Goal: Communication & Community: Share content

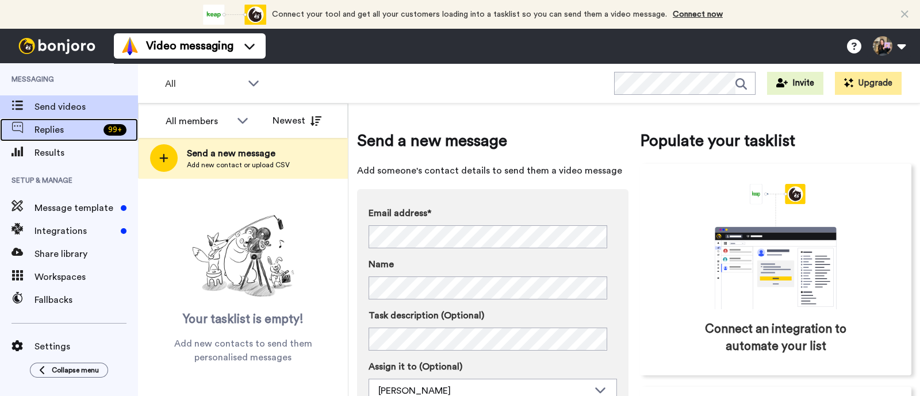
click at [56, 134] on span "Replies" at bounding box center [66, 130] width 64 height 14
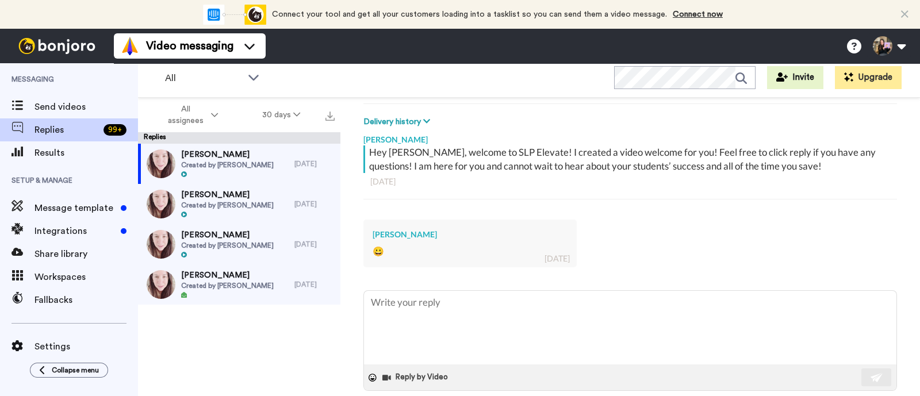
scroll to position [185, 0]
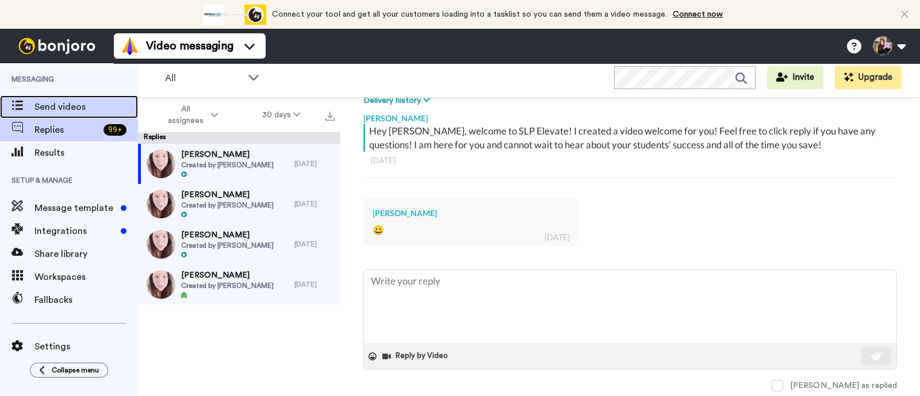
click at [83, 104] on span "Send videos" at bounding box center [85, 107] width 103 height 14
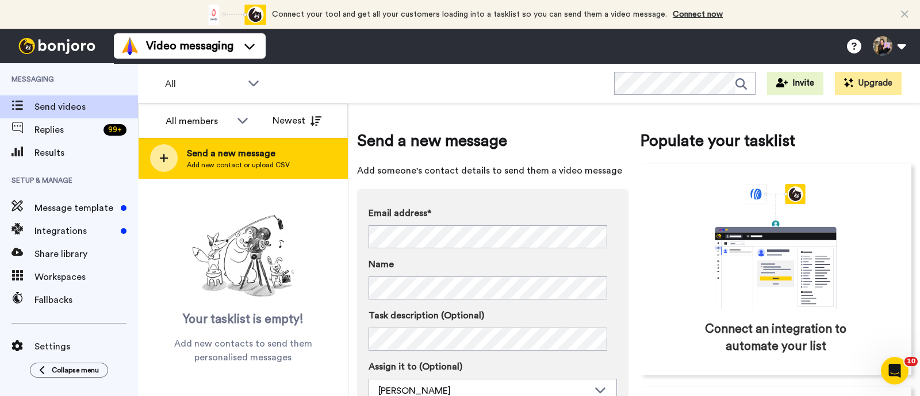
click at [196, 156] on span "Send a new message" at bounding box center [238, 154] width 103 height 14
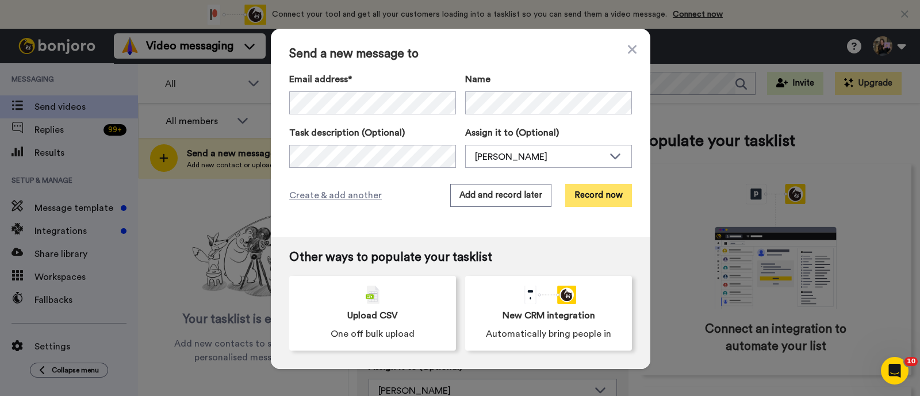
click at [617, 199] on button "Record now" at bounding box center [598, 195] width 67 height 23
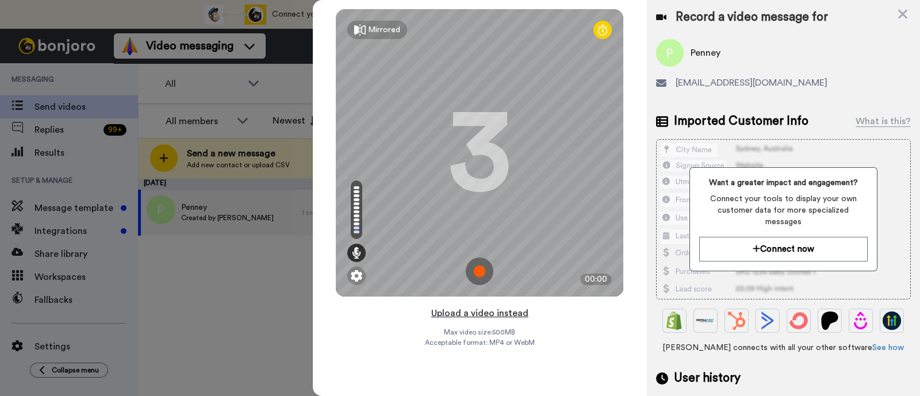
click at [494, 312] on button "Upload a video instead" at bounding box center [480, 313] width 104 height 15
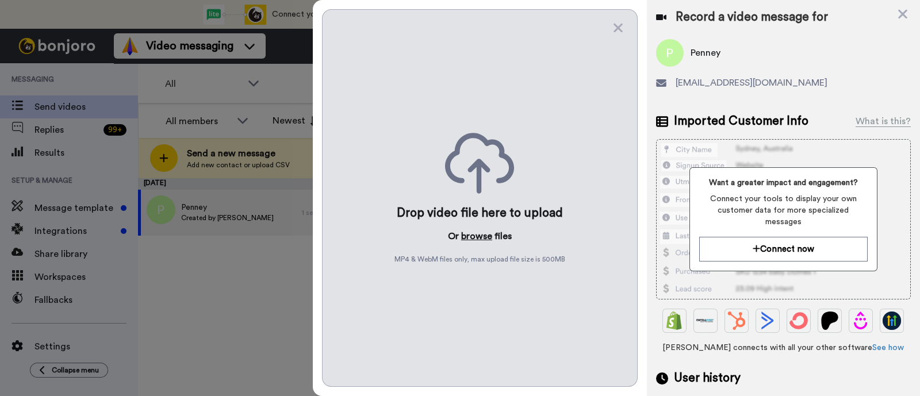
click at [473, 235] on button "browse" at bounding box center [476, 236] width 31 height 14
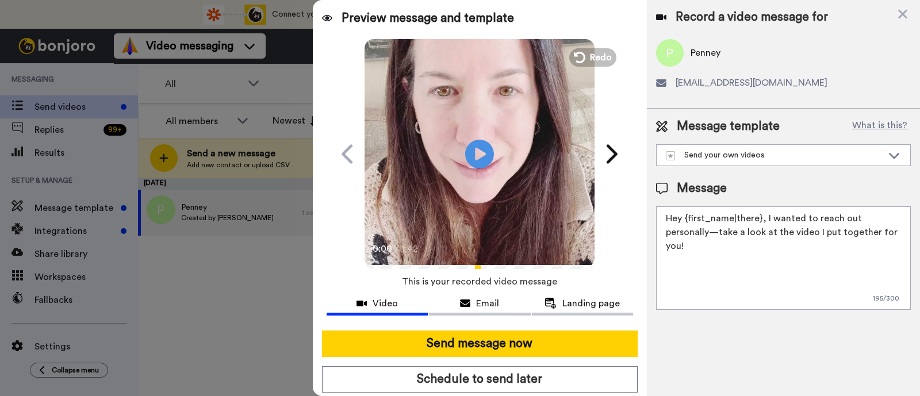
drag, startPoint x: 873, startPoint y: 231, endPoint x: 765, endPoint y: 214, distance: 109.4
click at [765, 214] on textarea "Hey {first_name|there}, I wanted to reach out personally—take a look at the vid…" at bounding box center [783, 257] width 255 height 103
paste textarea "welcome to SLP Elevate! I created a video welcome for you! Feel free to click r…"
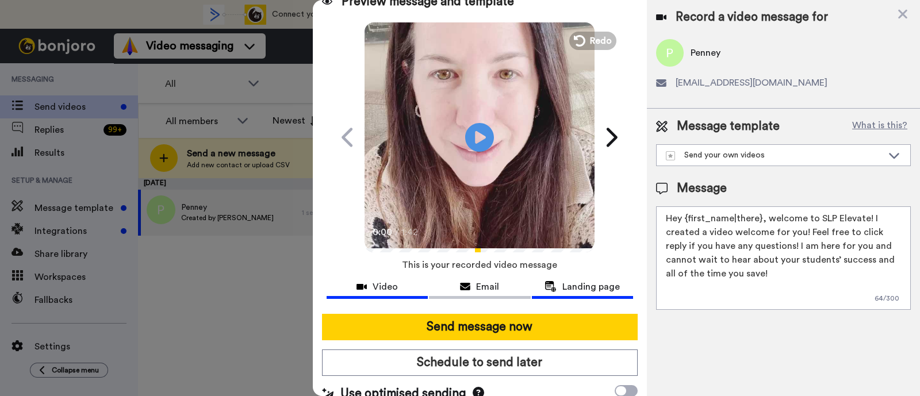
scroll to position [31, 0]
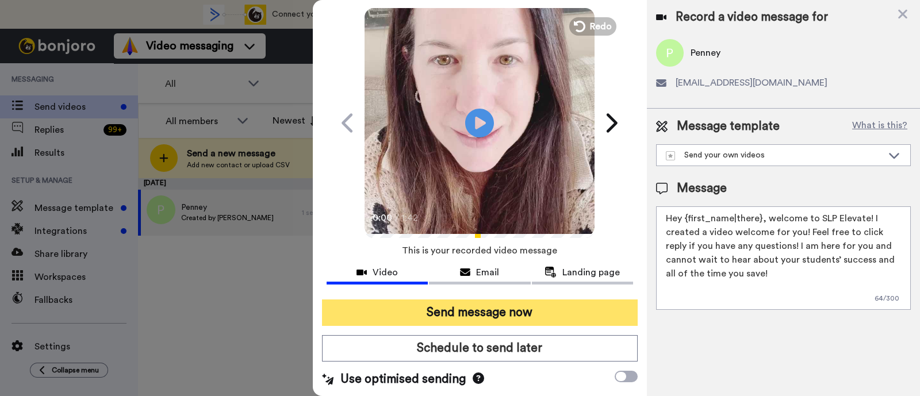
type textarea "Hey {first_name|there}, welcome to SLP Elevate! I created a video welcome for y…"
click at [530, 306] on button "Send message now" at bounding box center [480, 313] width 316 height 26
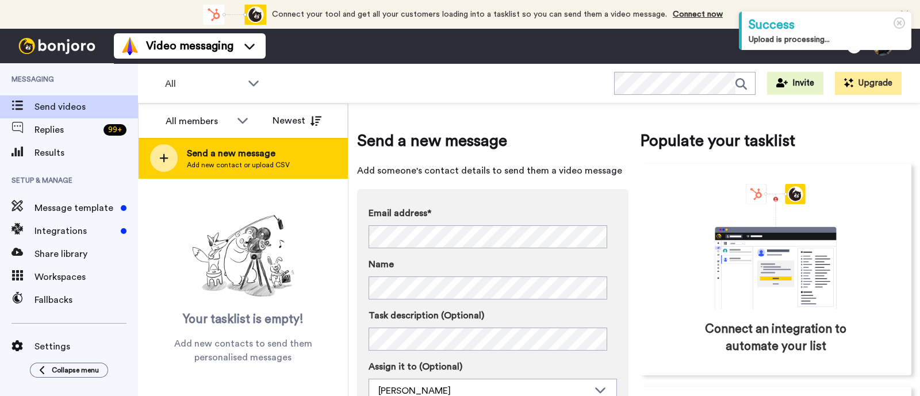
click at [281, 163] on span "Add new contact or upload CSV" at bounding box center [238, 164] width 103 height 9
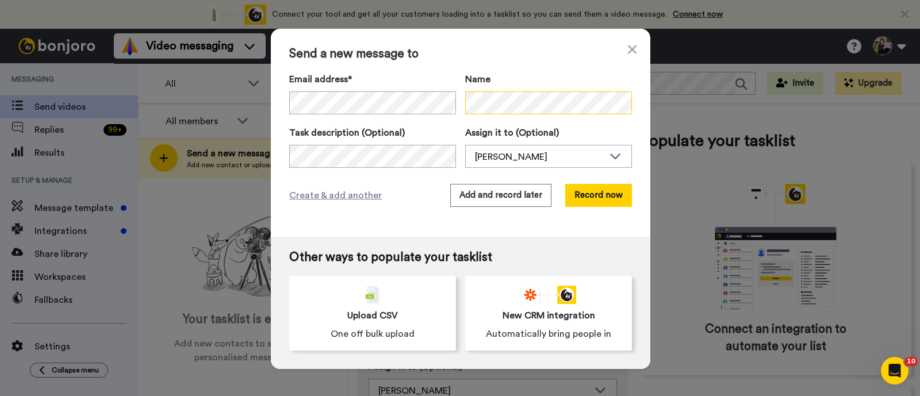
click at [525, 113] on body "Success Upload is processing... Connect your tool now! Connect your tool and ge…" at bounding box center [460, 198] width 920 height 396
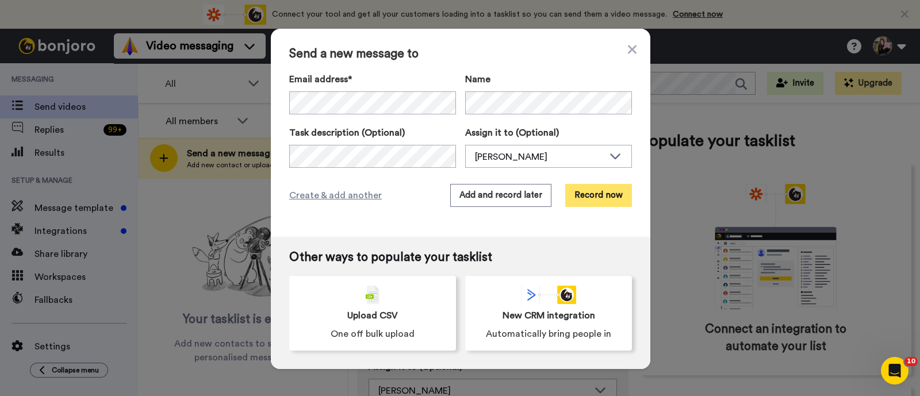
click at [583, 186] on button "Record now" at bounding box center [598, 195] width 67 height 23
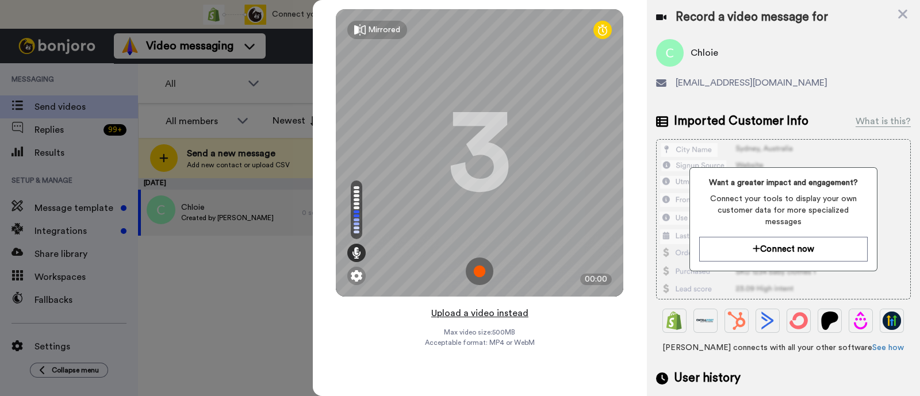
click at [513, 315] on button "Upload a video instead" at bounding box center [480, 313] width 104 height 15
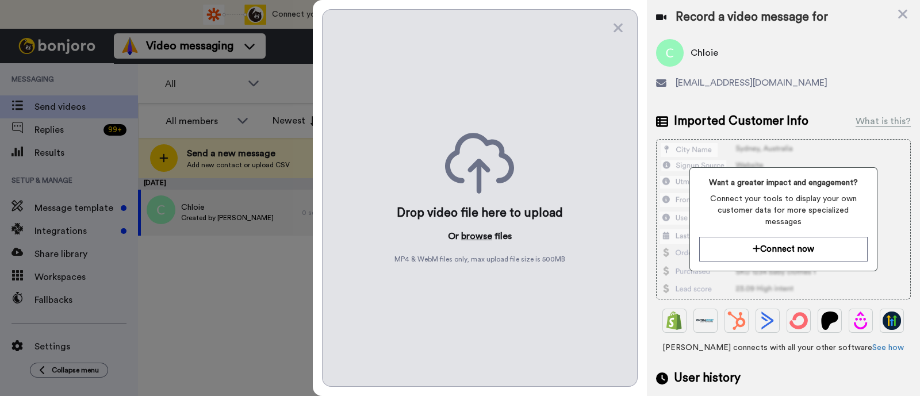
click at [478, 235] on button "browse" at bounding box center [476, 236] width 31 height 14
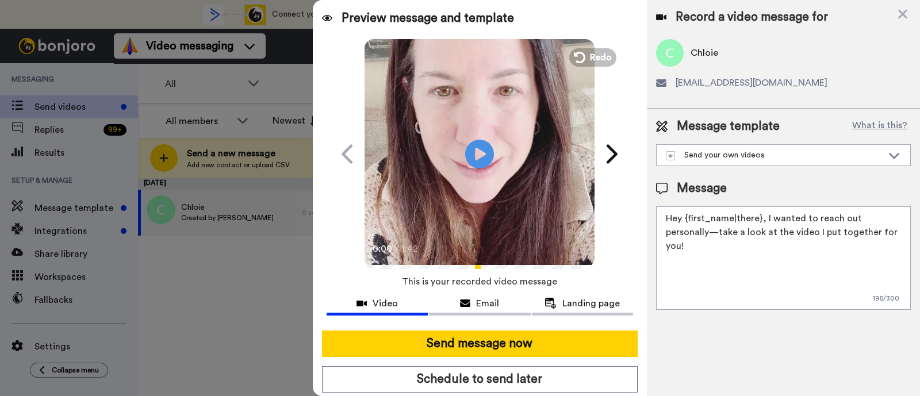
drag, startPoint x: 878, startPoint y: 235, endPoint x: 763, endPoint y: 219, distance: 116.0
click at [763, 219] on textarea "Hey {first_name|there}, I wanted to reach out personally—take a look at the vid…" at bounding box center [783, 257] width 255 height 103
paste textarea "welcome to SLP Elevate! I created a video welcome for you! Feel free to click r…"
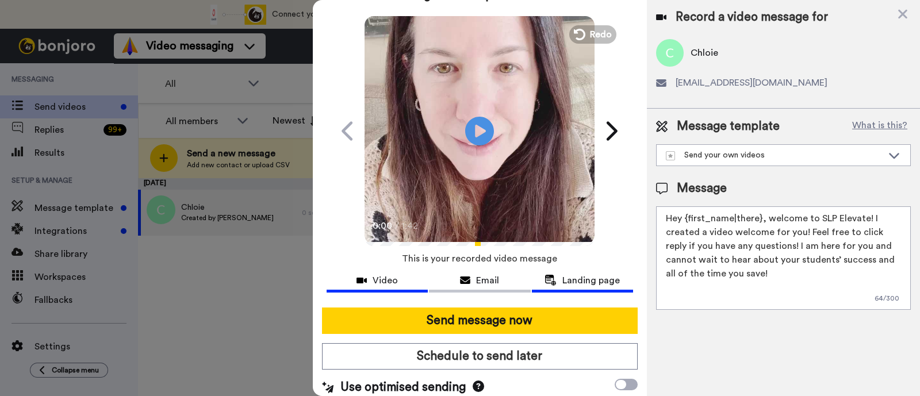
scroll to position [31, 0]
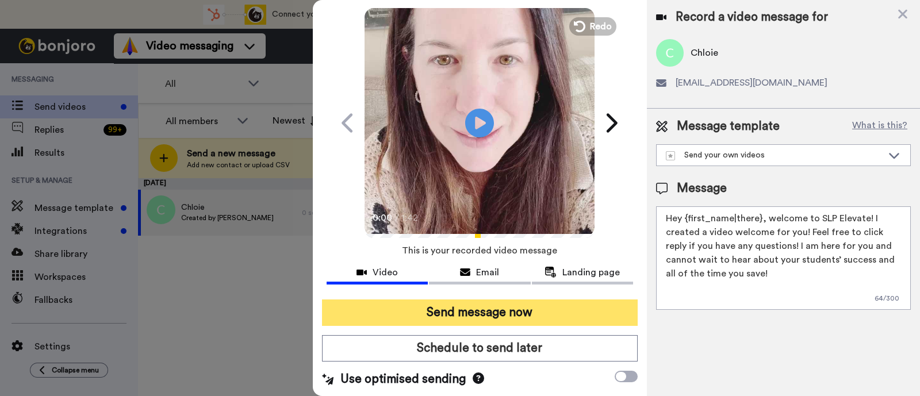
type textarea "Hey {first_name|there}, welcome to SLP Elevate! I created a video welcome for y…"
click at [555, 309] on button "Send message now" at bounding box center [480, 313] width 316 height 26
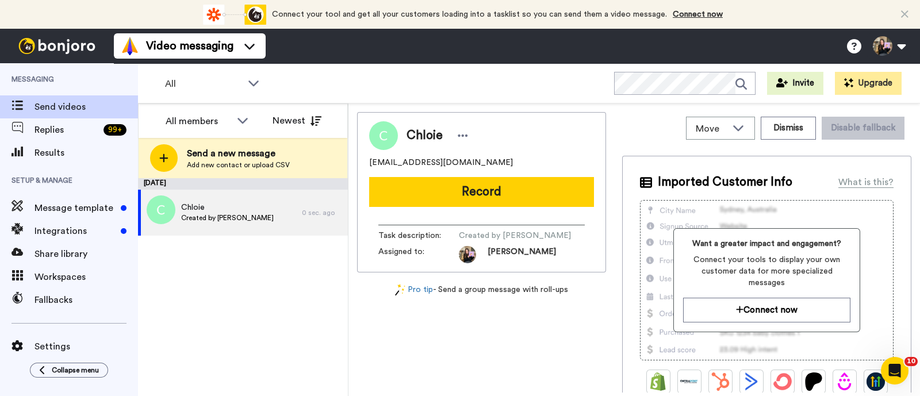
scroll to position [0, 0]
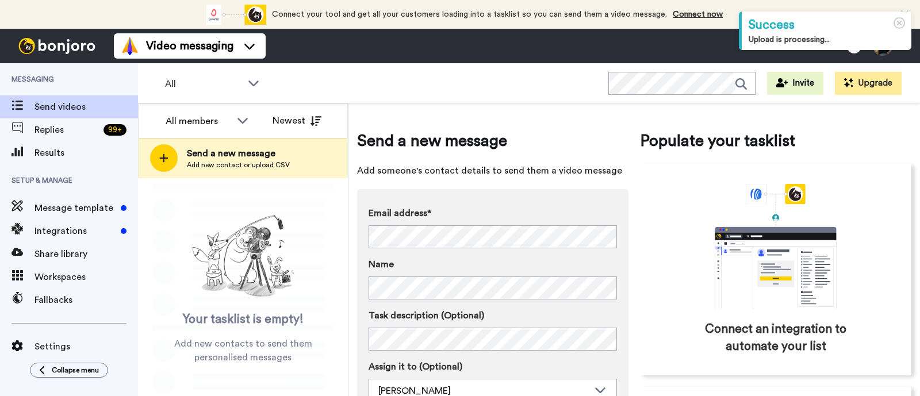
click at [204, 150] on span "Send a new message" at bounding box center [238, 154] width 103 height 14
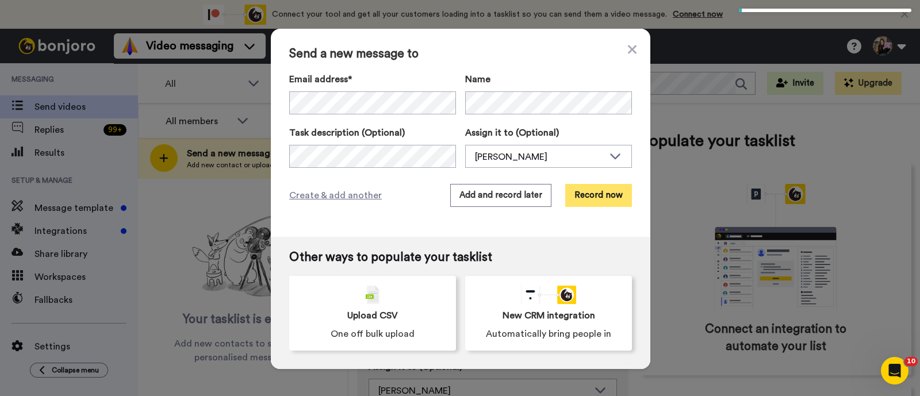
click at [595, 189] on button "Record now" at bounding box center [598, 195] width 67 height 23
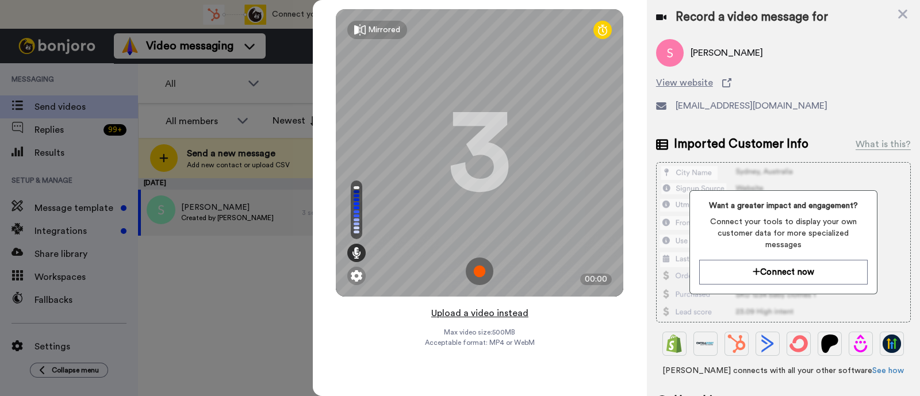
click at [526, 312] on button "Upload a video instead" at bounding box center [480, 313] width 104 height 15
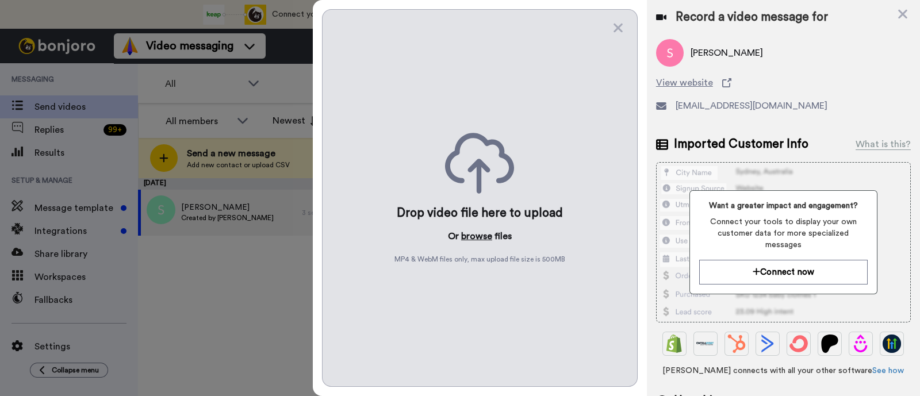
click at [475, 234] on button "browse" at bounding box center [476, 236] width 31 height 14
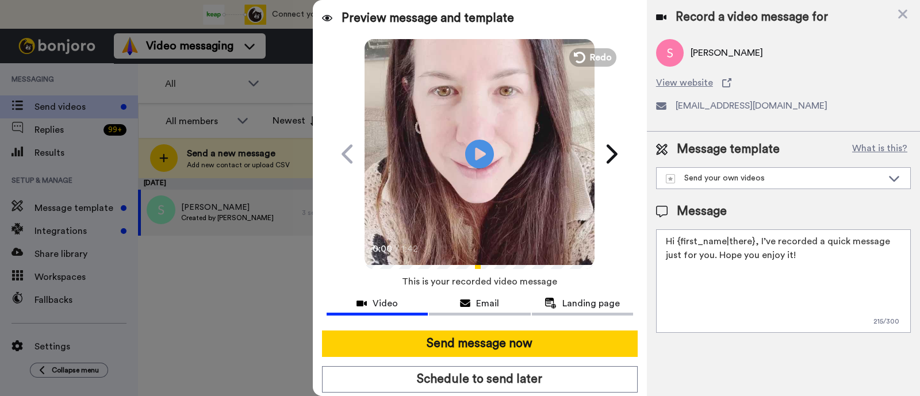
drag, startPoint x: 785, startPoint y: 255, endPoint x: 756, endPoint y: 233, distance: 36.1
click at [756, 233] on textarea "Hi {first_name|there}, I’ve recorded a quick message just for you. Hope you enj…" at bounding box center [783, 280] width 255 height 103
paste textarea "welcome to SLP Elevate! I created a video welcome for you! Feel free to click r…"
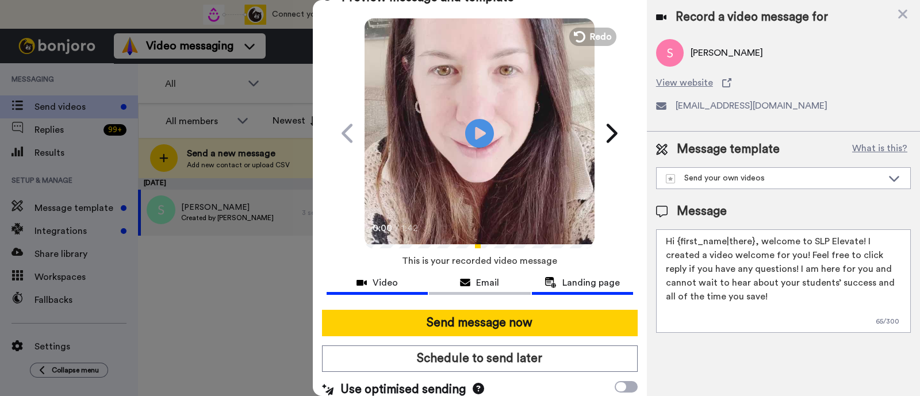
scroll to position [31, 0]
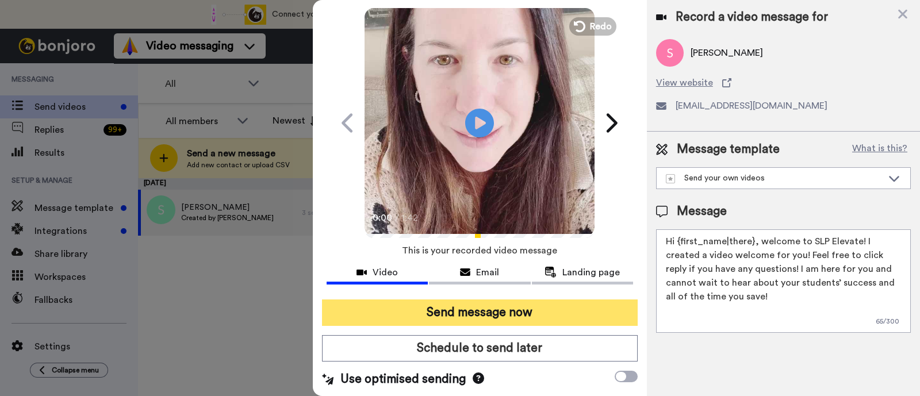
type textarea "Hi {first_name|there}, welcome to SLP Elevate! I created a video welcome for yo…"
click at [594, 313] on button "Send message now" at bounding box center [480, 313] width 316 height 26
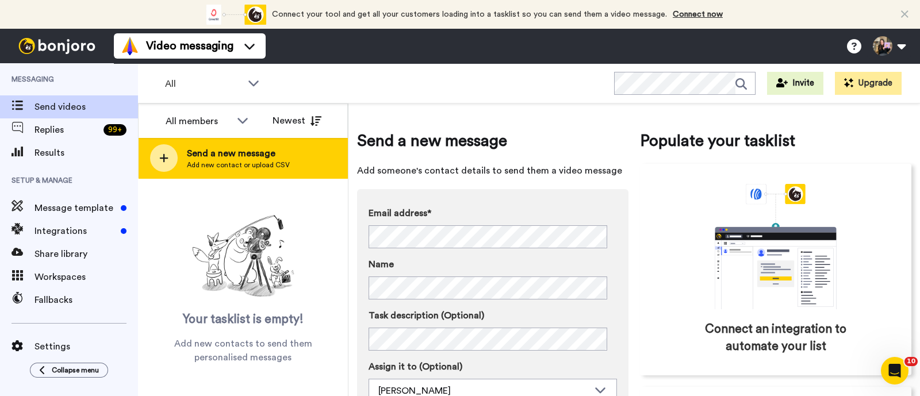
click at [255, 159] on span "Send a new message" at bounding box center [238, 154] width 103 height 14
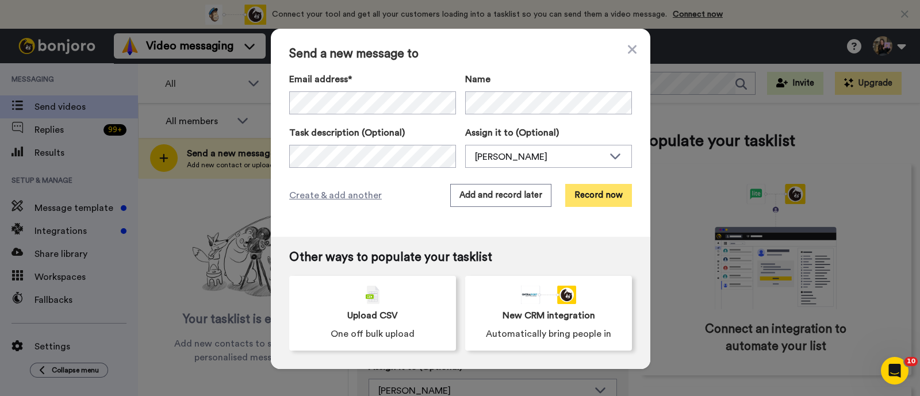
click at [593, 189] on button "Record now" at bounding box center [598, 195] width 67 height 23
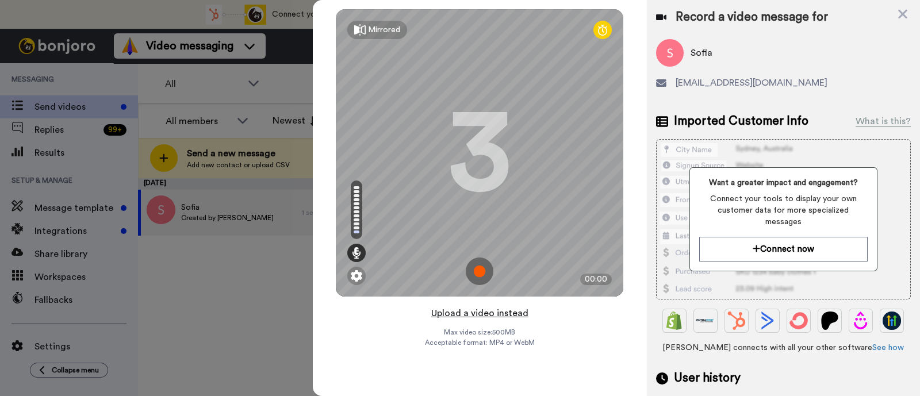
click at [516, 313] on button "Upload a video instead" at bounding box center [480, 313] width 104 height 15
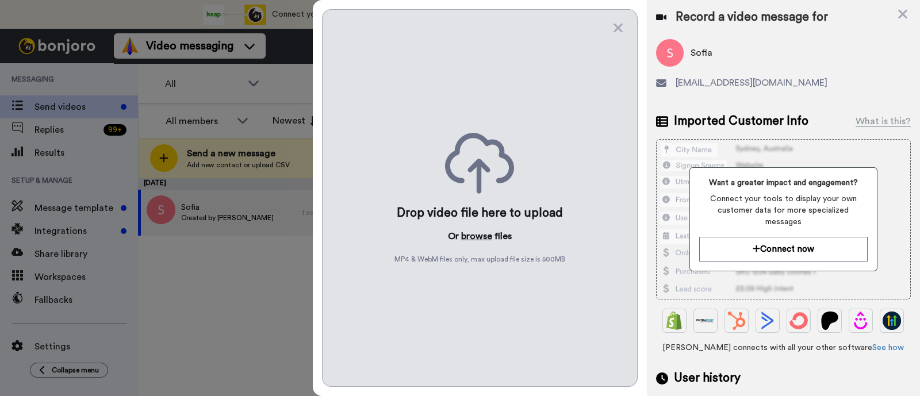
click at [472, 231] on button "browse" at bounding box center [476, 236] width 31 height 14
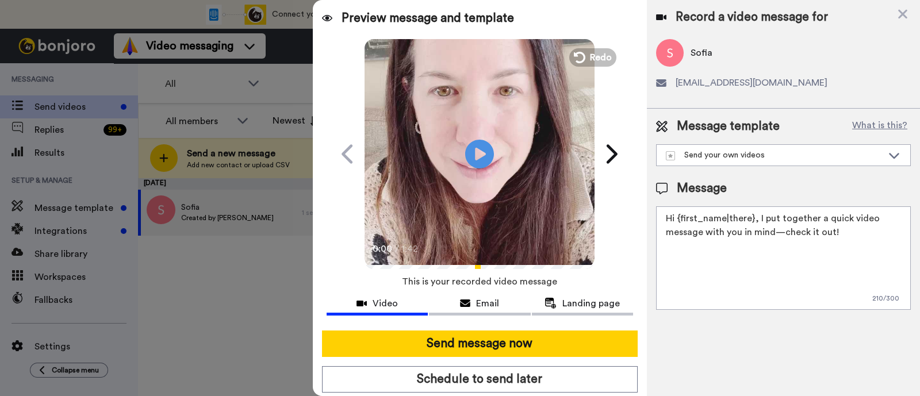
drag, startPoint x: 850, startPoint y: 233, endPoint x: 757, endPoint y: 208, distance: 96.5
click at [757, 208] on textarea "Hi {first_name|there}, I put together a quick video message with you in mind—ch…" at bounding box center [783, 257] width 255 height 103
paste textarea "welcome to SLP Elevate! I created a video welcome for you! Feel free to click r…"
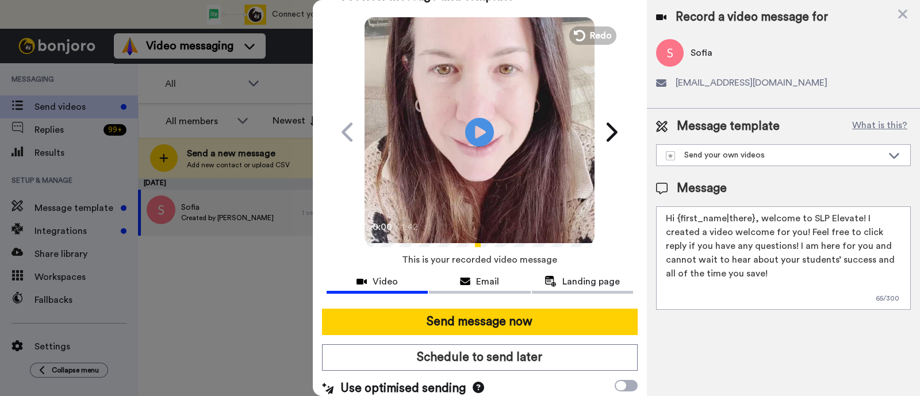
scroll to position [31, 0]
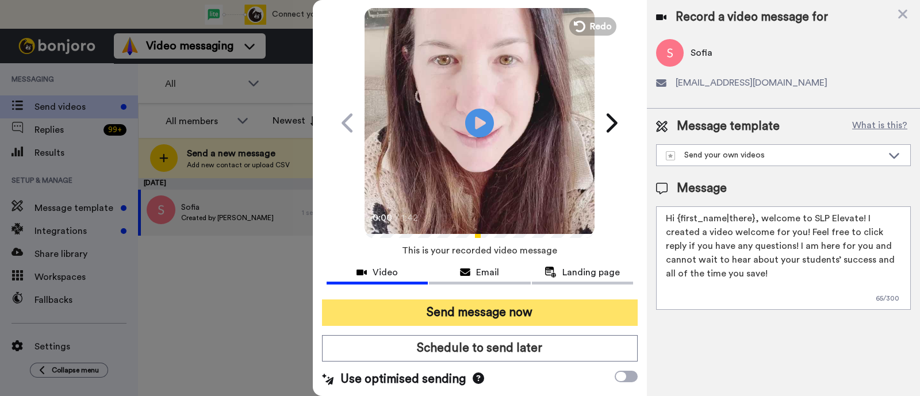
type textarea "Hi {first_name|there}, welcome to SLP Elevate! I created a video welcome for yo…"
click at [531, 308] on button "Send message now" at bounding box center [480, 313] width 316 height 26
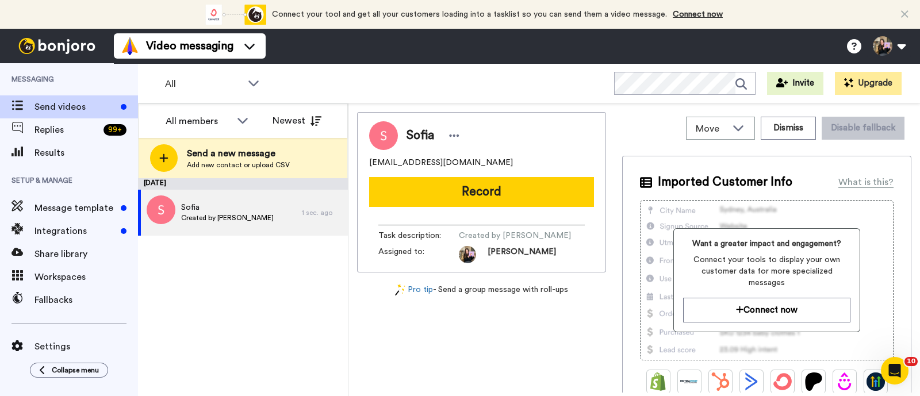
scroll to position [0, 0]
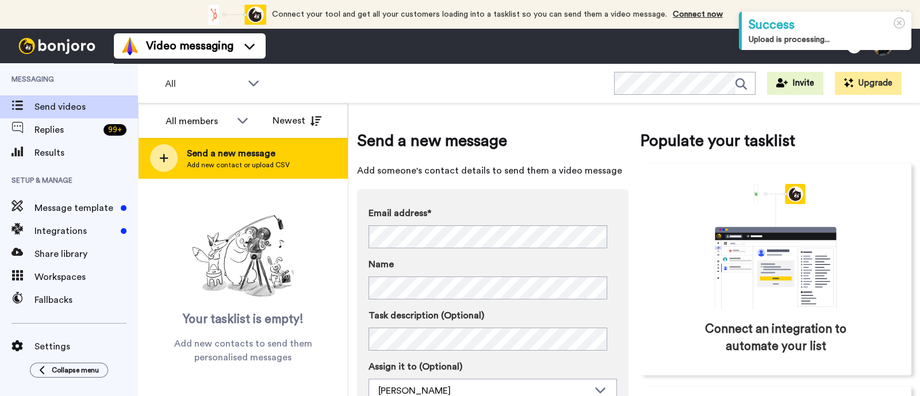
click at [253, 154] on span "Send a new message" at bounding box center [238, 154] width 103 height 14
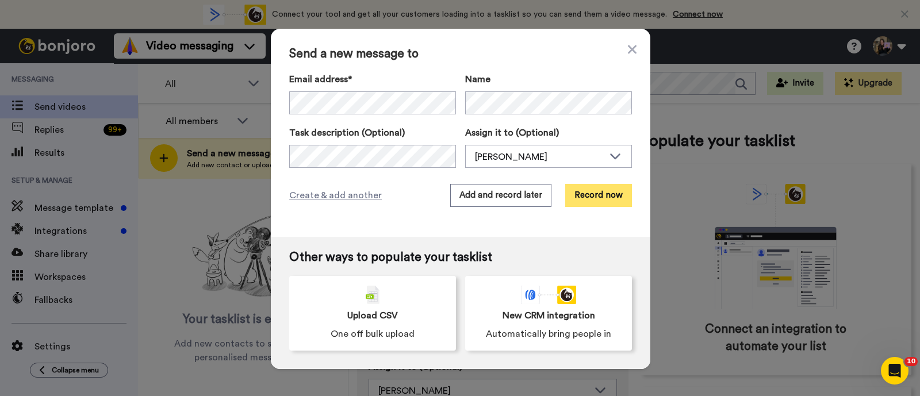
click at [592, 193] on button "Record now" at bounding box center [598, 195] width 67 height 23
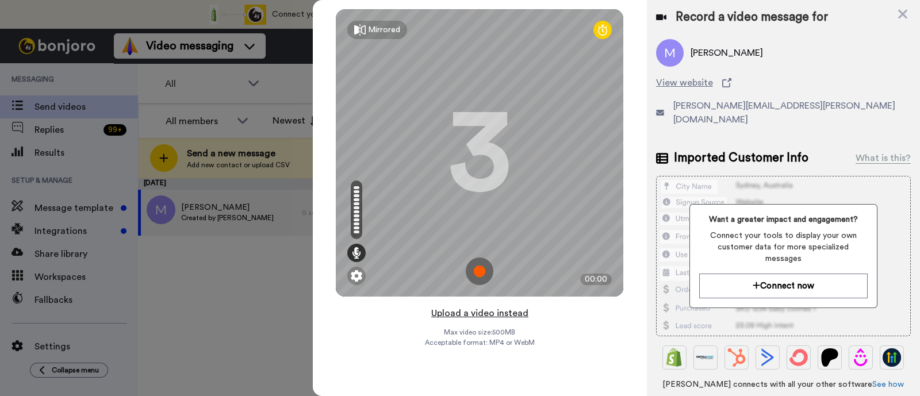
click at [500, 313] on button "Upload a video instead" at bounding box center [480, 313] width 104 height 15
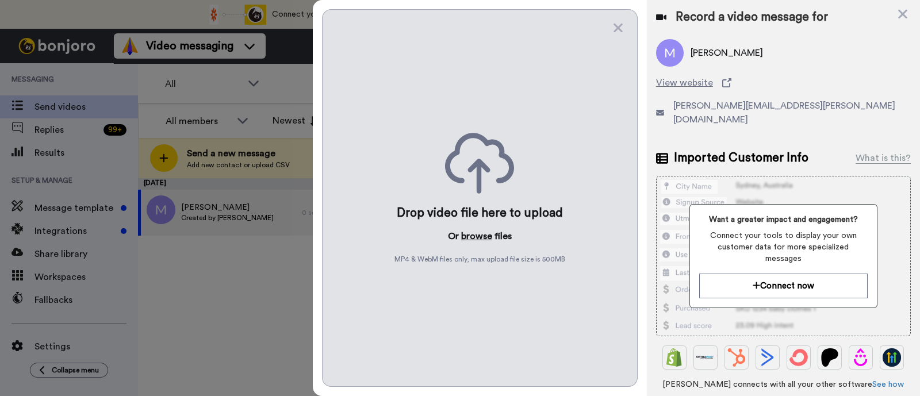
click at [469, 231] on button "browse" at bounding box center [476, 236] width 31 height 14
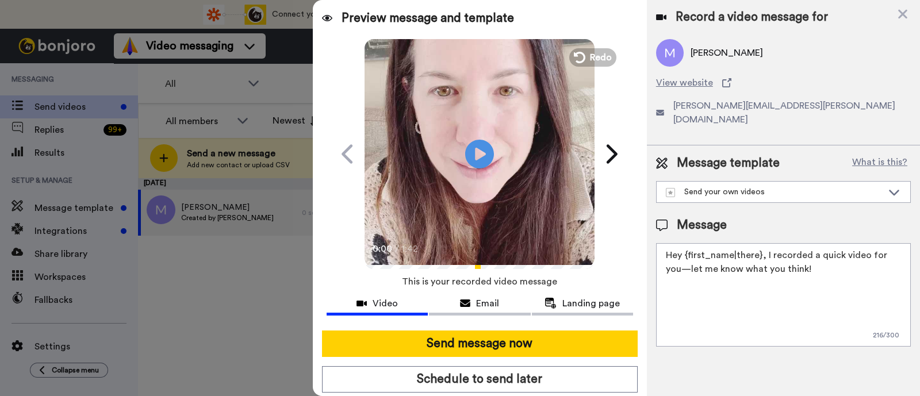
drag, startPoint x: 801, startPoint y: 253, endPoint x: 762, endPoint y: 244, distance: 40.2
click at [762, 244] on textarea "Hey {first_name|there}, I recorded a quick video for you—let me know what you t…" at bounding box center [783, 294] width 255 height 103
paste textarea "welcome to SLP Elevate! I created a video welcome for you! Feel free to click r…"
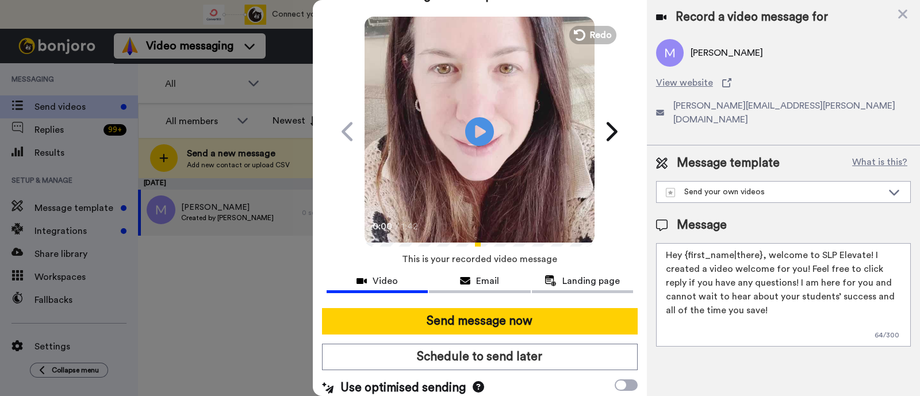
scroll to position [31, 0]
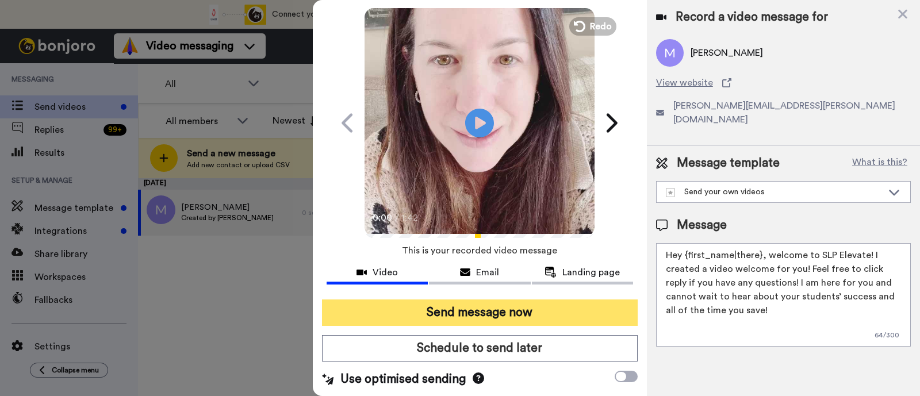
type textarea "Hey {first_name|there}, welcome to SLP Elevate! I created a video welcome for y…"
click at [540, 307] on button "Send message now" at bounding box center [480, 313] width 316 height 26
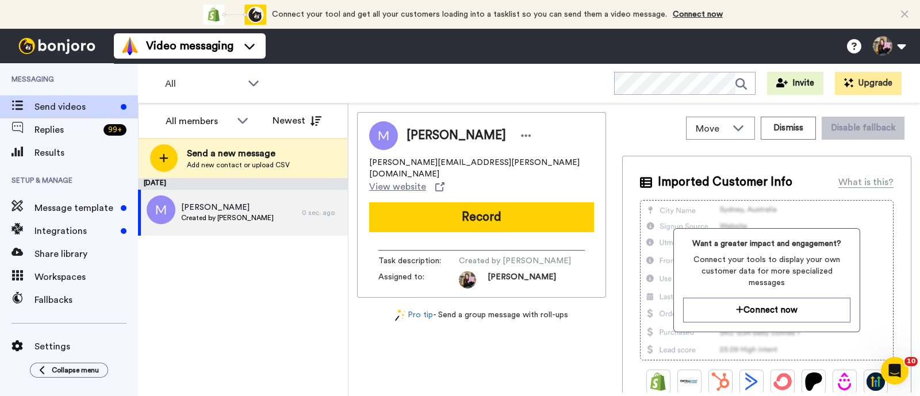
scroll to position [0, 0]
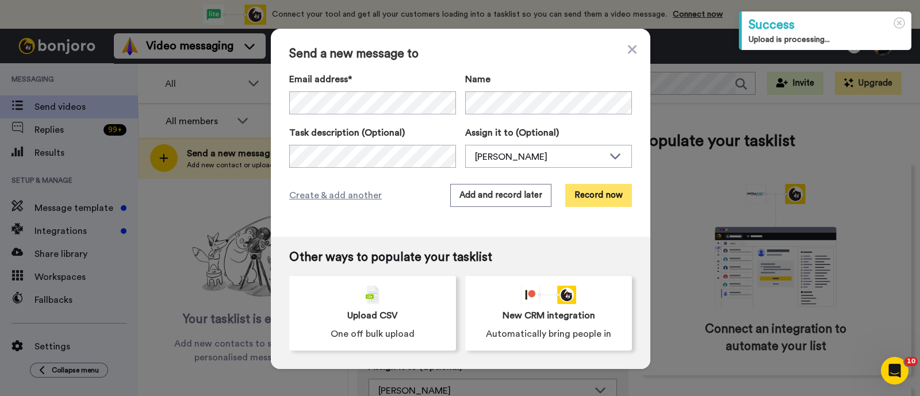
click at [593, 189] on button "Record now" at bounding box center [598, 195] width 67 height 23
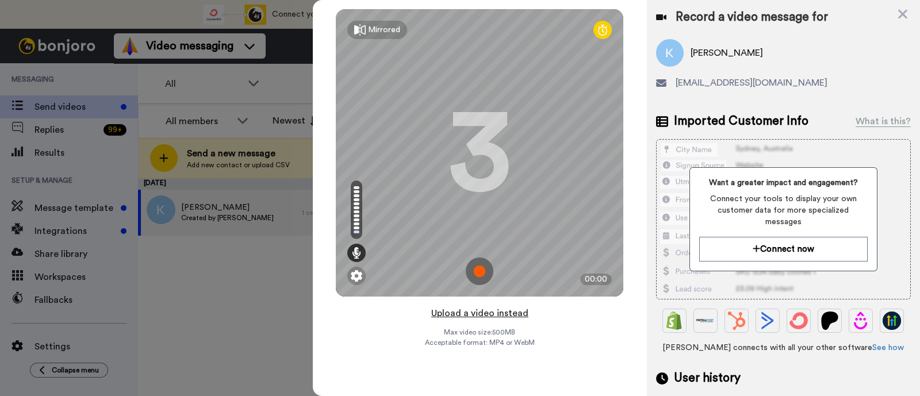
click at [459, 316] on button "Upload a video instead" at bounding box center [480, 313] width 104 height 15
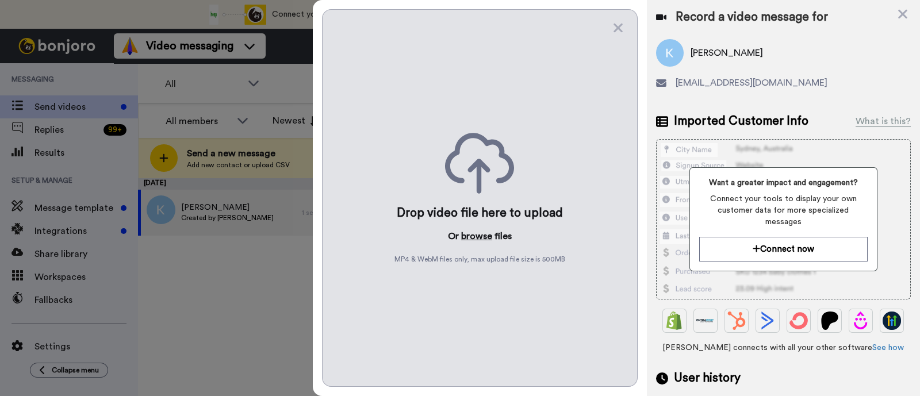
click at [470, 236] on button "browse" at bounding box center [476, 236] width 31 height 14
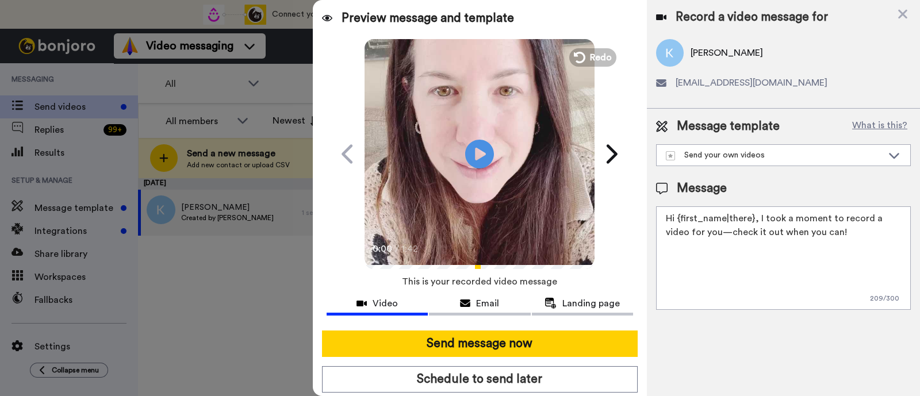
drag, startPoint x: 826, startPoint y: 229, endPoint x: 757, endPoint y: 220, distance: 70.2
click at [757, 220] on textarea "Hi {first_name|there}, I took a moment to record a video for you—check it out w…" at bounding box center [783, 257] width 255 height 103
paste textarea "welcome to SLP Elevate! I created a video welcome for you! Feel free to click r…"
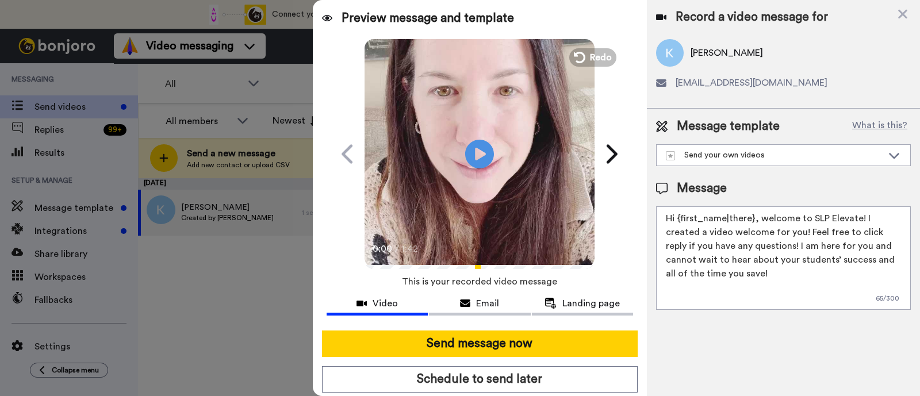
scroll to position [31, 0]
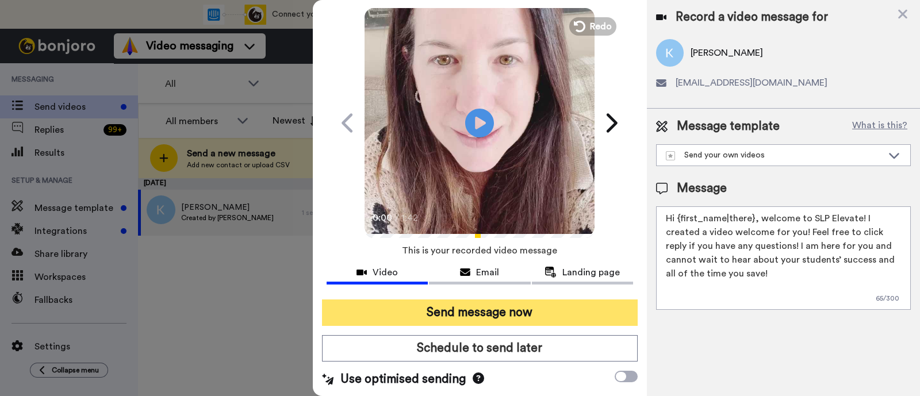
type textarea "Hi {first_name|there}, welcome to SLP Elevate! I created a video welcome for yo…"
click at [472, 306] on button "Send message now" at bounding box center [480, 313] width 316 height 26
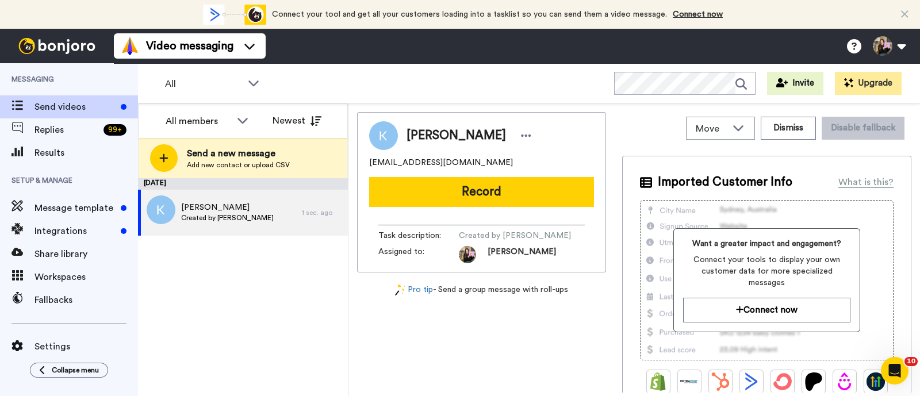
scroll to position [0, 0]
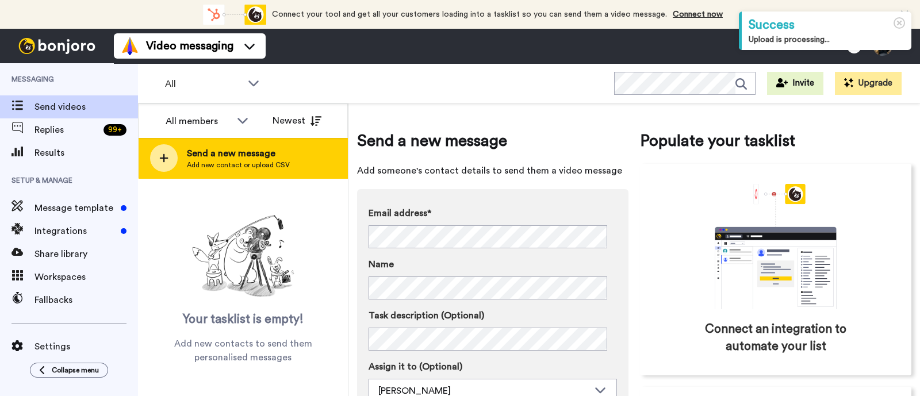
click at [281, 149] on span "Send a new message" at bounding box center [238, 154] width 103 height 14
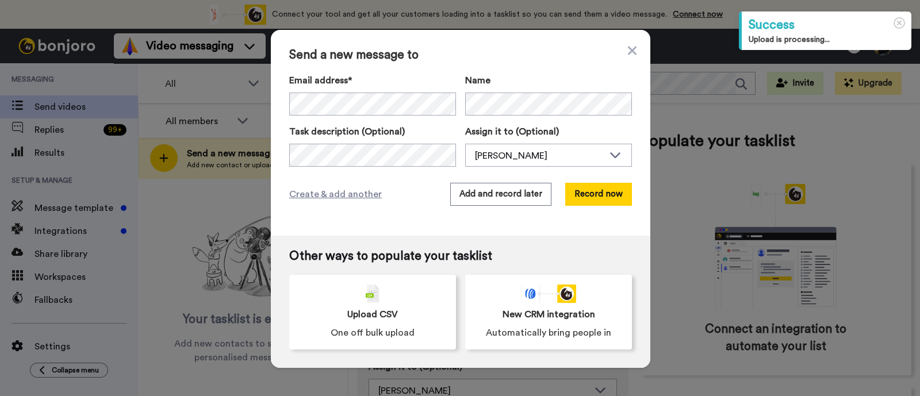
click at [356, 86] on label "Email address*" at bounding box center [372, 81] width 167 height 14
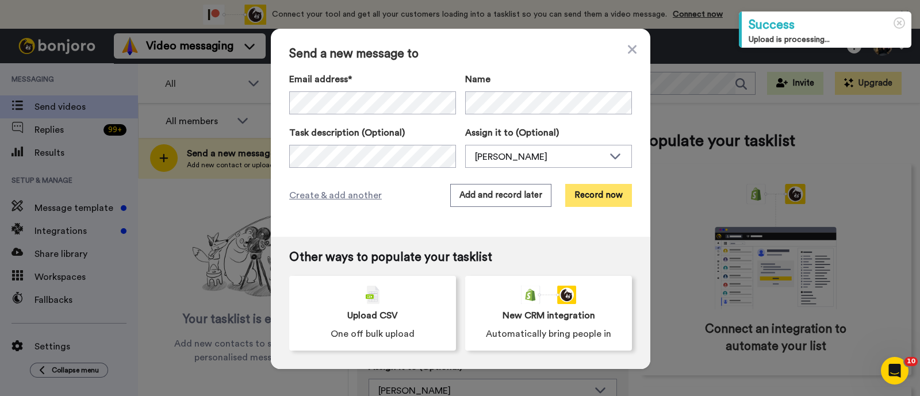
click at [586, 192] on button "Record now" at bounding box center [598, 195] width 67 height 23
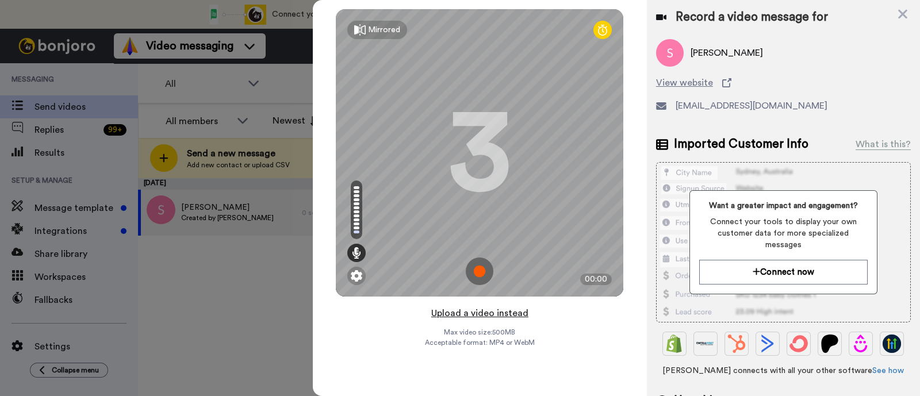
click at [521, 314] on button "Upload a video instead" at bounding box center [480, 313] width 104 height 15
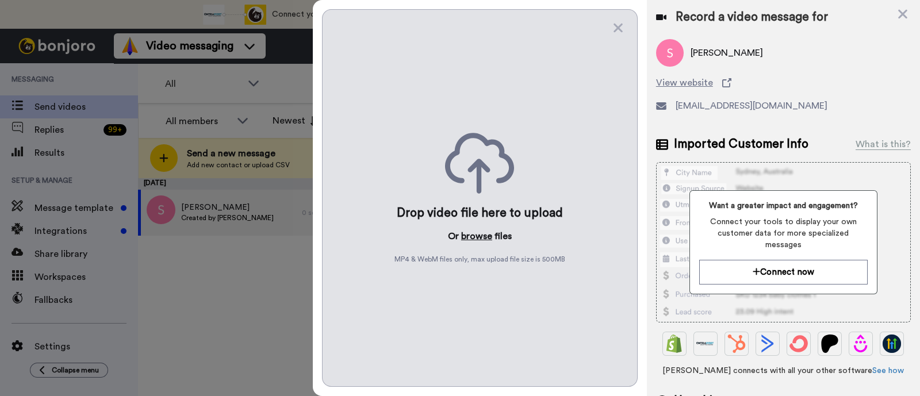
click at [486, 237] on button "browse" at bounding box center [476, 236] width 31 height 14
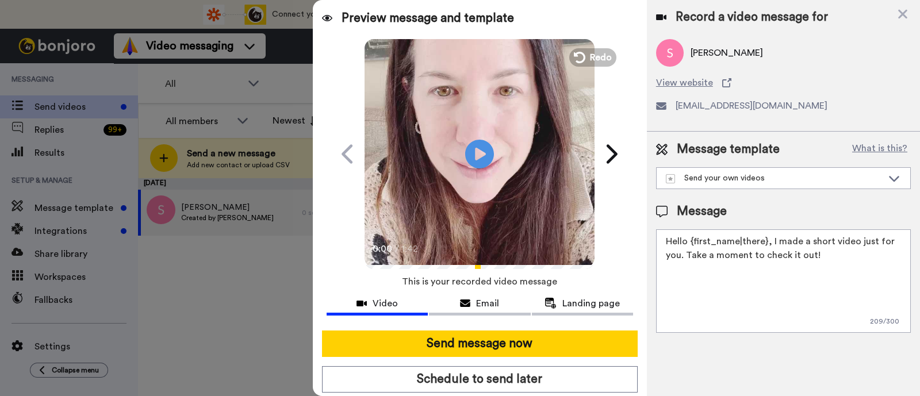
drag, startPoint x: 829, startPoint y: 259, endPoint x: 769, endPoint y: 239, distance: 63.3
click at [769, 239] on textarea "Hello {first_name|there}, I made a short video just for you. Take a moment to c…" at bounding box center [783, 280] width 255 height 103
paste textarea "welcome to SLP Elevate! I created a video welcome for you! Feel free to click r…"
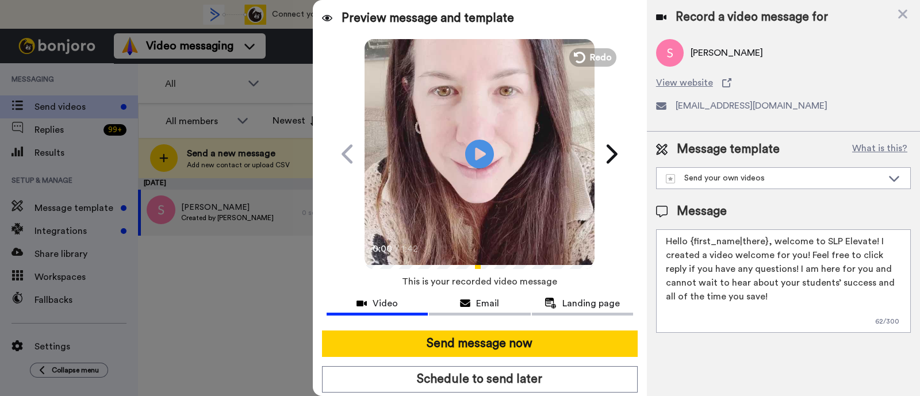
scroll to position [31, 0]
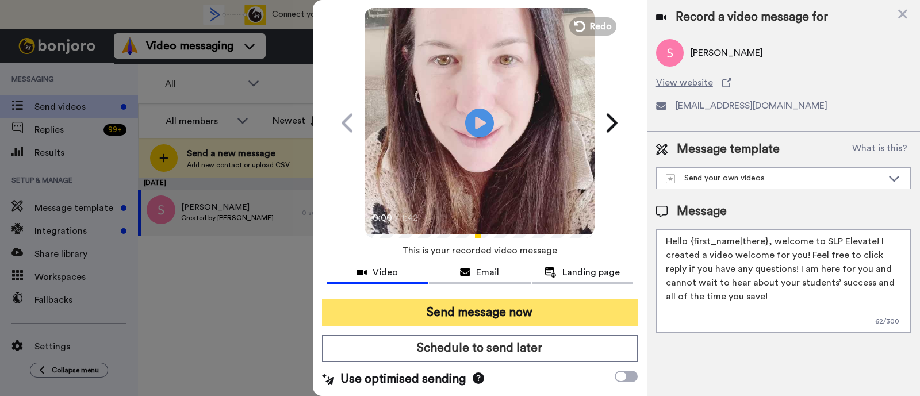
type textarea "Hello {first_name|there}, welcome to SLP Elevate! I created a video welcome for…"
click at [544, 312] on button "Send message now" at bounding box center [480, 313] width 316 height 26
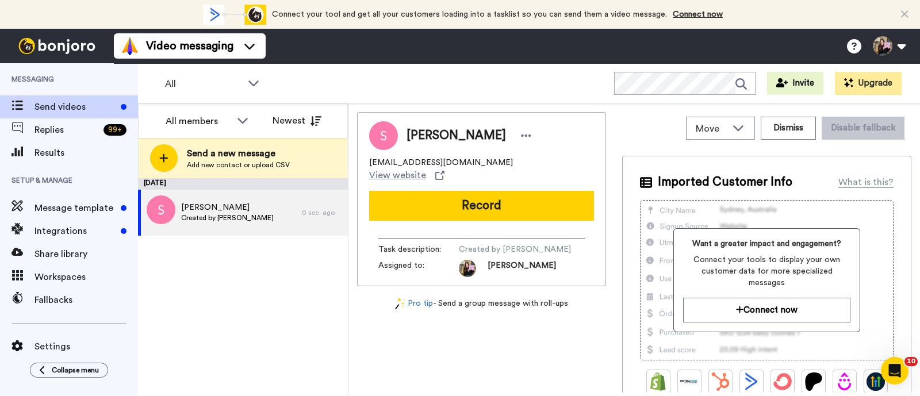
scroll to position [0, 0]
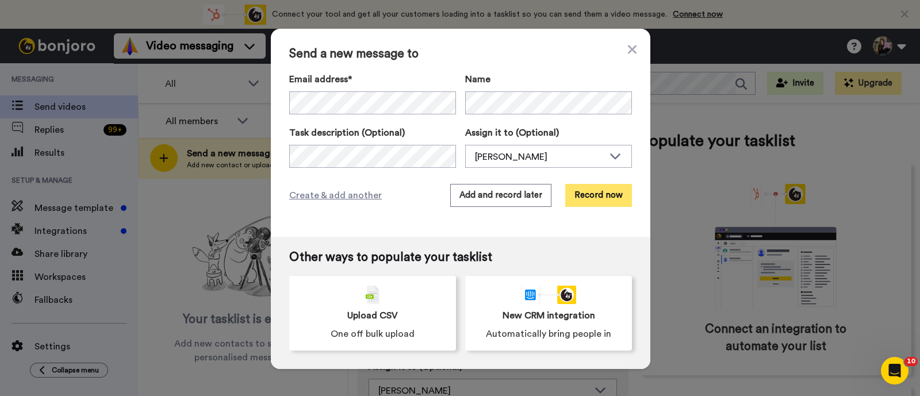
click at [602, 197] on button "Record now" at bounding box center [598, 195] width 67 height 23
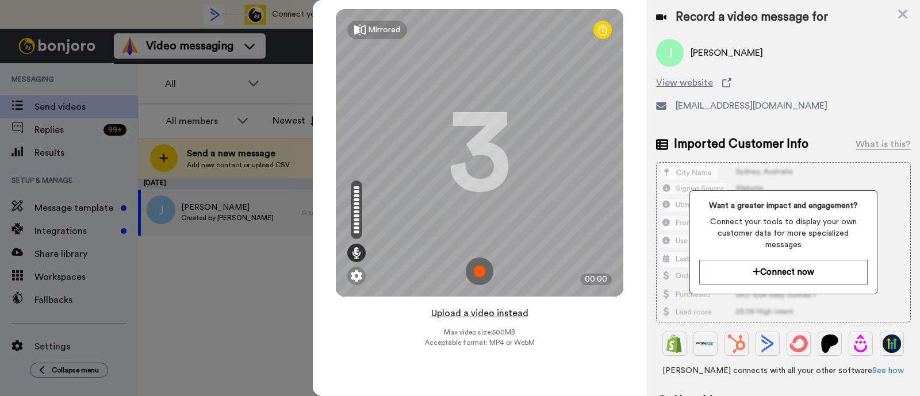
click at [517, 314] on button "Upload a video instead" at bounding box center [480, 313] width 104 height 15
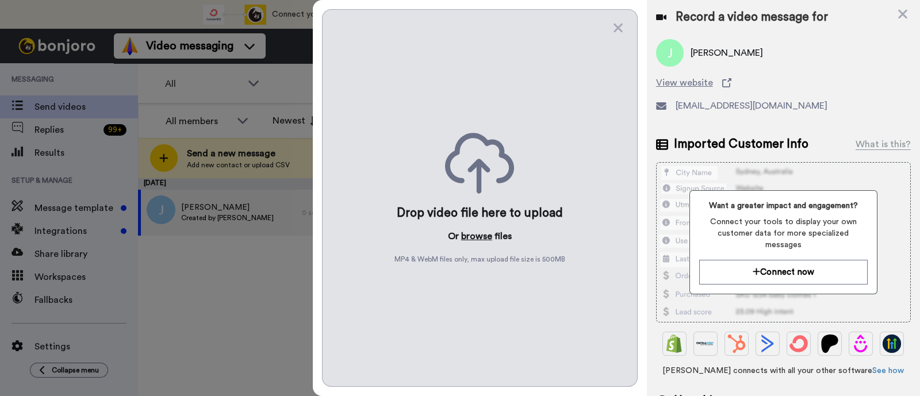
click at [477, 232] on button "browse" at bounding box center [476, 236] width 31 height 14
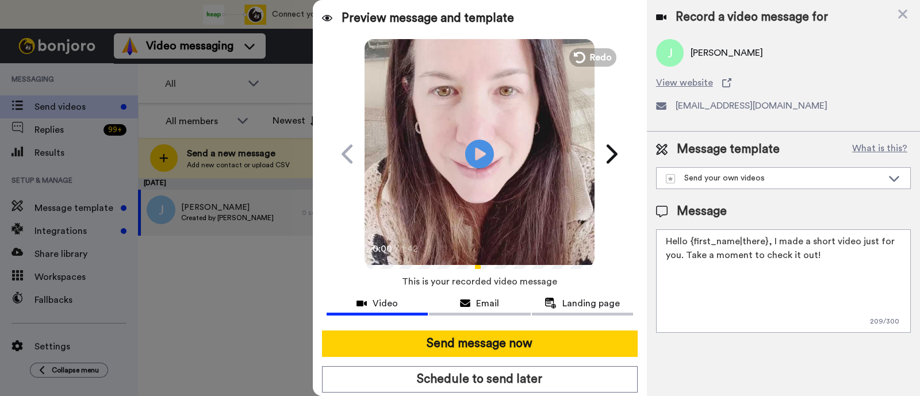
drag, startPoint x: 775, startPoint y: 247, endPoint x: 770, endPoint y: 244, distance: 5.9
click at [770, 244] on textarea "Hello {first_name|there}, I made a short video just for you. Take a moment to c…" at bounding box center [783, 280] width 255 height 103
paste textarea "welcome to SLP Elevate! I created a video welcome for you! Feel free to click r…"
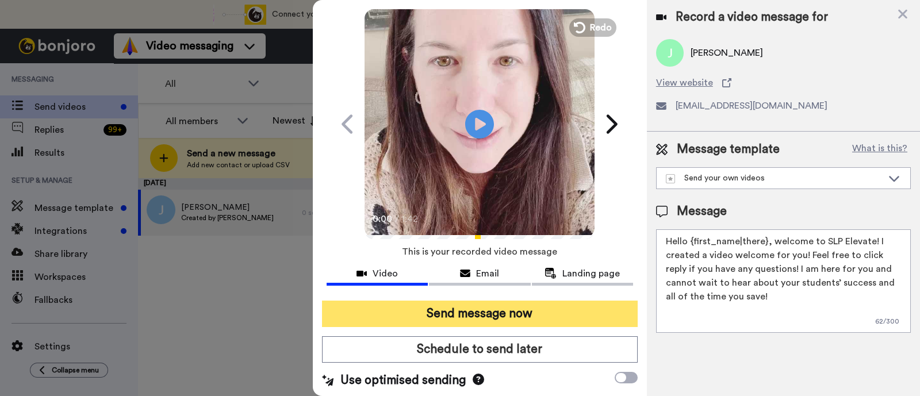
scroll to position [31, 0]
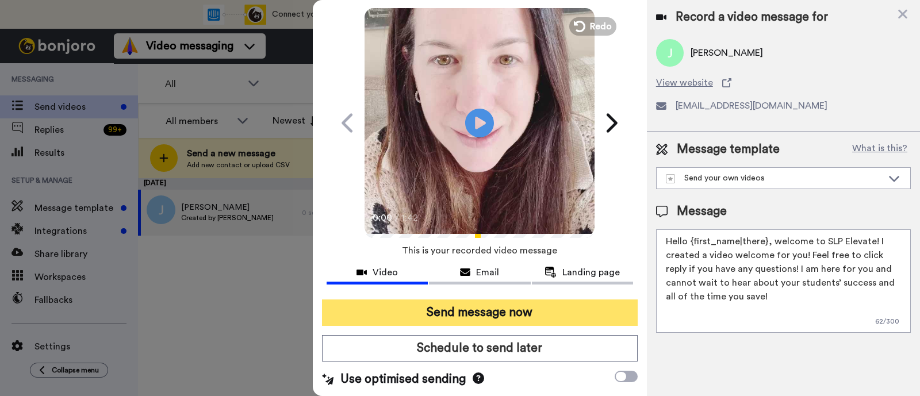
type textarea "Hello {first_name|there}, welcome to SLP Elevate! I created a video welcome for…"
click at [527, 306] on button "Send message now" at bounding box center [480, 313] width 316 height 26
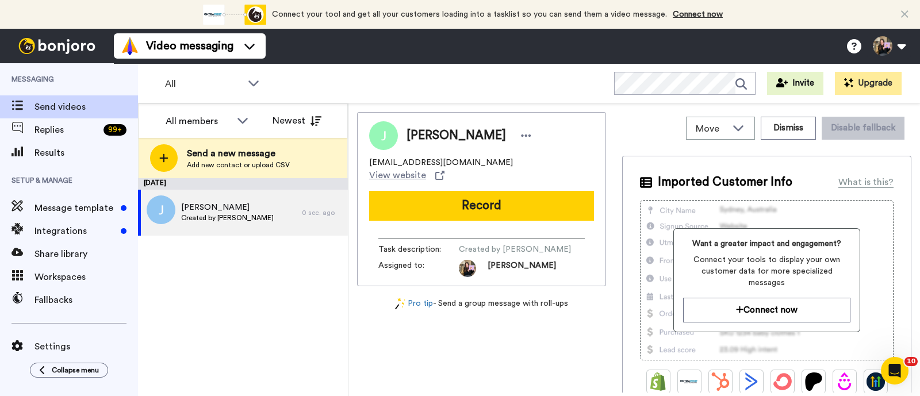
scroll to position [0, 0]
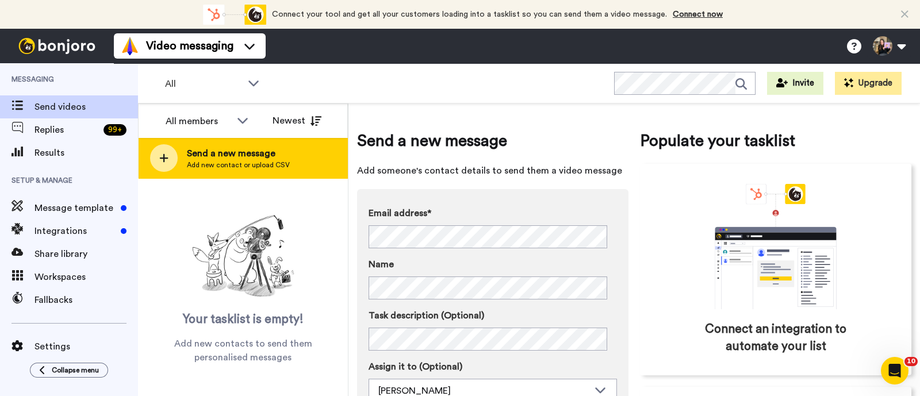
click at [193, 148] on span "Send a new message" at bounding box center [238, 154] width 103 height 14
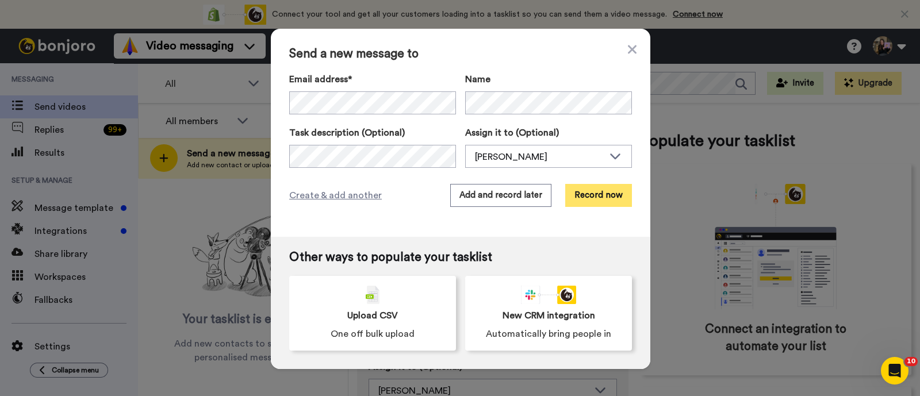
click at [589, 197] on button "Record now" at bounding box center [598, 195] width 67 height 23
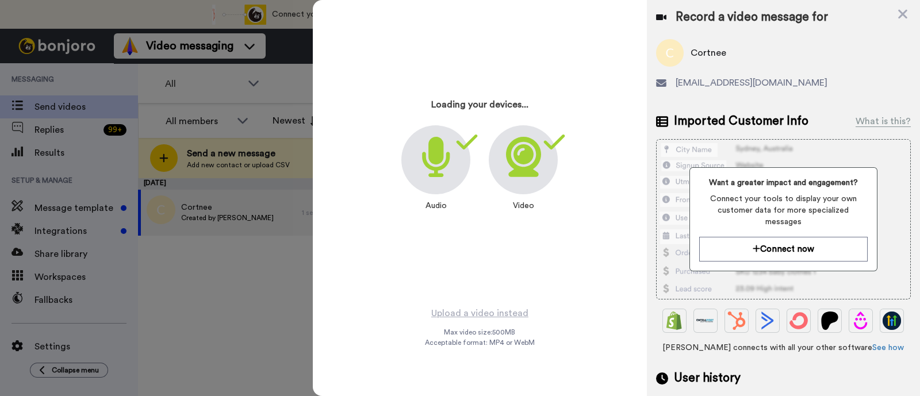
click at [594, 208] on div "Loading your devices... Audio Video" at bounding box center [479, 152] width 287 height 287
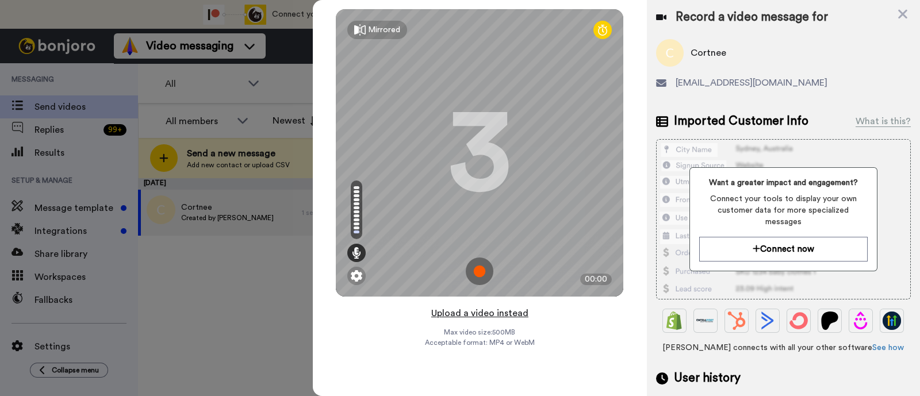
click at [504, 314] on button "Upload a video instead" at bounding box center [480, 313] width 104 height 15
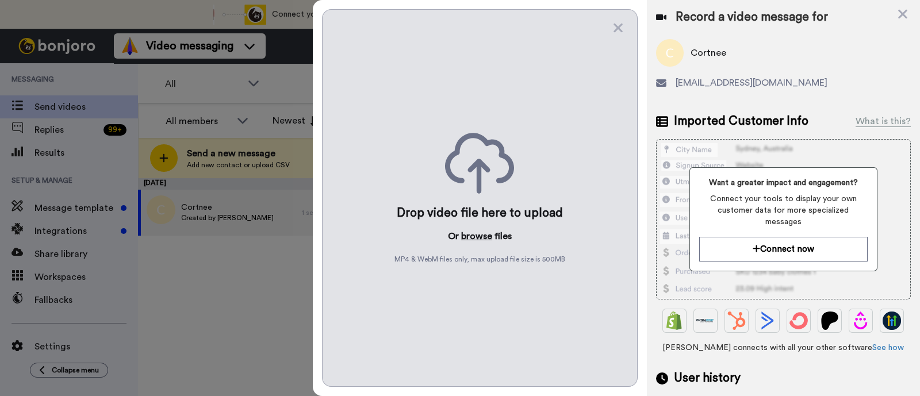
click at [488, 234] on button "browse" at bounding box center [476, 236] width 31 height 14
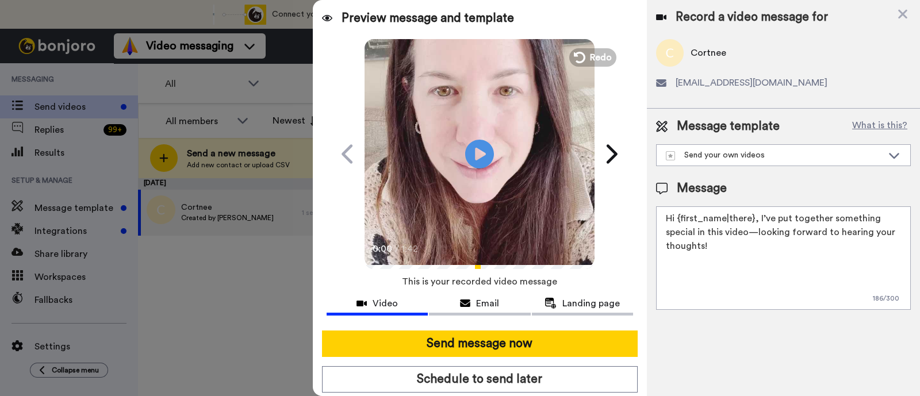
drag, startPoint x: 781, startPoint y: 260, endPoint x: 756, endPoint y: 221, distance: 46.6
click at [756, 221] on textarea "Hi {first_name|there}, I’ve put together something special in this video—lookin…" at bounding box center [783, 257] width 255 height 103
paste textarea "welcome to SLP Elevate! I created a video welcome for you! Feel free to click r…"
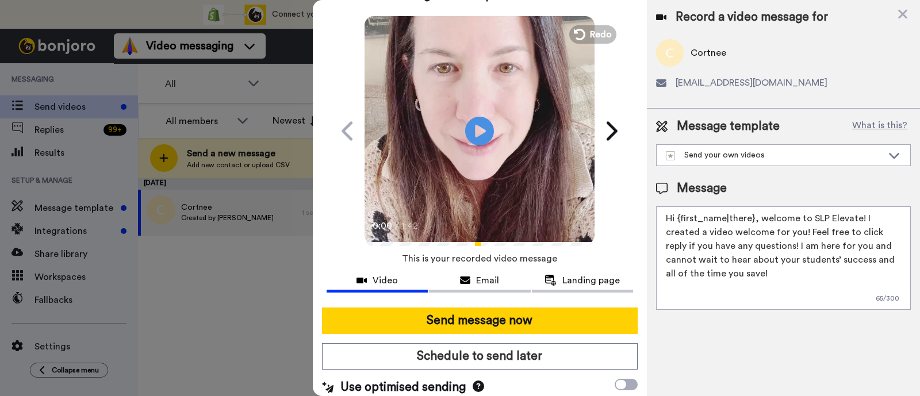
scroll to position [31, 0]
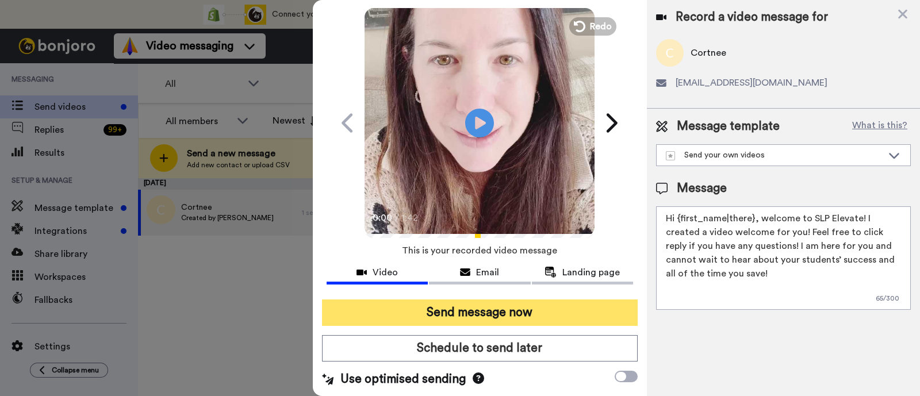
type textarea "Hi {first_name|there}, welcome to SLP Elevate! I created a video welcome for yo…"
click at [560, 306] on button "Send message now" at bounding box center [480, 313] width 316 height 26
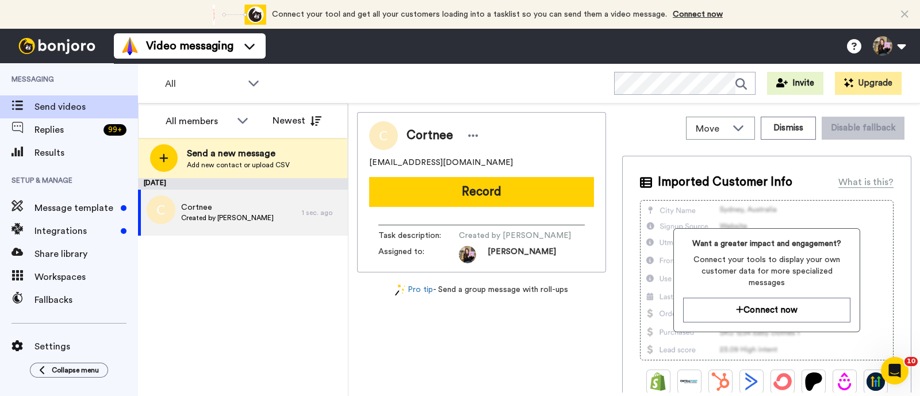
scroll to position [0, 0]
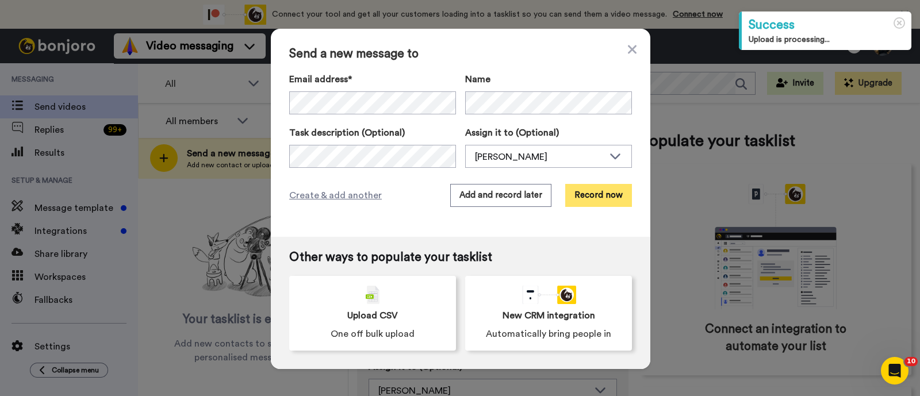
click at [569, 185] on button "Record now" at bounding box center [598, 195] width 67 height 23
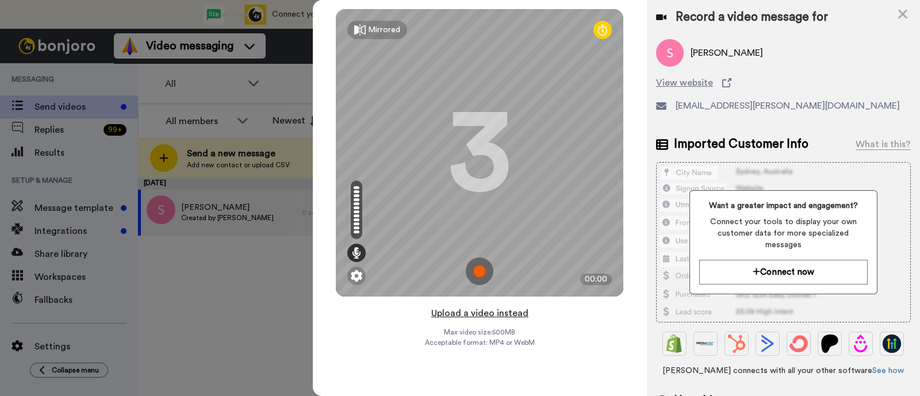
click at [477, 309] on button "Upload a video instead" at bounding box center [480, 313] width 104 height 15
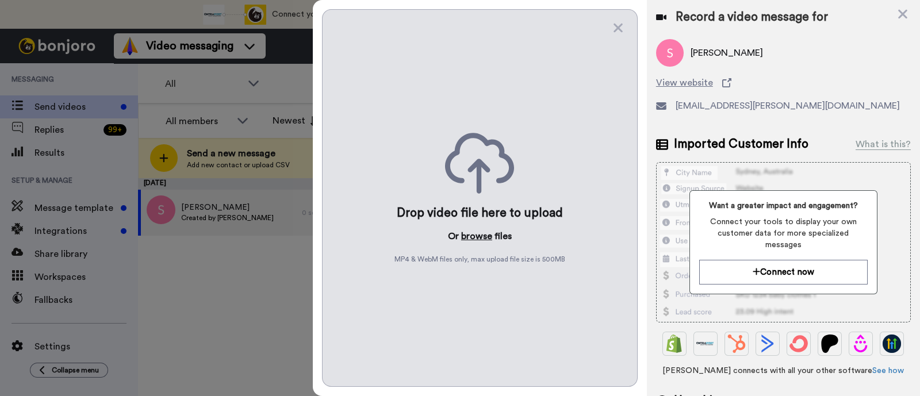
click at [474, 240] on button "browse" at bounding box center [476, 236] width 31 height 14
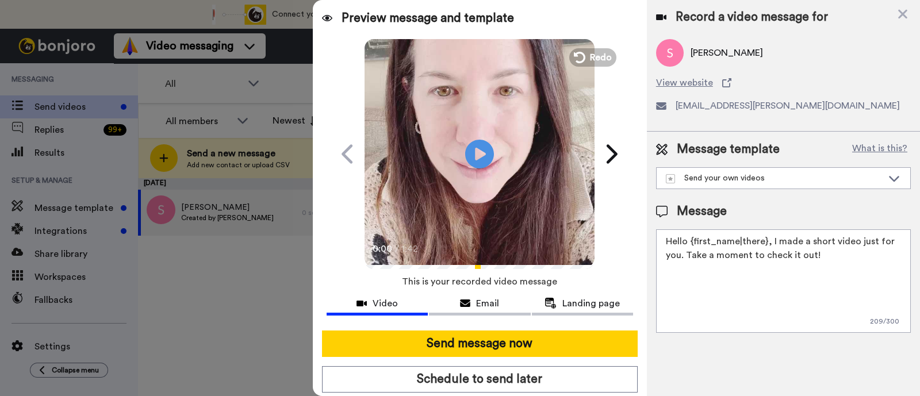
drag, startPoint x: 844, startPoint y: 266, endPoint x: 770, endPoint y: 245, distance: 77.0
click at [770, 245] on textarea "Hello {first_name|there}, I made a short video just for you. Take a moment to c…" at bounding box center [783, 280] width 255 height 103
paste textarea "welcome to SLP Elevate! I created a video welcome for you! Feel free to click r…"
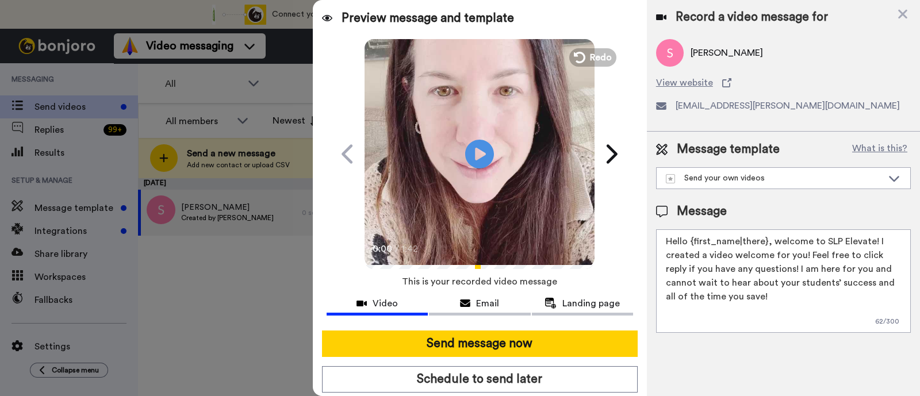
scroll to position [31, 0]
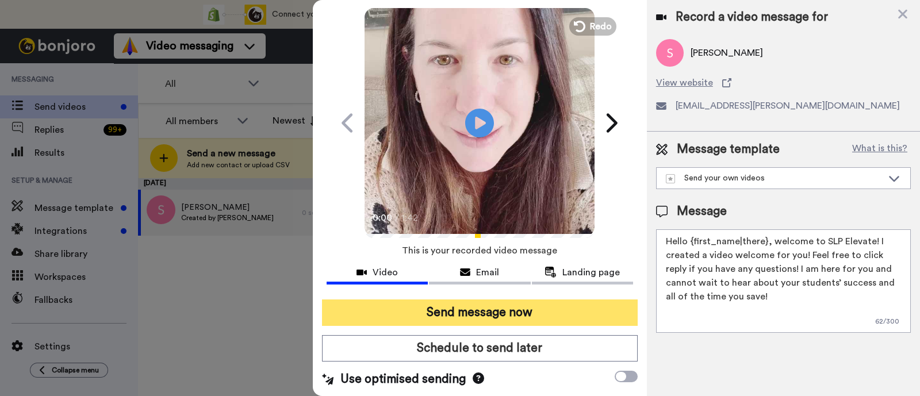
type textarea "Hello {first_name|there}, welcome to SLP Elevate! I created a video welcome for…"
click at [503, 311] on button "Send message now" at bounding box center [480, 313] width 316 height 26
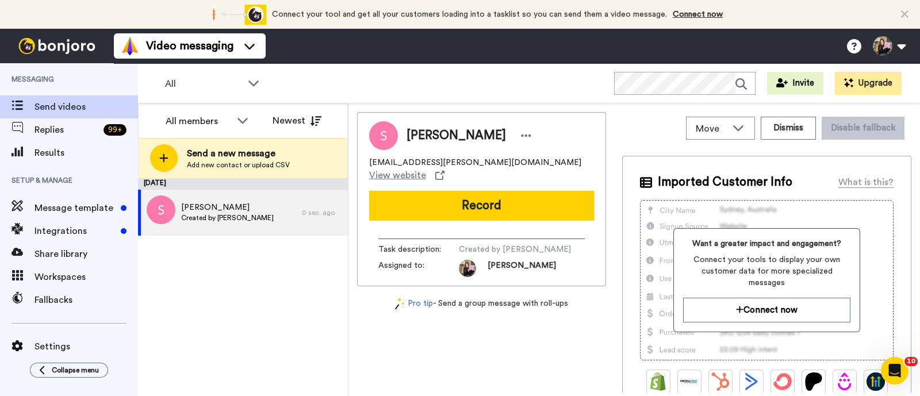
scroll to position [0, 0]
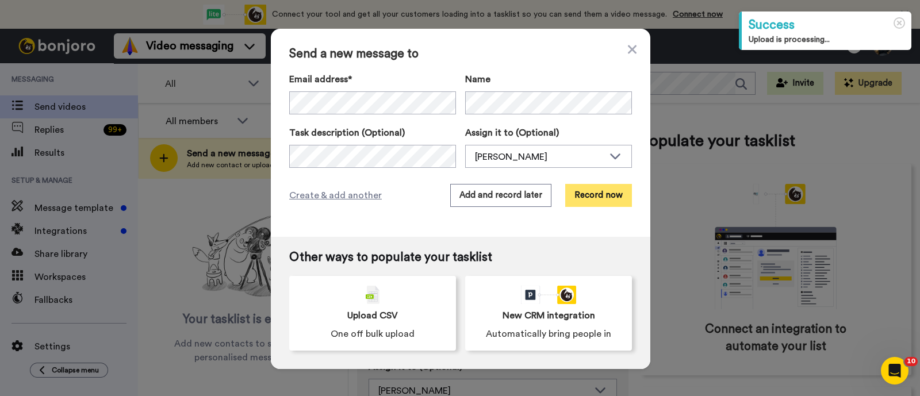
click at [618, 194] on button "Record now" at bounding box center [598, 195] width 67 height 23
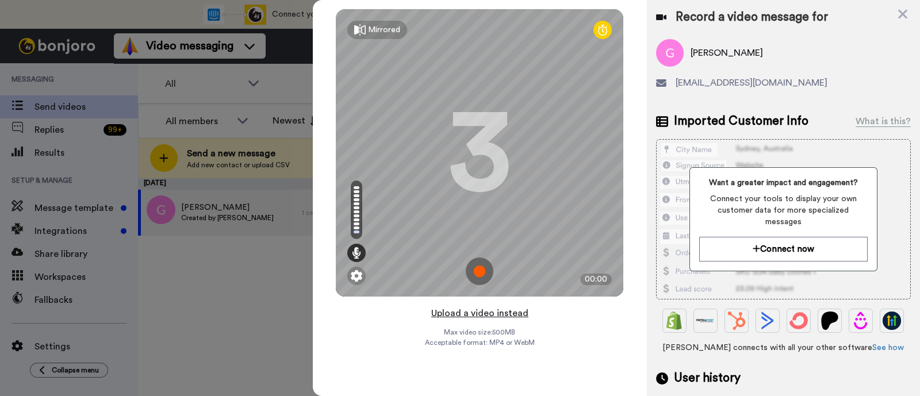
click at [492, 317] on button "Upload a video instead" at bounding box center [480, 313] width 104 height 15
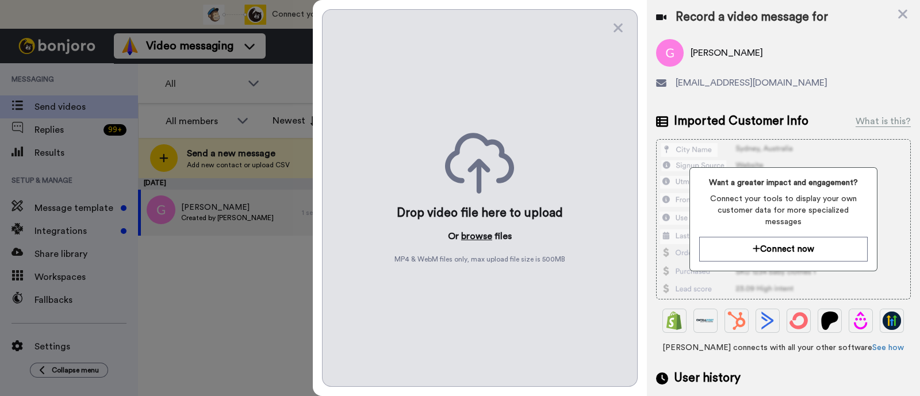
click at [480, 234] on button "browse" at bounding box center [476, 236] width 31 height 14
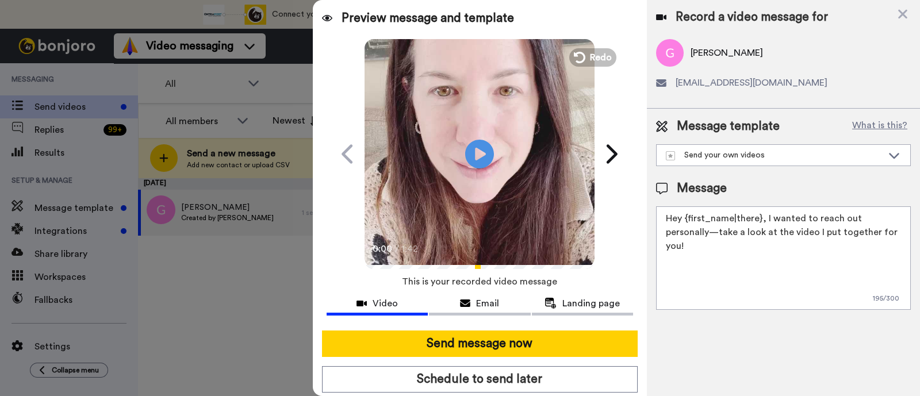
drag, startPoint x: 878, startPoint y: 233, endPoint x: 759, endPoint y: 218, distance: 119.4
click at [759, 218] on textarea "Hey {first_name|there}, I wanted to reach out personally—take a look at the vid…" at bounding box center [783, 257] width 255 height 103
click at [768, 218] on textarea "Hey {first_name|there}, I wanted to reach out personally—take a look at the vid…" at bounding box center [783, 257] width 255 height 103
drag, startPoint x: 764, startPoint y: 218, endPoint x: 882, endPoint y: 236, distance: 119.8
click at [882, 236] on textarea "Hey {first_name|there}, I wanted to reach out personally—take a look at the vid…" at bounding box center [783, 257] width 255 height 103
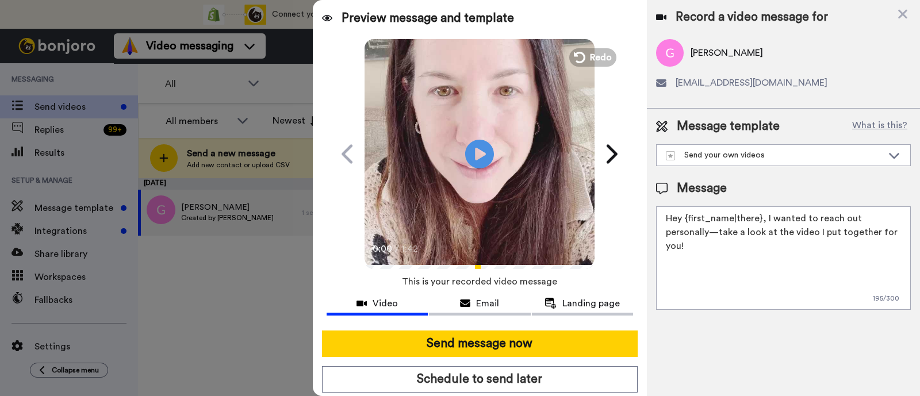
paste textarea "welcome to SLP Elevate! I created a video welcome for you! Feel free to click r…"
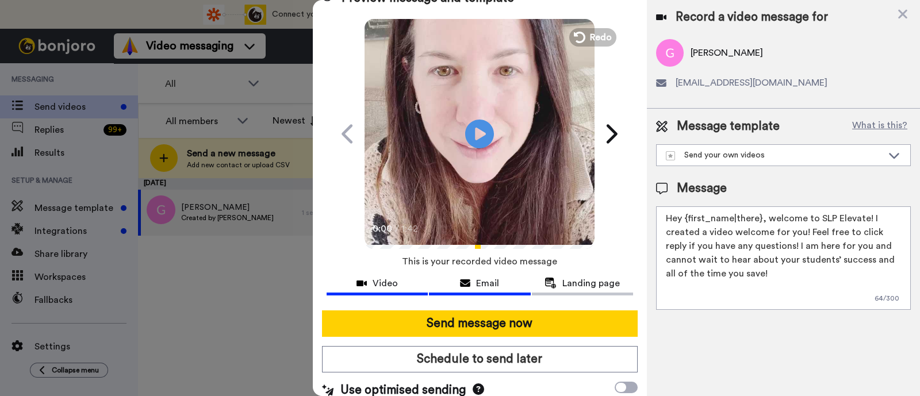
scroll to position [31, 0]
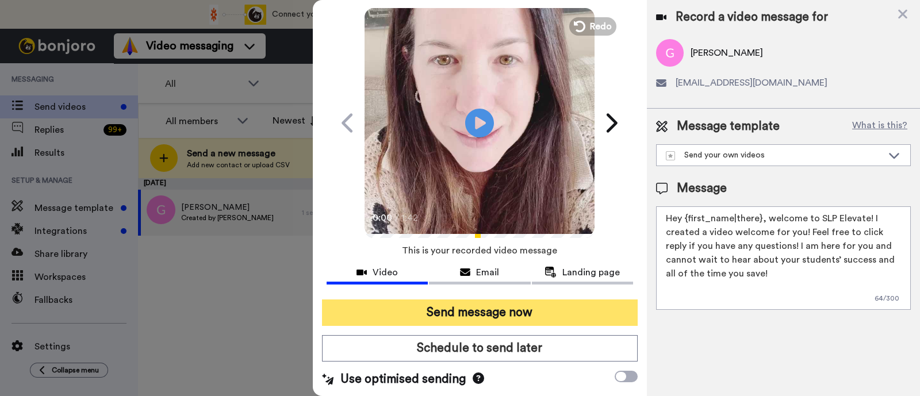
type textarea "Hey {first_name|there}, welcome to SLP Elevate! I created a video welcome for y…"
click at [505, 312] on button "Send message now" at bounding box center [480, 313] width 316 height 26
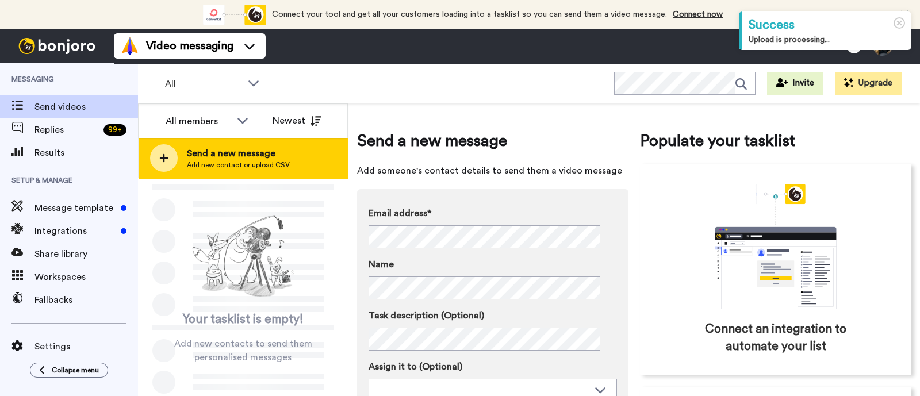
click at [268, 149] on span "Send a new message" at bounding box center [238, 154] width 103 height 14
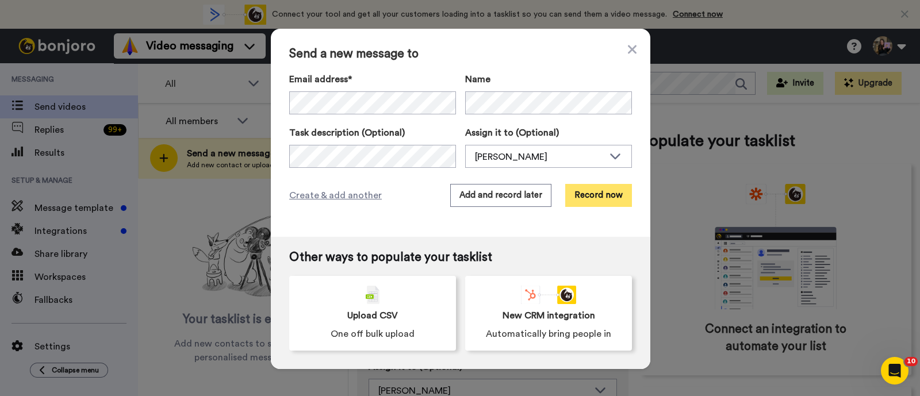
click at [587, 201] on button "Record now" at bounding box center [598, 195] width 67 height 23
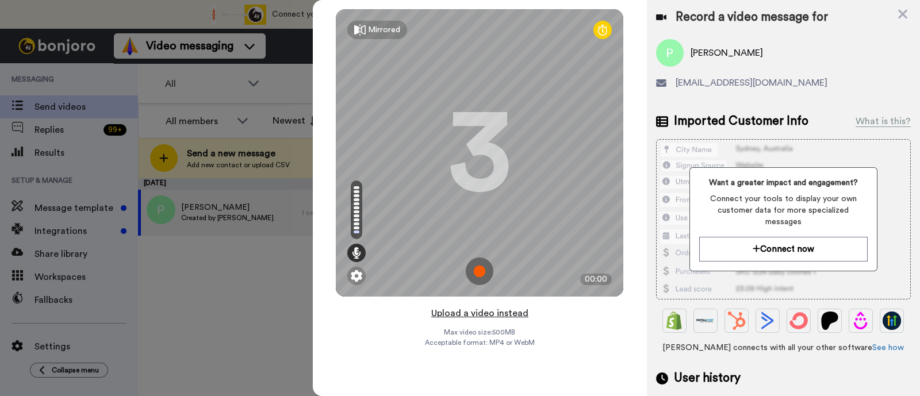
click at [503, 312] on button "Upload a video instead" at bounding box center [480, 313] width 104 height 15
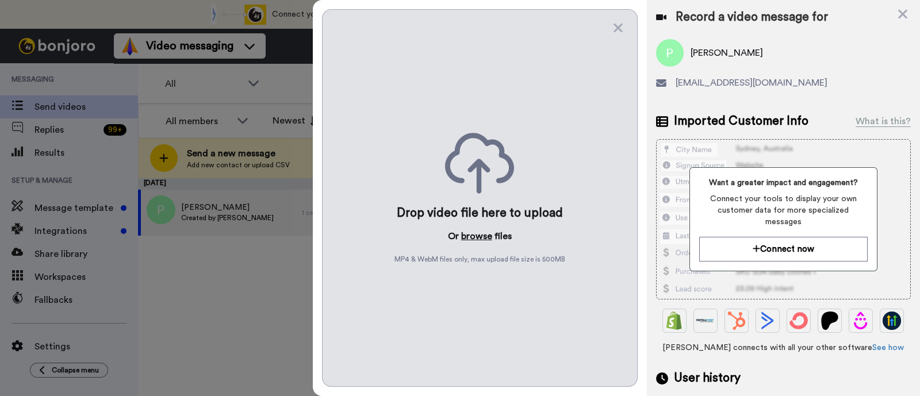
click at [474, 237] on button "browse" at bounding box center [476, 236] width 31 height 14
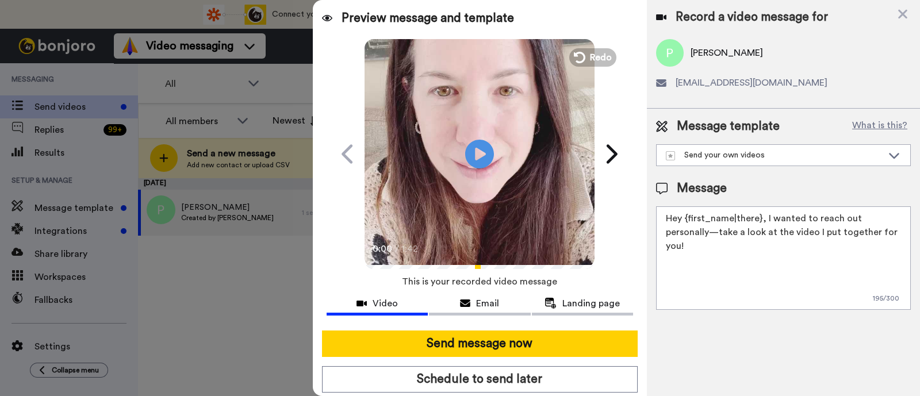
drag, startPoint x: 874, startPoint y: 237, endPoint x: 763, endPoint y: 216, distance: 112.9
click at [763, 216] on textarea "Hey {first_name|there}, I wanted to reach out personally—take a look at the vid…" at bounding box center [783, 257] width 255 height 103
paste textarea "welcome to SLP Elevate! I created a video welcome for you! Feel free to click r…"
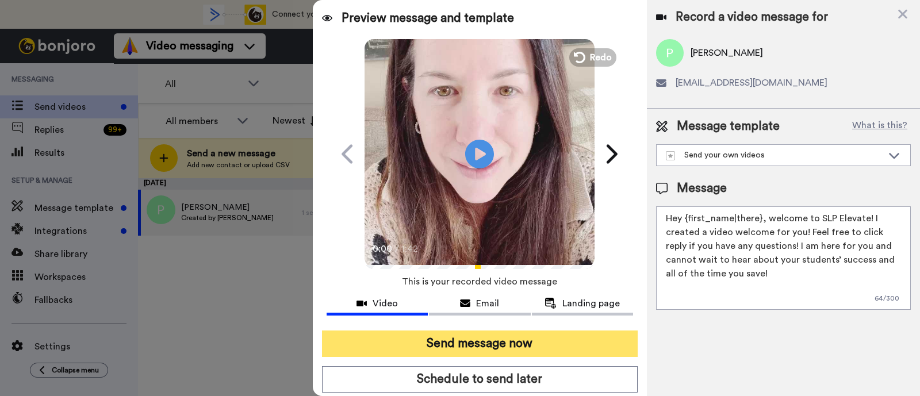
type textarea "Hey {first_name|there}, welcome to SLP Elevate! I created a video welcome for y…"
click at [547, 341] on button "Send message now" at bounding box center [480, 344] width 316 height 26
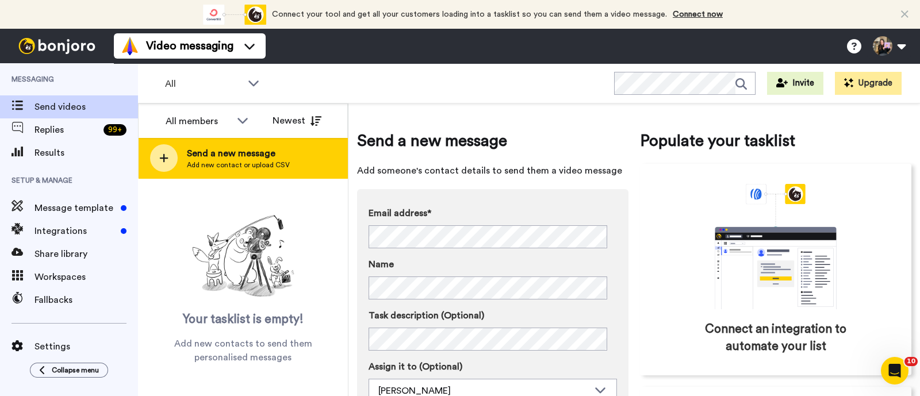
click at [216, 139] on div "Send a new message Add new contact or upload CSV" at bounding box center [243, 158] width 209 height 40
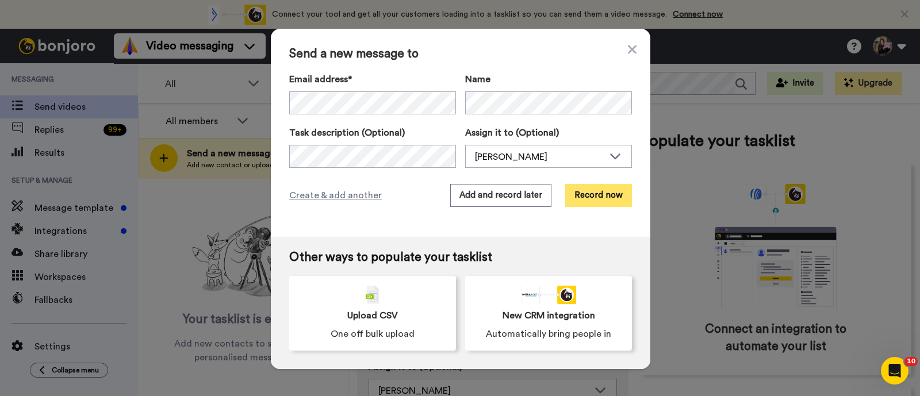
click at [596, 194] on button "Record now" at bounding box center [598, 195] width 67 height 23
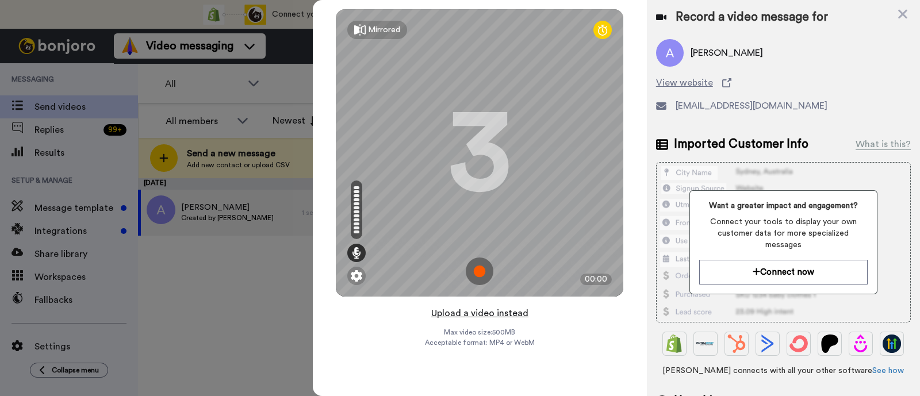
click at [471, 309] on button "Upload a video instead" at bounding box center [480, 313] width 104 height 15
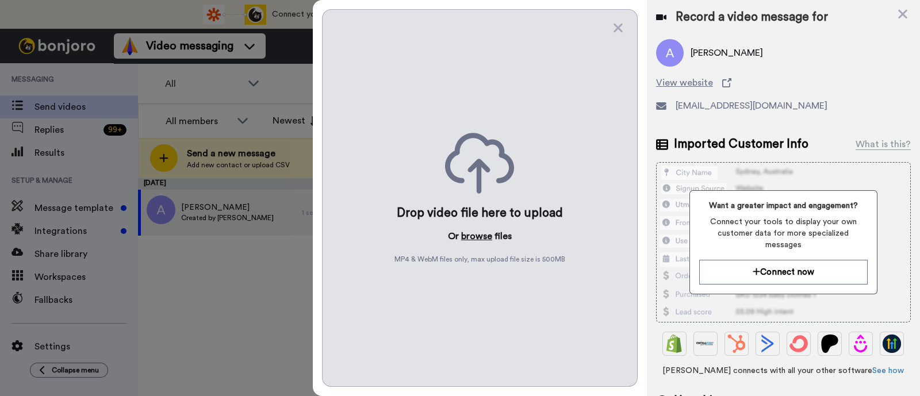
click at [479, 232] on button "browse" at bounding box center [476, 236] width 31 height 14
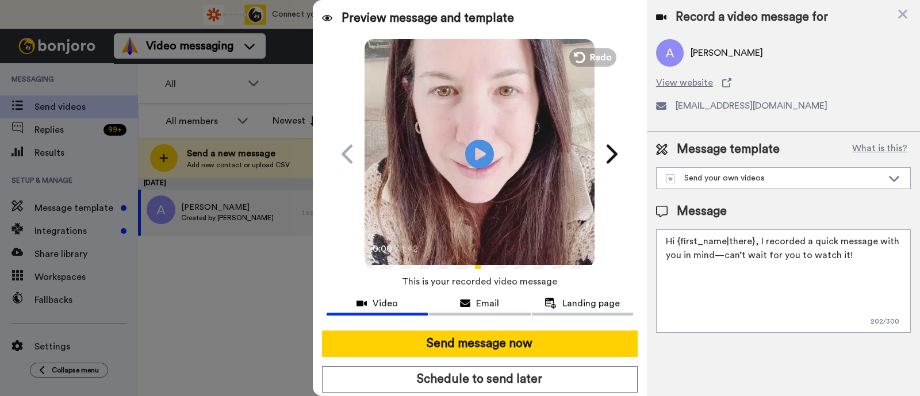
drag, startPoint x: 857, startPoint y: 256, endPoint x: 757, endPoint y: 237, distance: 101.8
click at [757, 237] on textarea "Hi {first_name|there}, I recorded a quick message with you in mind—can’t wait f…" at bounding box center [783, 280] width 255 height 103
paste textarea "welcome to SLP Elevate! I created a video welcome for you! Feel free to click r…"
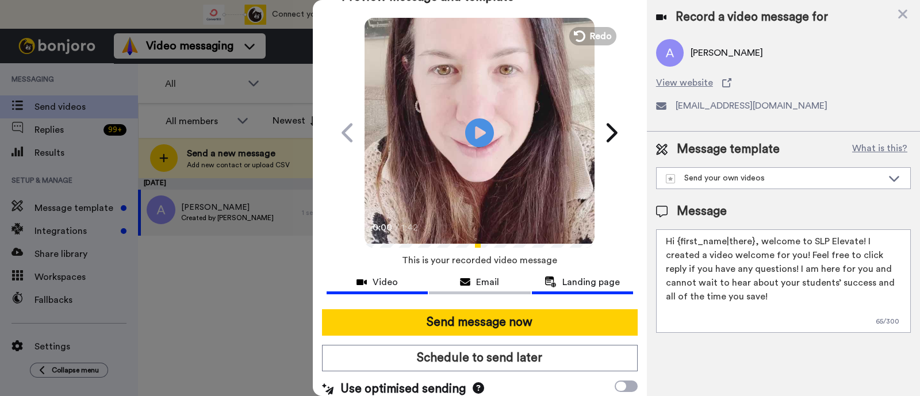
scroll to position [31, 0]
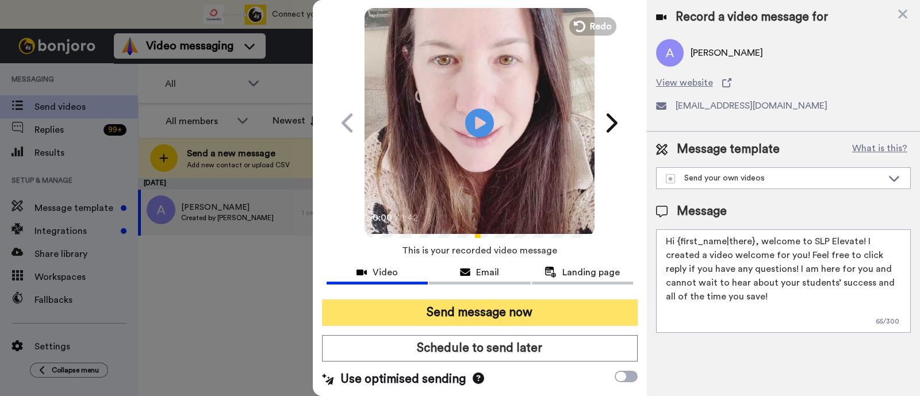
type textarea "Hi {first_name|there}, welcome to SLP Elevate! I created a video welcome for yo…"
click at [531, 302] on button "Send message now" at bounding box center [480, 313] width 316 height 26
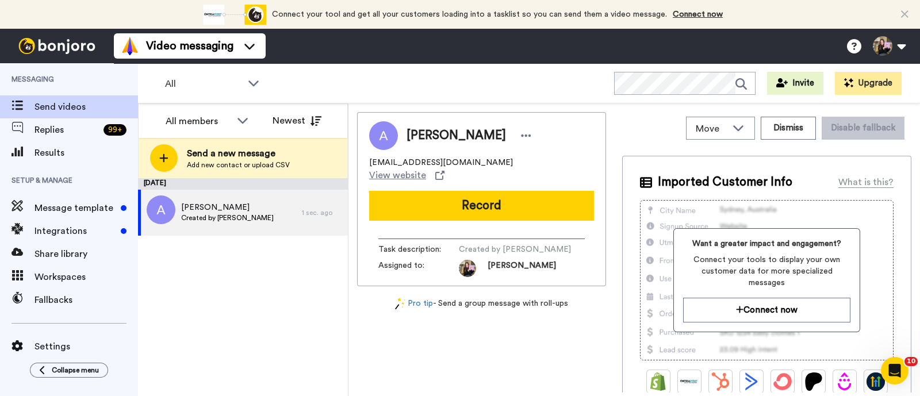
scroll to position [0, 0]
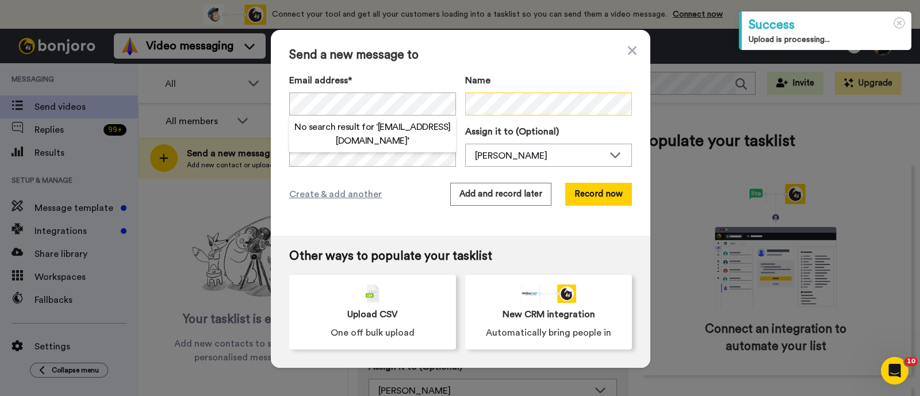
click at [481, 114] on div "Name" at bounding box center [548, 95] width 167 height 42
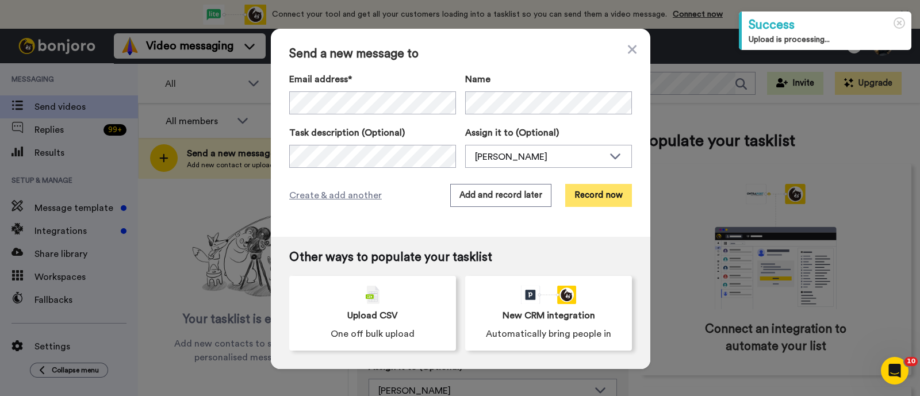
click at [596, 194] on button "Record now" at bounding box center [598, 195] width 67 height 23
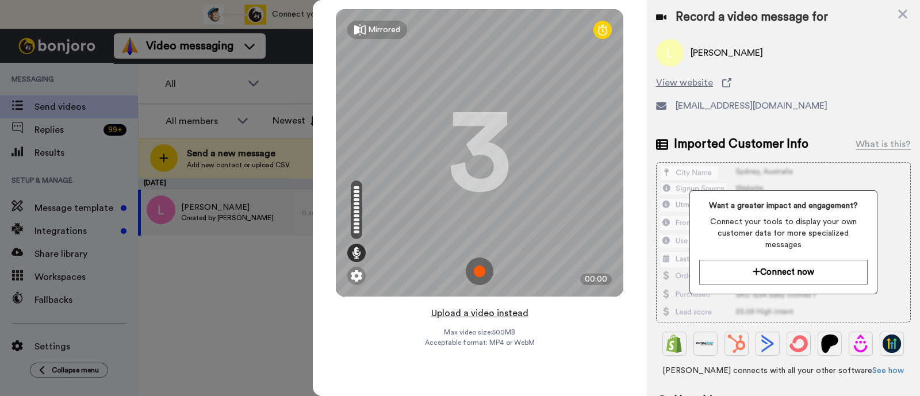
click at [485, 310] on button "Upload a video instead" at bounding box center [480, 313] width 104 height 15
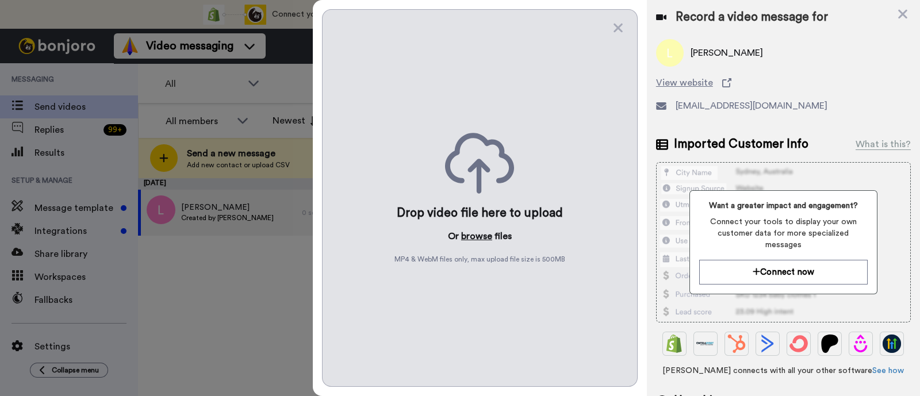
click at [477, 237] on button "browse" at bounding box center [476, 236] width 31 height 14
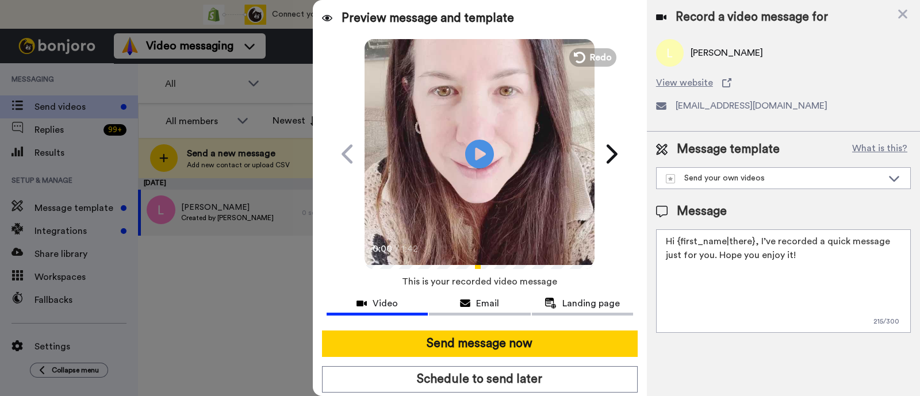
drag, startPoint x: 854, startPoint y: 271, endPoint x: 758, endPoint y: 244, distance: 99.7
click at [758, 244] on textarea "Hi {first_name|there}, I’ve recorded a quick message just for you. Hope you enj…" at bounding box center [783, 280] width 255 height 103
paste textarea "welcome to SLP Elevate! I created a video welcome for you! Feel free to click r…"
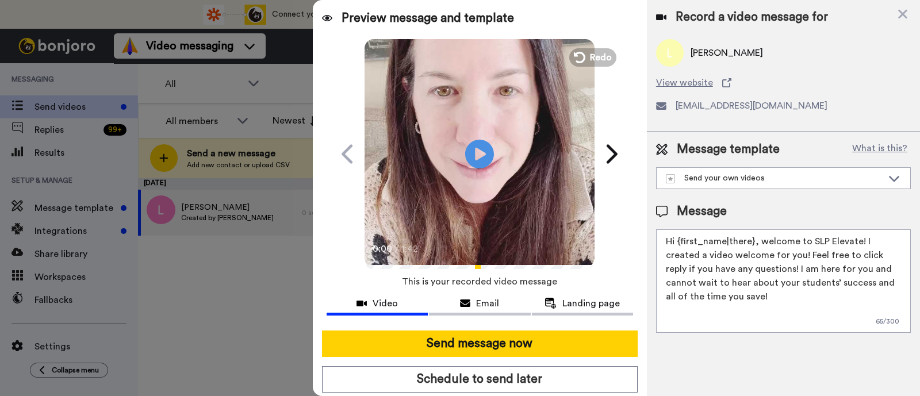
scroll to position [31, 0]
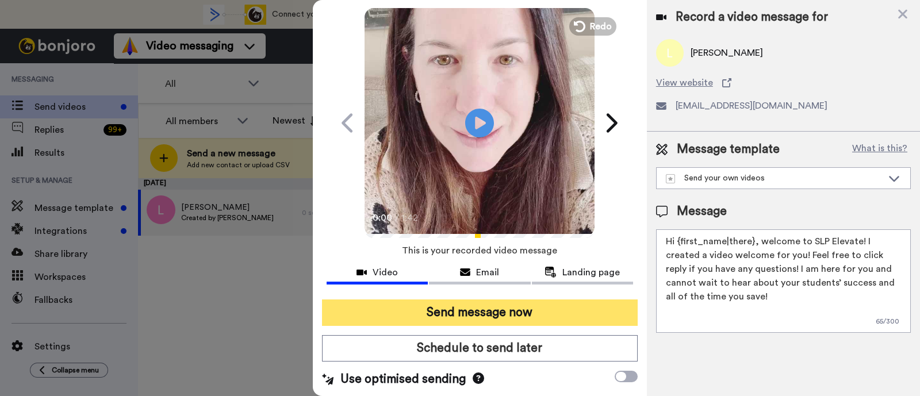
type textarea "Hi {first_name|there}, welcome to SLP Elevate! I created a video welcome for yo…"
click at [498, 303] on button "Send message now" at bounding box center [480, 313] width 316 height 26
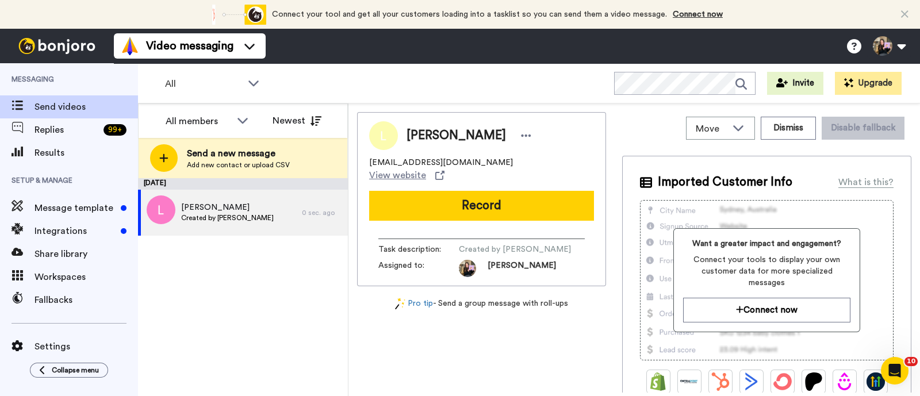
scroll to position [0, 0]
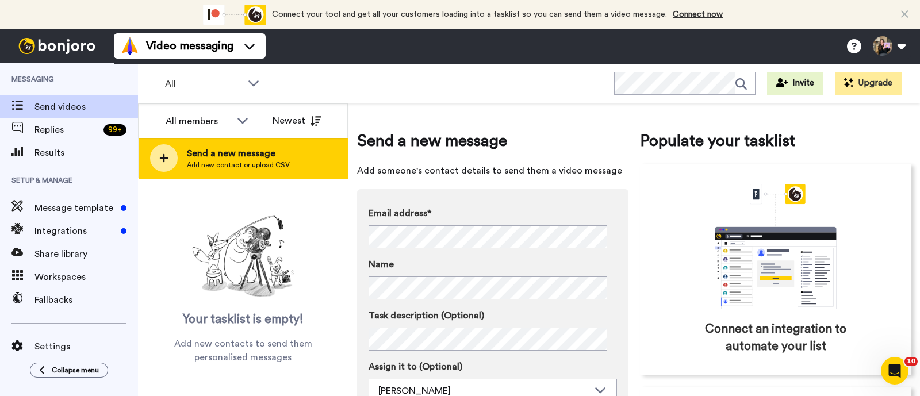
click at [282, 160] on span "Add new contact or upload CSV" at bounding box center [238, 164] width 103 height 9
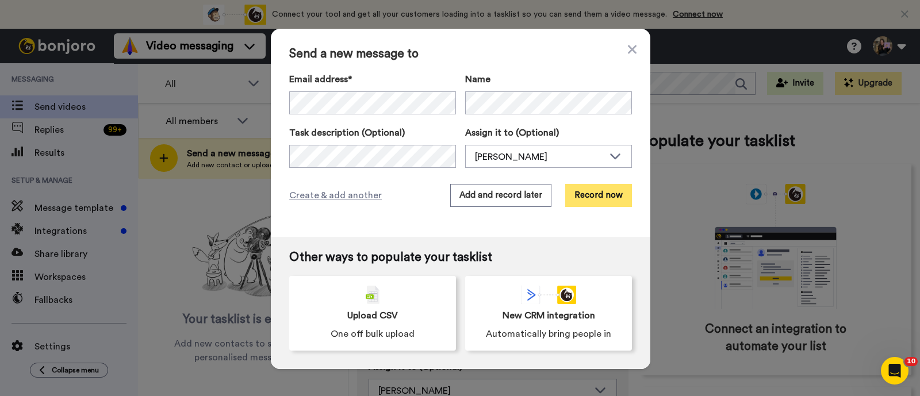
click at [593, 201] on button "Record now" at bounding box center [598, 195] width 67 height 23
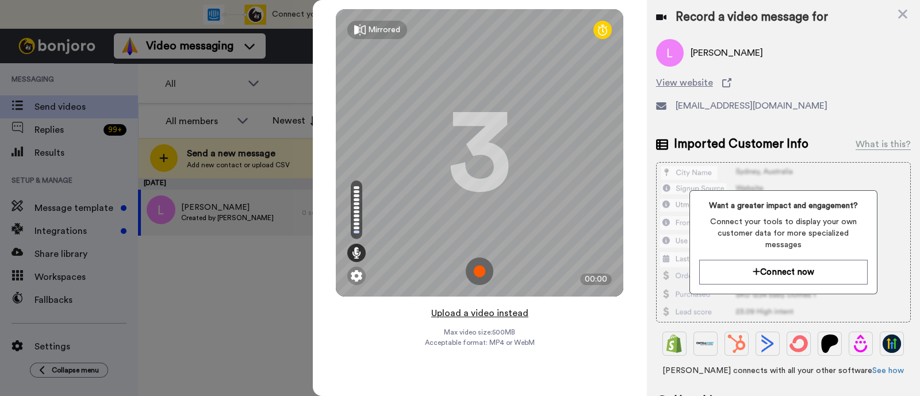
click at [454, 312] on button "Upload a video instead" at bounding box center [480, 313] width 104 height 15
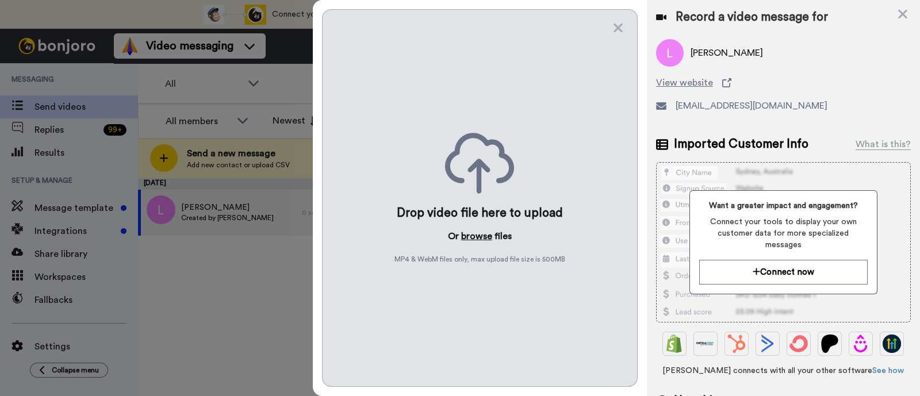
click at [477, 230] on button "browse" at bounding box center [476, 236] width 31 height 14
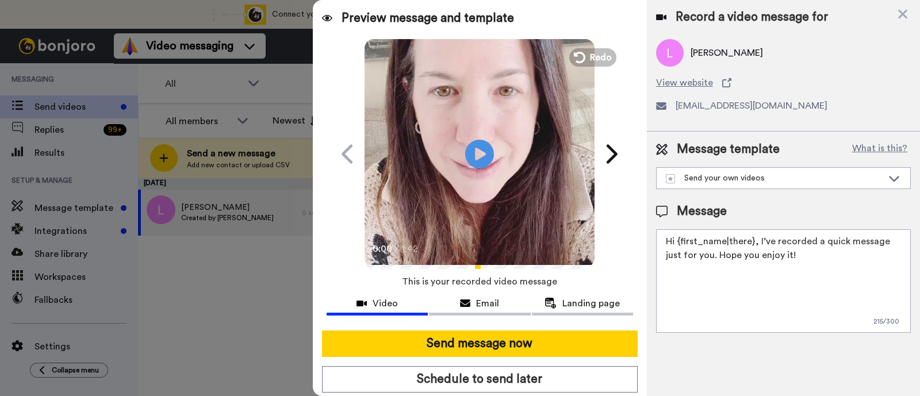
drag, startPoint x: 793, startPoint y: 256, endPoint x: 758, endPoint y: 237, distance: 40.1
click at [758, 237] on textarea "Hi {first_name|there}, I’ve recorded a quick message just for you. Hope you enj…" at bounding box center [783, 280] width 255 height 103
paste textarea "welcome to SLP Elevate! I created a video welcome for you! Feel free to click r…"
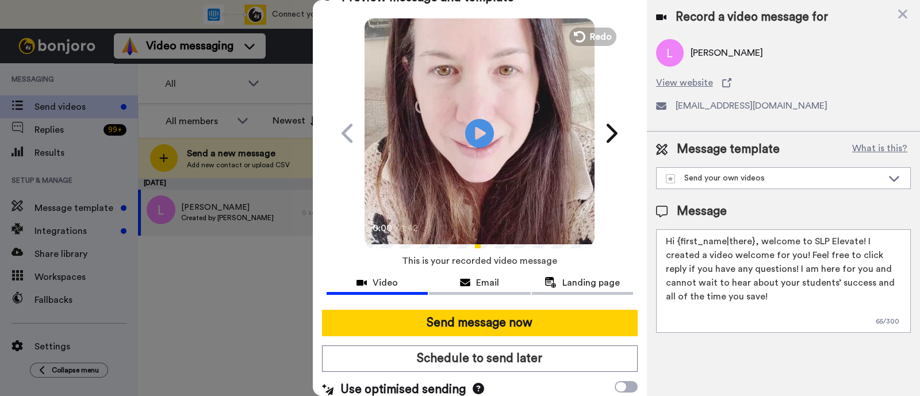
scroll to position [31, 0]
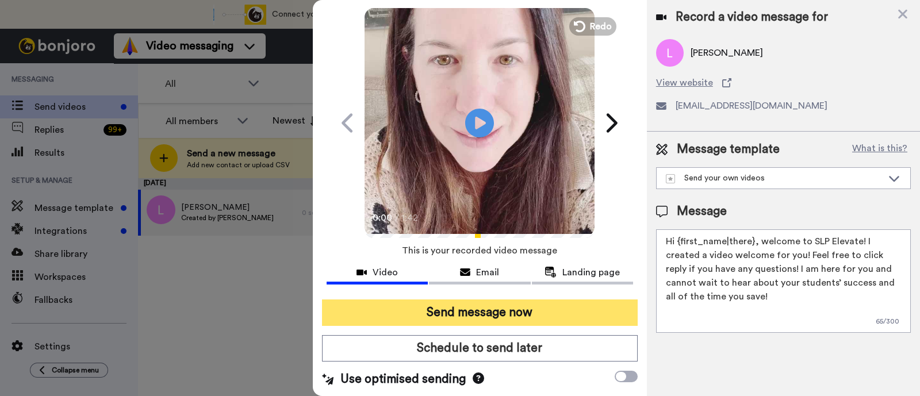
type textarea "Hi {first_name|there}, welcome to SLP Elevate! I created a video welcome for yo…"
click at [487, 306] on button "Send message now" at bounding box center [480, 313] width 316 height 26
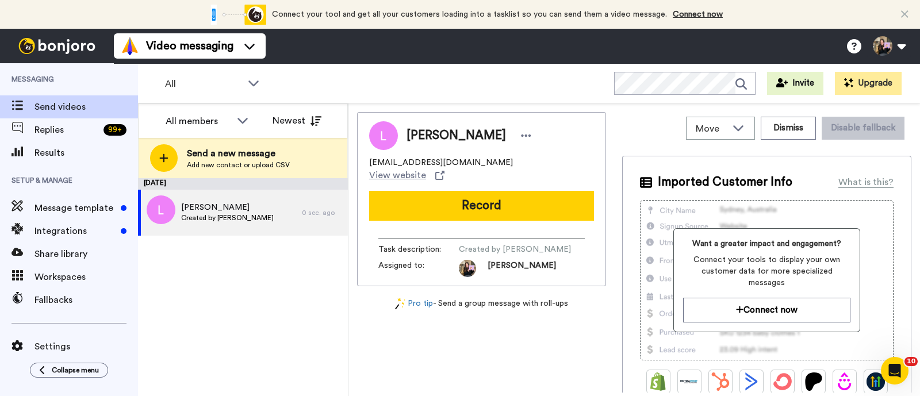
scroll to position [0, 0]
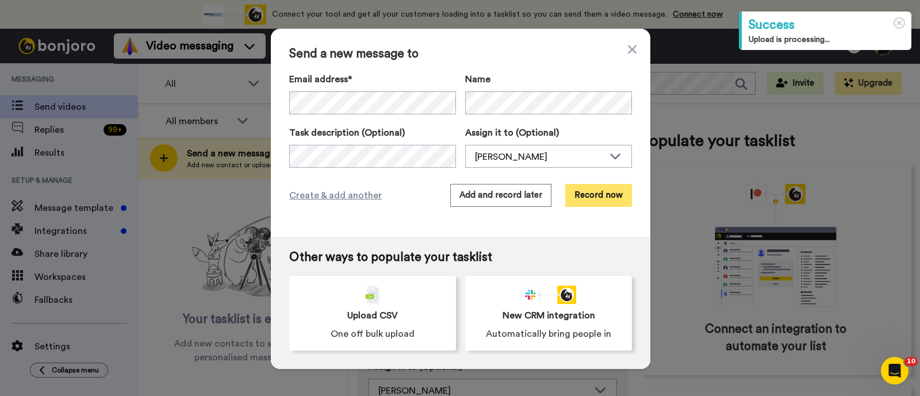
click at [592, 197] on button "Record now" at bounding box center [598, 195] width 67 height 23
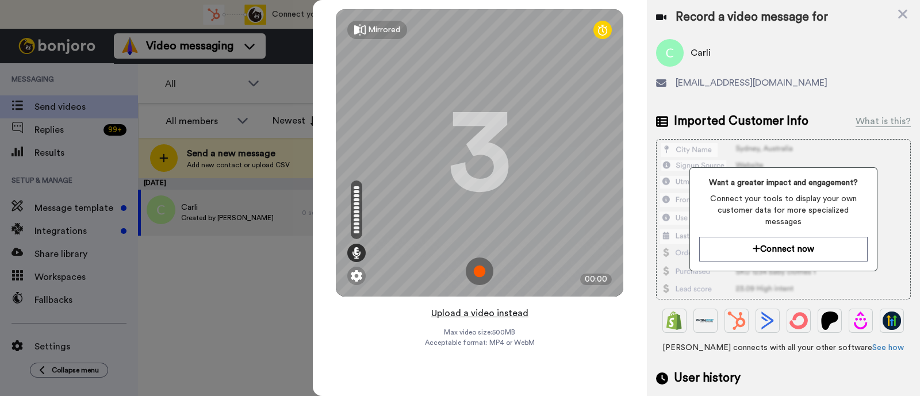
click at [516, 317] on button "Upload a video instead" at bounding box center [480, 313] width 104 height 15
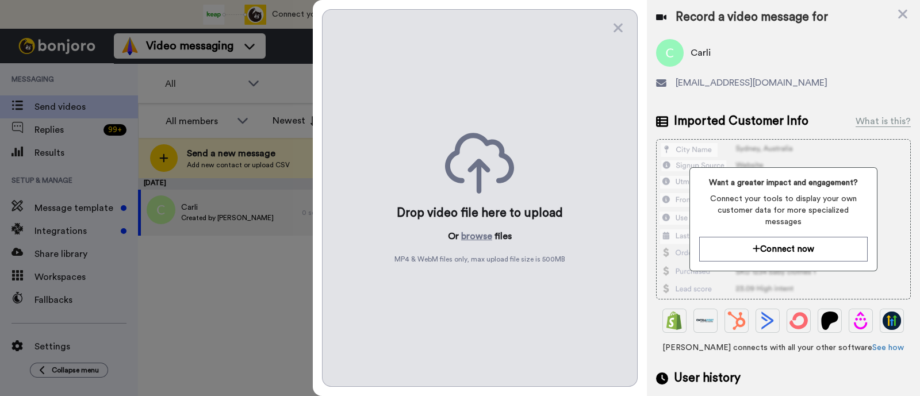
click at [460, 236] on p "Or browse files" at bounding box center [480, 236] width 64 height 14
click at [472, 233] on button "browse" at bounding box center [476, 236] width 31 height 14
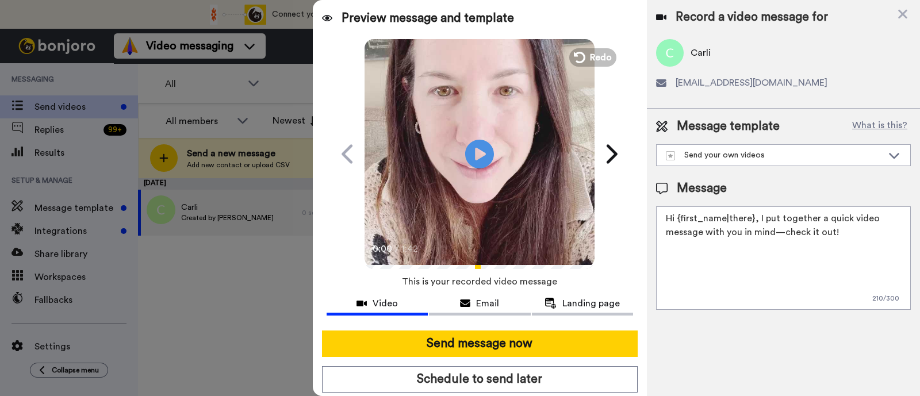
drag, startPoint x: 847, startPoint y: 238, endPoint x: 758, endPoint y: 213, distance: 92.5
click at [758, 213] on textarea "Hi {first_name|there}, I put together a quick video message with you in mind—ch…" at bounding box center [783, 257] width 255 height 103
paste textarea "welcome to SLP Elevate! I created a video welcome for you! Feel free to click r…"
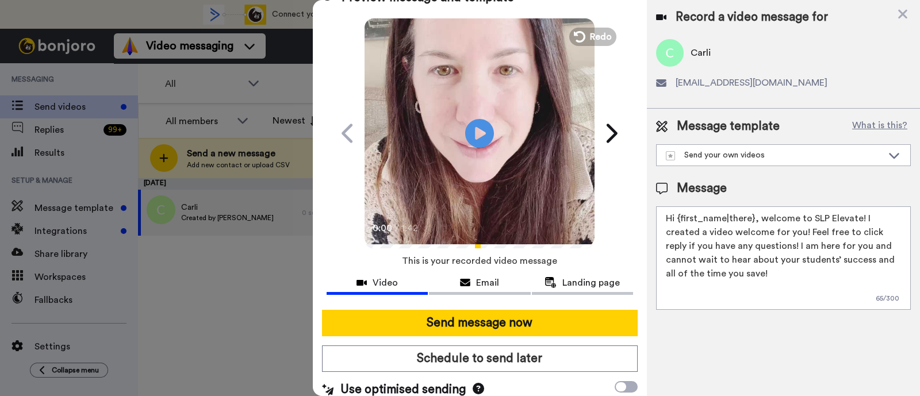
scroll to position [31, 0]
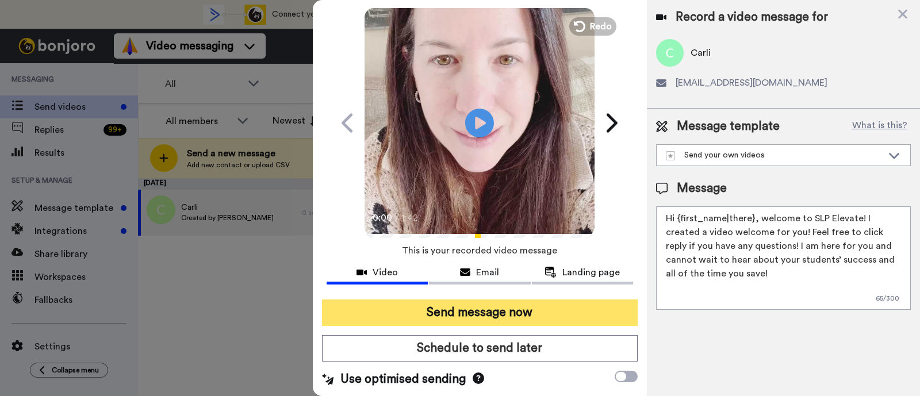
type textarea "Hi {first_name|there}, welcome to SLP Elevate! I created a video welcome for yo…"
click at [550, 308] on button "Send message now" at bounding box center [480, 313] width 316 height 26
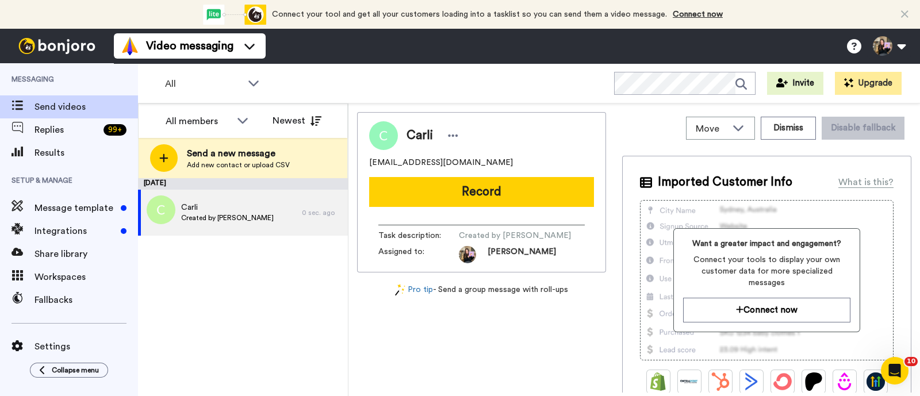
scroll to position [0, 0]
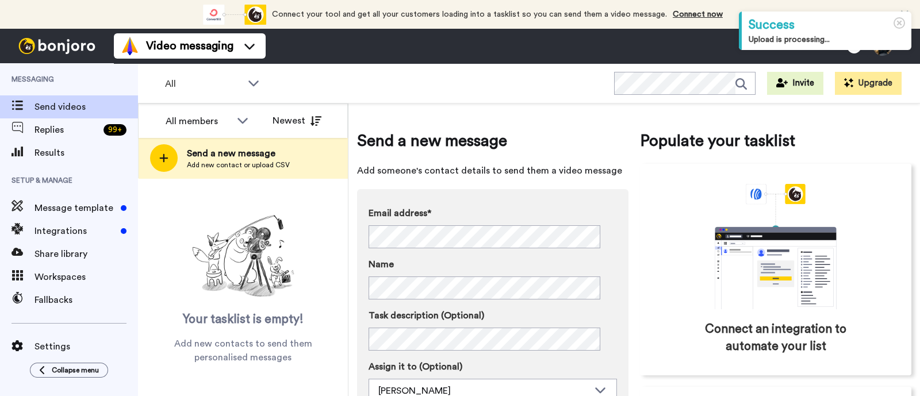
click at [294, 163] on div "Send a new message Add new contact or upload CSV" at bounding box center [243, 158] width 209 height 40
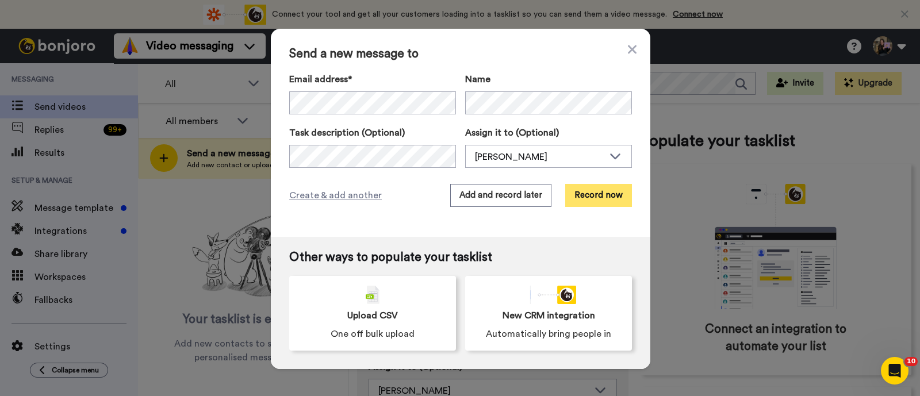
click at [616, 197] on button "Record now" at bounding box center [598, 195] width 67 height 23
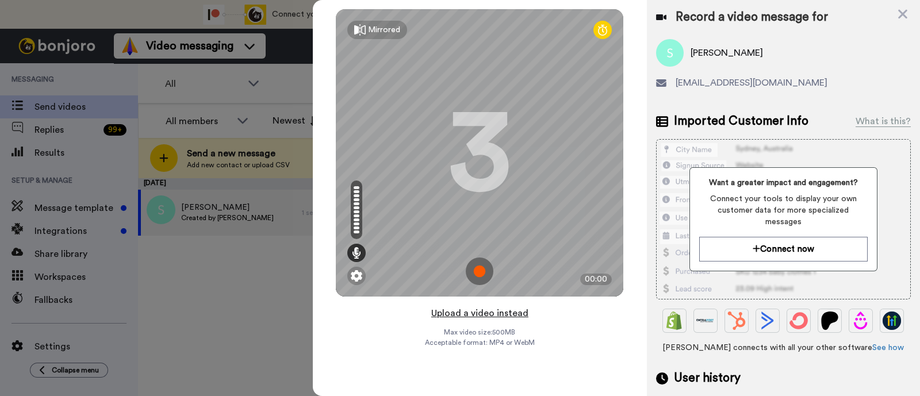
click at [504, 310] on button "Upload a video instead" at bounding box center [480, 313] width 104 height 15
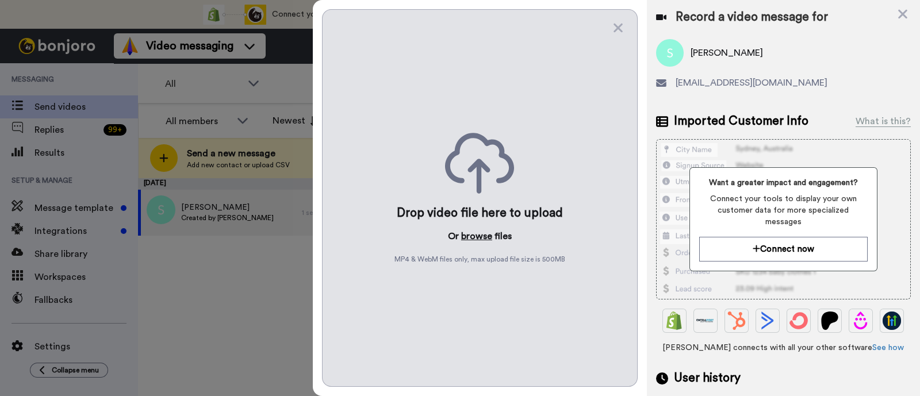
click at [477, 233] on button "browse" at bounding box center [476, 236] width 31 height 14
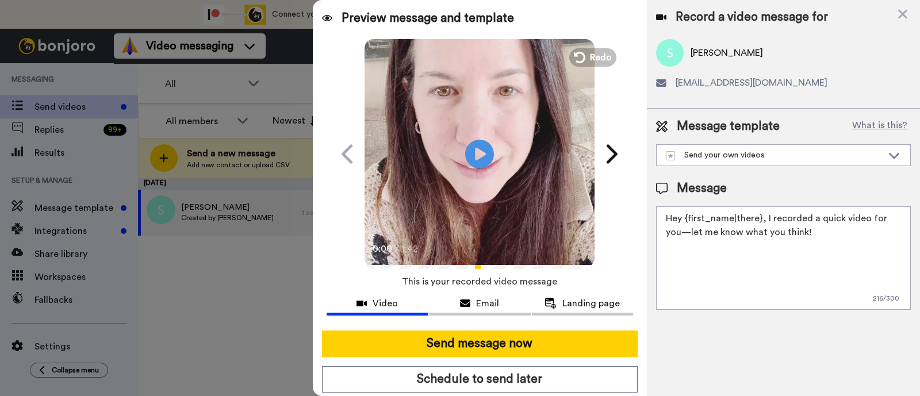
drag, startPoint x: 809, startPoint y: 233, endPoint x: 764, endPoint y: 220, distance: 46.6
click at [764, 220] on textarea "Hey {first_name|there}, I recorded a quick video for you—let me know what you t…" at bounding box center [783, 257] width 255 height 103
paste textarea "welcome to SLP Elevate! I created a video welcome for you! Feel free to click r…"
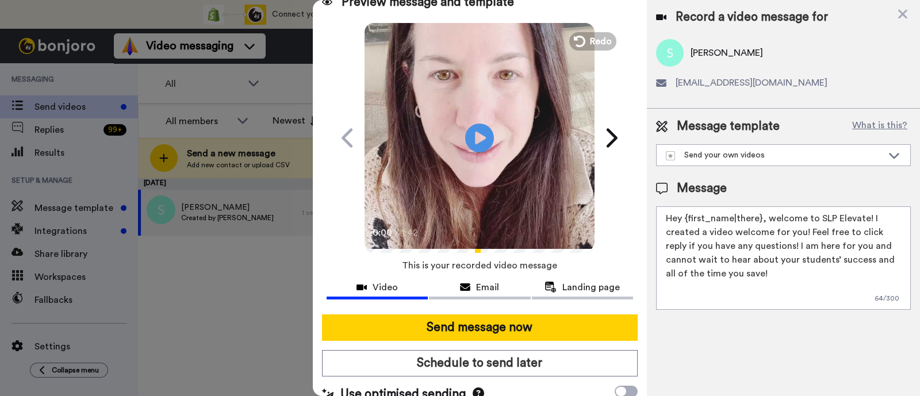
scroll to position [31, 0]
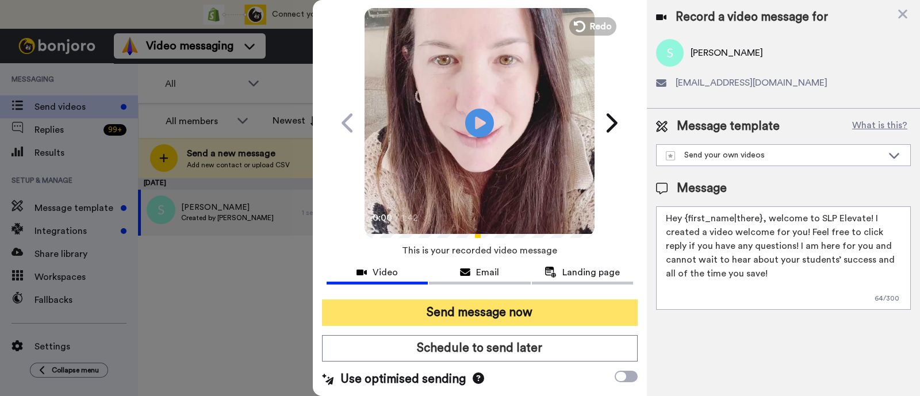
type textarea "Hey {first_name|there}, welcome to SLP Elevate! I created a video welcome for y…"
click at [466, 310] on button "Send message now" at bounding box center [480, 313] width 316 height 26
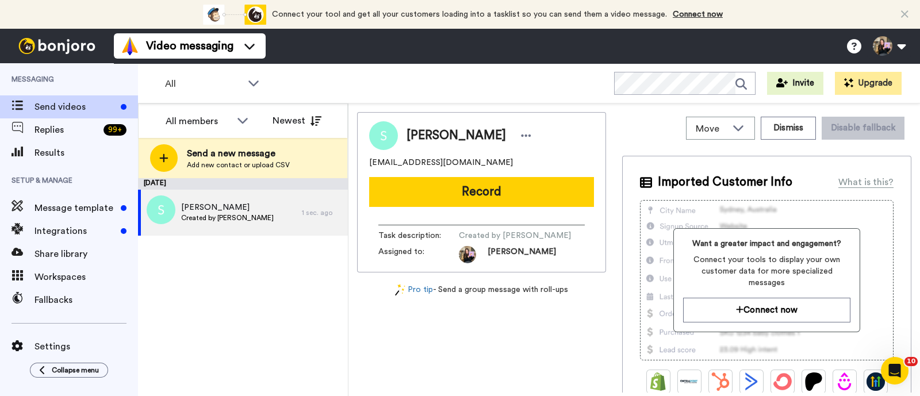
scroll to position [0, 0]
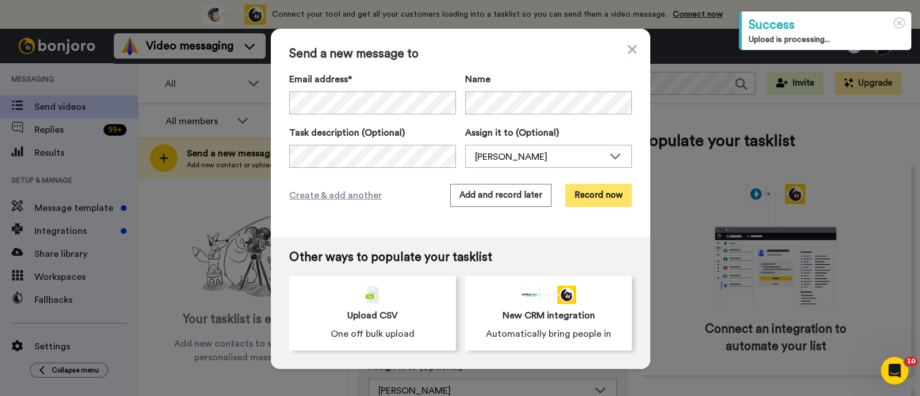
click at [615, 203] on button "Record now" at bounding box center [598, 195] width 67 height 23
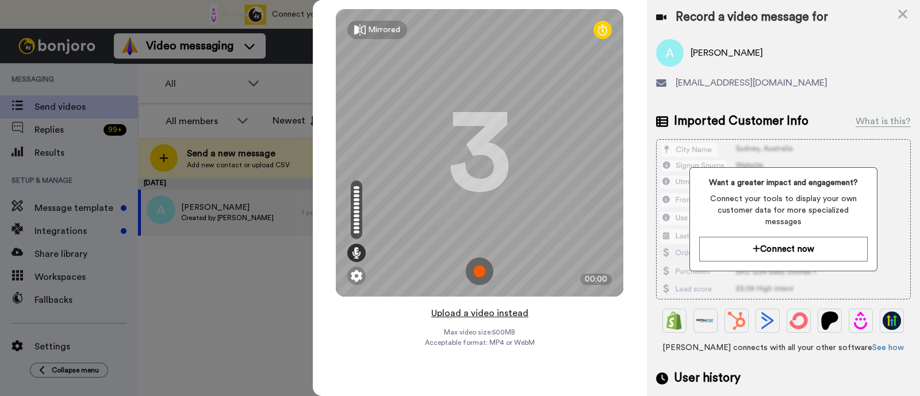
click at [505, 310] on button "Upload a video instead" at bounding box center [480, 313] width 104 height 15
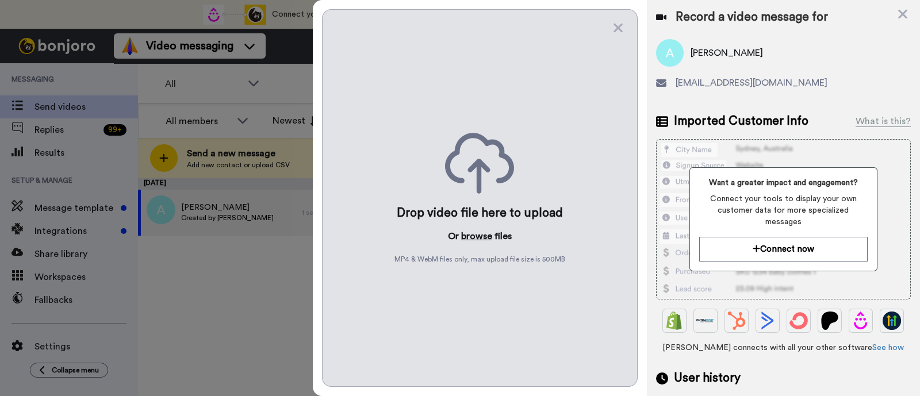
click at [476, 236] on button "browse" at bounding box center [476, 236] width 31 height 14
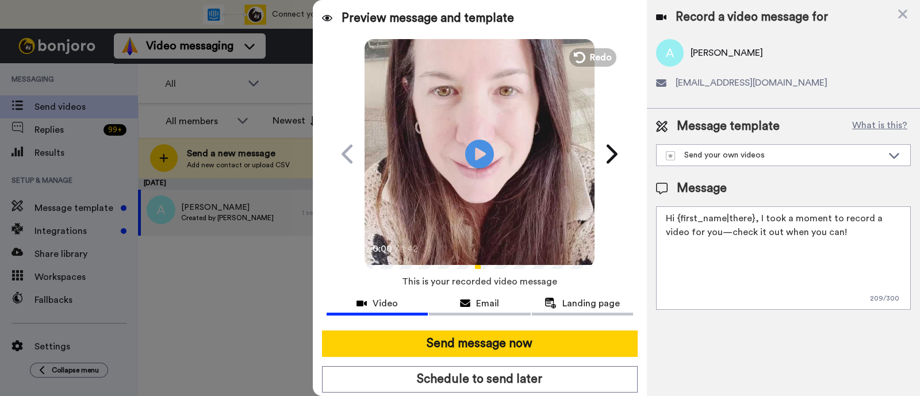
drag, startPoint x: 858, startPoint y: 231, endPoint x: 758, endPoint y: 220, distance: 101.3
click at [758, 220] on textarea "Hi {first_name|there}, I took a moment to record a video for you—check it out w…" at bounding box center [783, 257] width 255 height 103
paste textarea "welcome to SLP Elevate! I created a video welcome for you! Feel free to click r…"
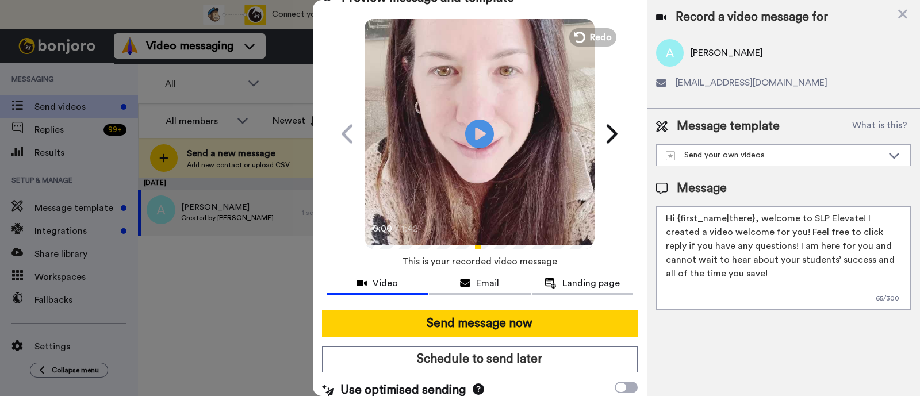
scroll to position [31, 0]
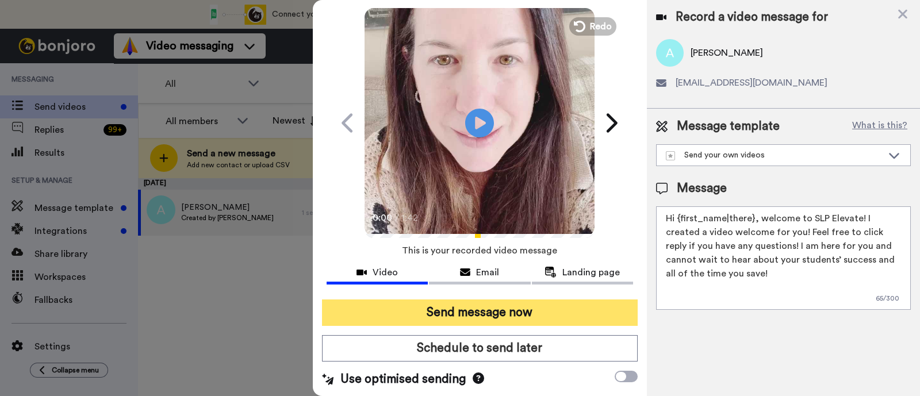
type textarea "Hi {first_name|there}, welcome to SLP Elevate! I created a video welcome for yo…"
click at [490, 308] on button "Send message now" at bounding box center [480, 313] width 316 height 26
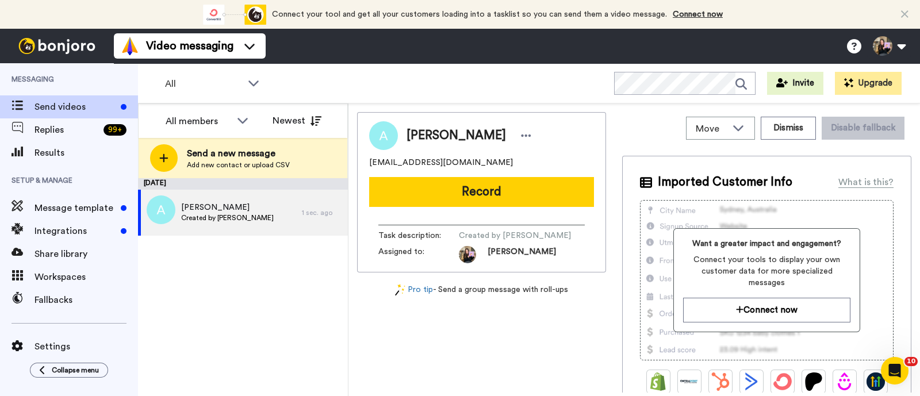
scroll to position [0, 0]
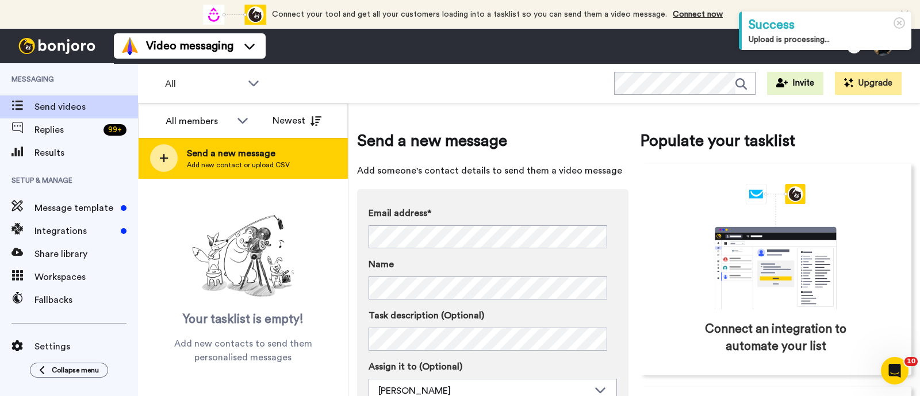
click at [227, 151] on span "Send a new message" at bounding box center [238, 154] width 103 height 14
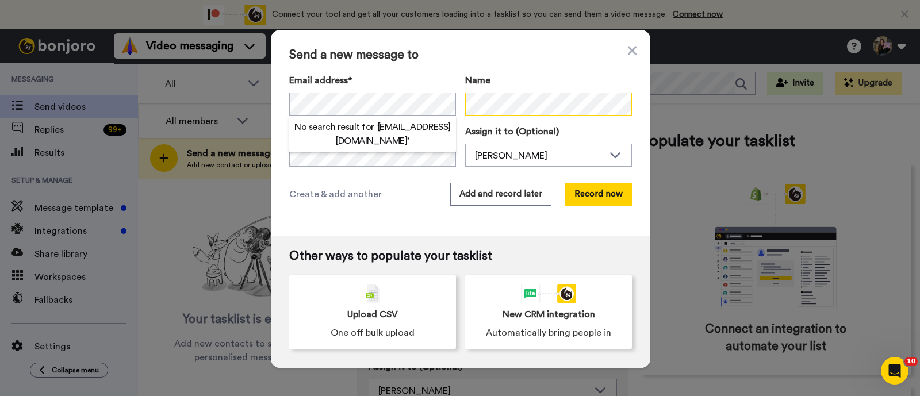
click at [499, 113] on body "Success Upload is processing... Connect your tool now! Connect your tool and ge…" at bounding box center [460, 198] width 920 height 396
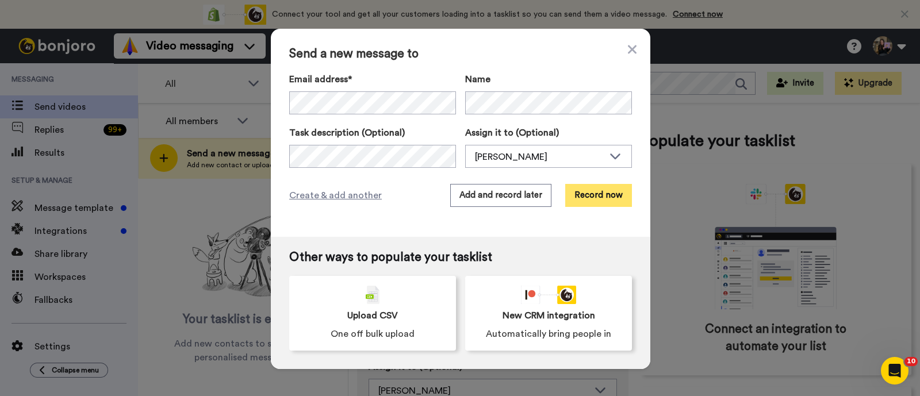
click at [592, 201] on button "Record now" at bounding box center [598, 195] width 67 height 23
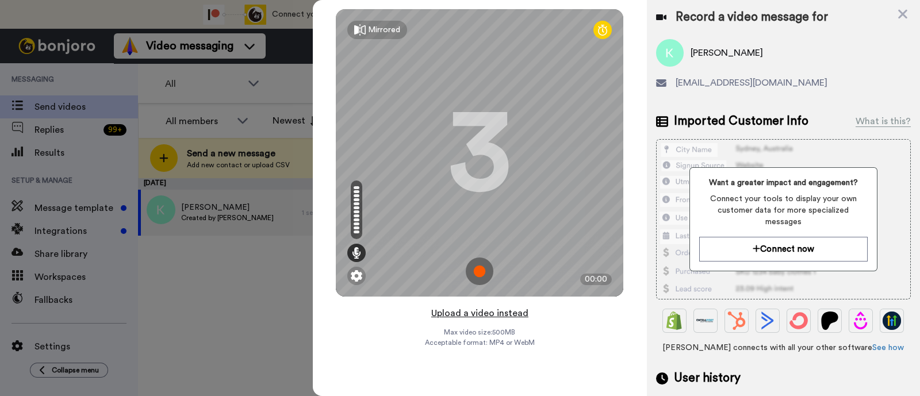
click at [458, 309] on button "Upload a video instead" at bounding box center [480, 313] width 104 height 15
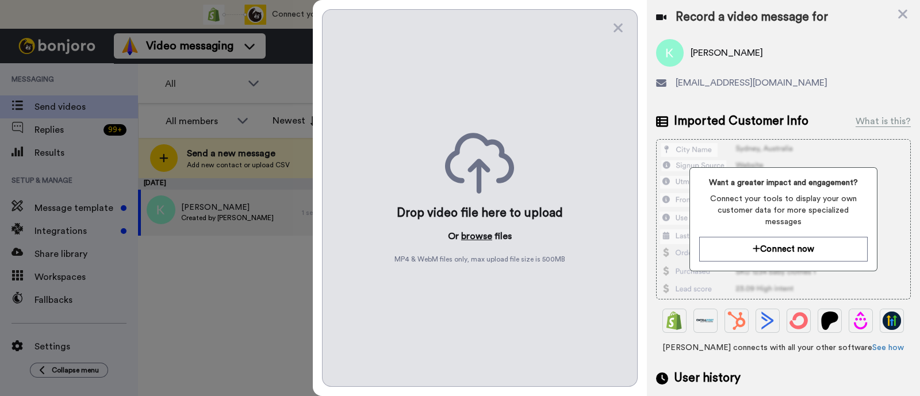
click at [473, 235] on button "browse" at bounding box center [476, 236] width 31 height 14
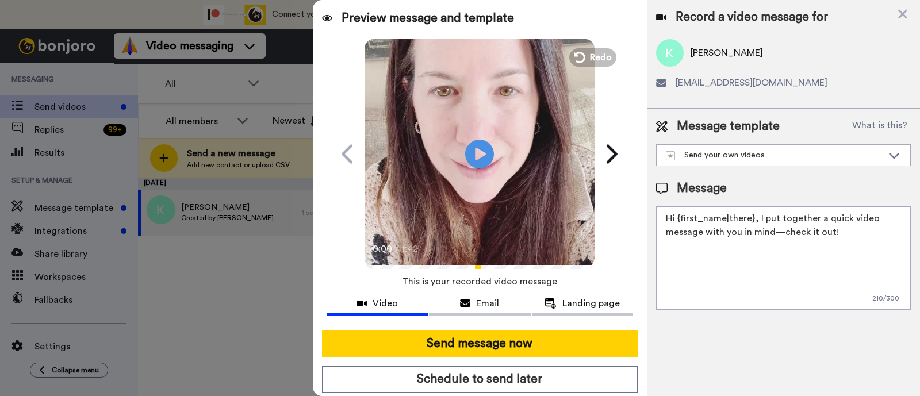
drag, startPoint x: 837, startPoint y: 237, endPoint x: 757, endPoint y: 220, distance: 81.6
click at [757, 220] on textarea "Hi {first_name|there}, I put together a quick video message with you in mind—ch…" at bounding box center [783, 257] width 255 height 103
paste textarea "welcome to SLP Elevate! I created a video welcome for you! Feel free to click r…"
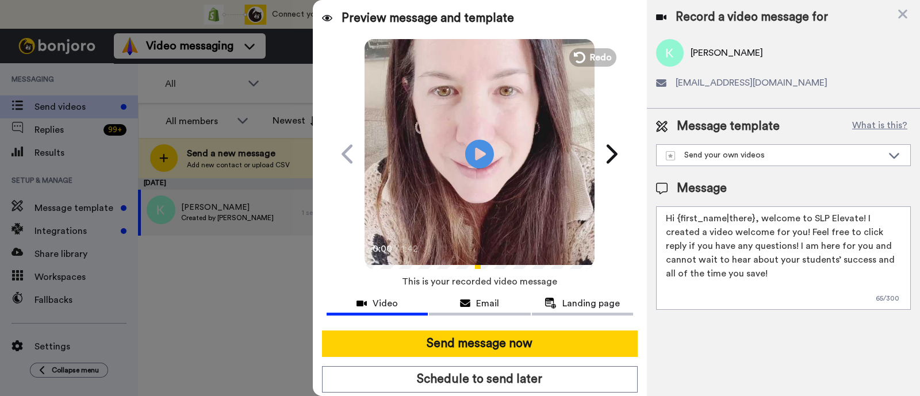
scroll to position [31, 0]
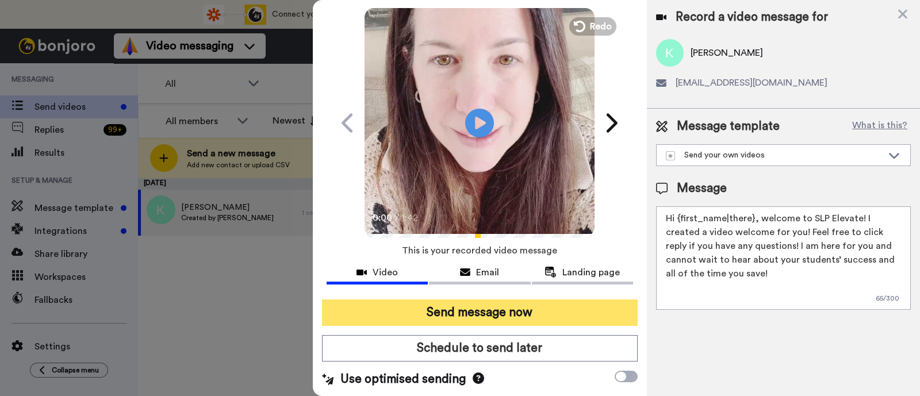
type textarea "Hi {first_name|there}, welcome to SLP Elevate! I created a video welcome for yo…"
click at [439, 310] on button "Send message now" at bounding box center [480, 313] width 316 height 26
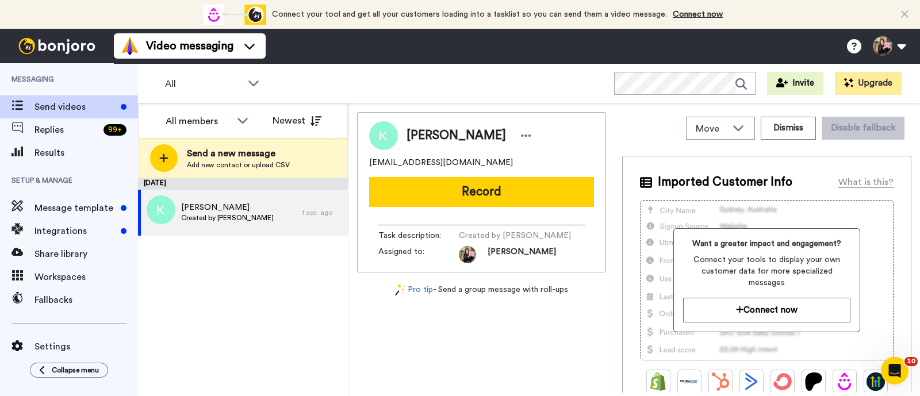
scroll to position [0, 0]
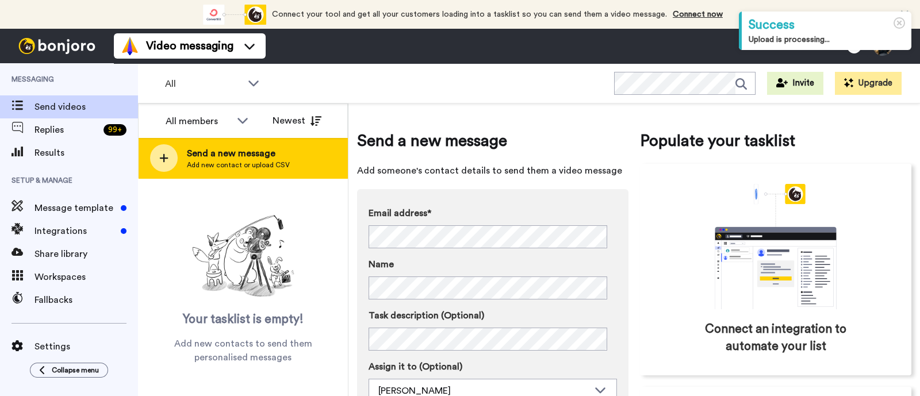
click at [288, 166] on div "Send a new message Add new contact or upload CSV" at bounding box center [243, 158] width 209 height 40
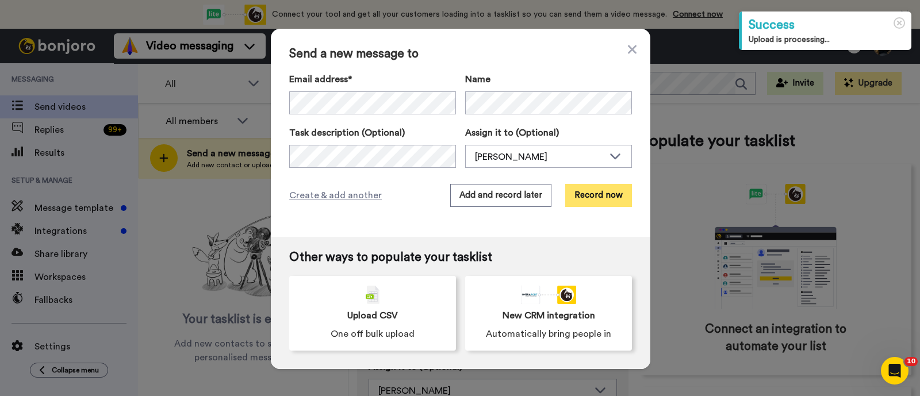
click at [608, 195] on button "Record now" at bounding box center [598, 195] width 67 height 23
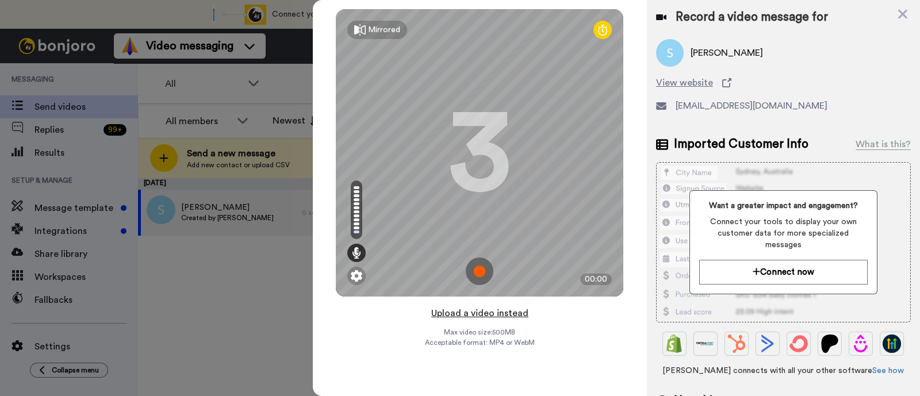
click at [492, 310] on button "Upload a video instead" at bounding box center [480, 313] width 104 height 15
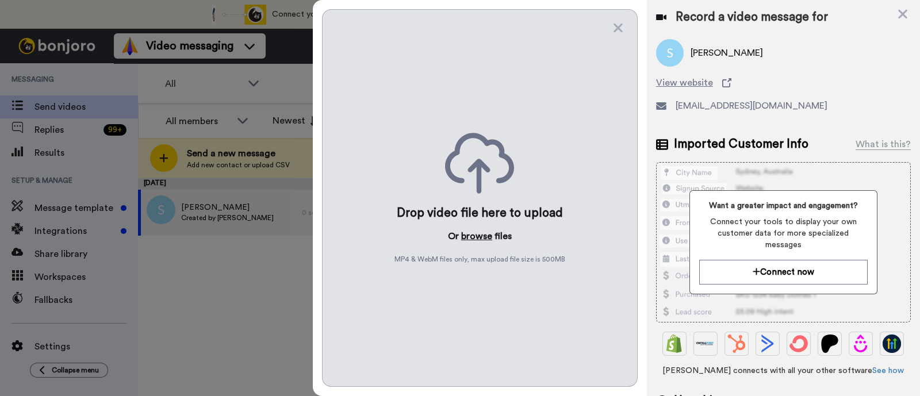
click at [466, 237] on button "browse" at bounding box center [476, 236] width 31 height 14
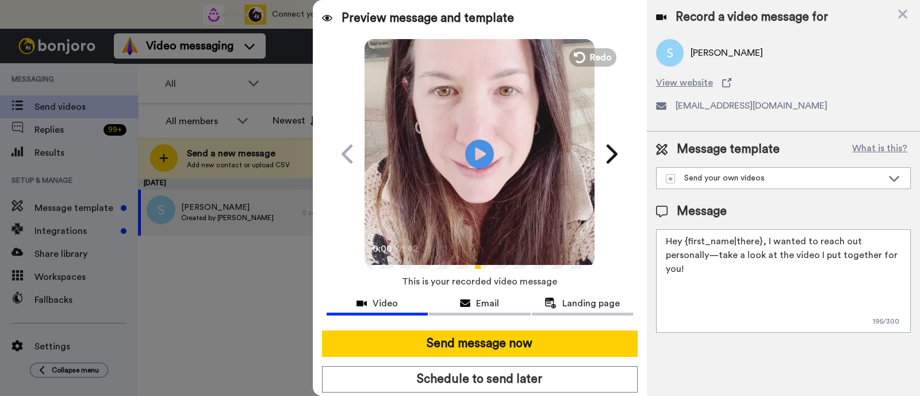
drag, startPoint x: 880, startPoint y: 252, endPoint x: 765, endPoint y: 243, distance: 115.3
click at [765, 243] on textarea "Hey {first_name|there}, I wanted to reach out personally—take a look at the vid…" at bounding box center [783, 280] width 255 height 103
paste textarea "welcome to SLP Elevate! I created a video welcome for you! Feel free to click r…"
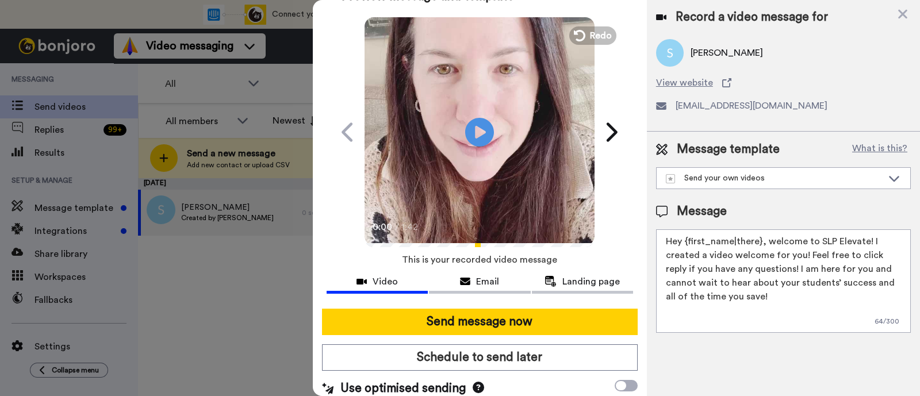
scroll to position [31, 0]
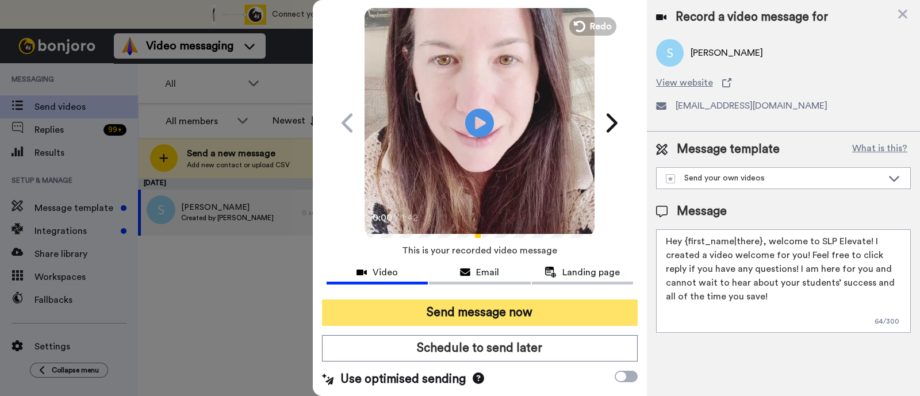
type textarea "Hey {first_name|there}, welcome to SLP Elevate! I created a video welcome for y…"
click at [550, 308] on button "Send message now" at bounding box center [480, 313] width 316 height 26
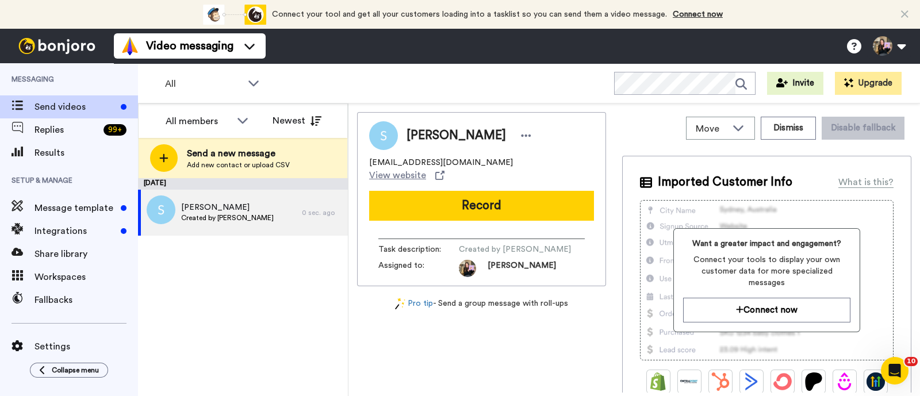
scroll to position [0, 0]
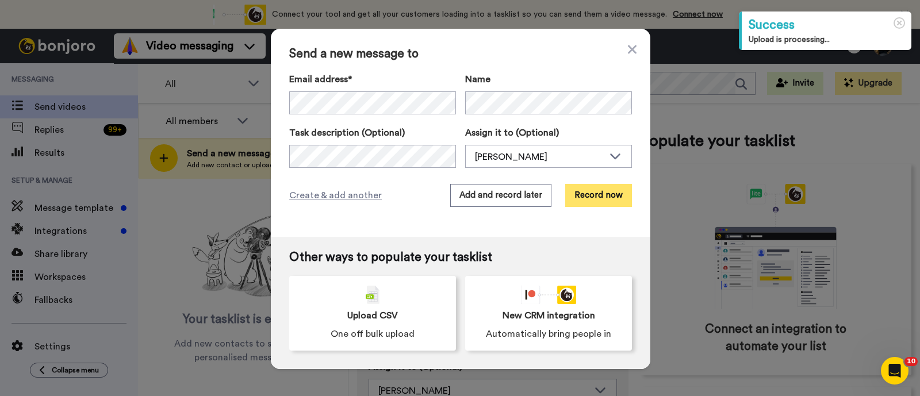
click at [572, 193] on button "Record now" at bounding box center [598, 195] width 67 height 23
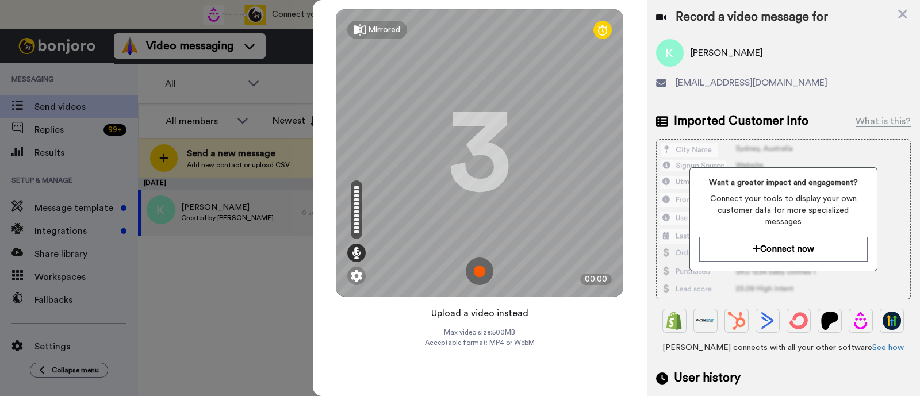
click at [487, 309] on button "Upload a video instead" at bounding box center [480, 313] width 104 height 15
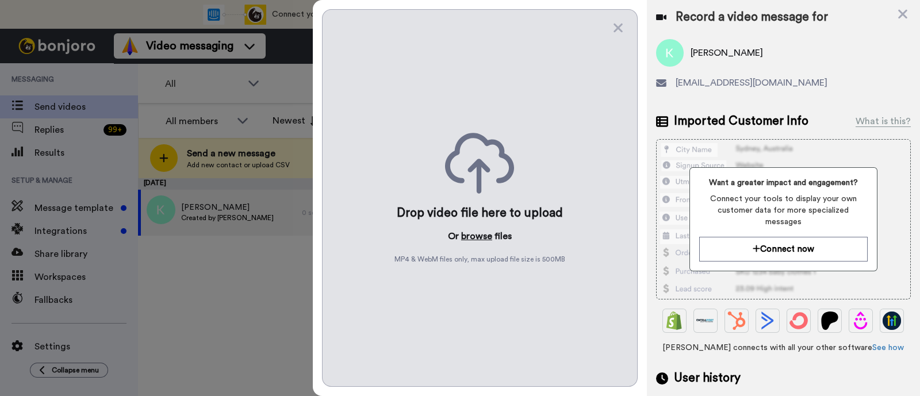
click at [479, 236] on button "browse" at bounding box center [476, 236] width 31 height 14
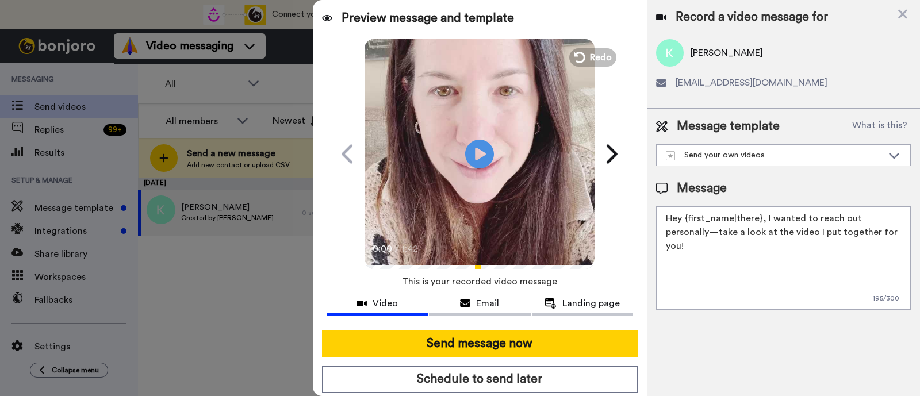
drag, startPoint x: 888, startPoint y: 241, endPoint x: 763, endPoint y: 221, distance: 126.3
click at [763, 221] on textarea "Hey {first_name|there}, I wanted to reach out personally—take a look at the vid…" at bounding box center [783, 257] width 255 height 103
paste textarea "welcome to SLP Elevate! I created a video welcome for you! Feel free to click r…"
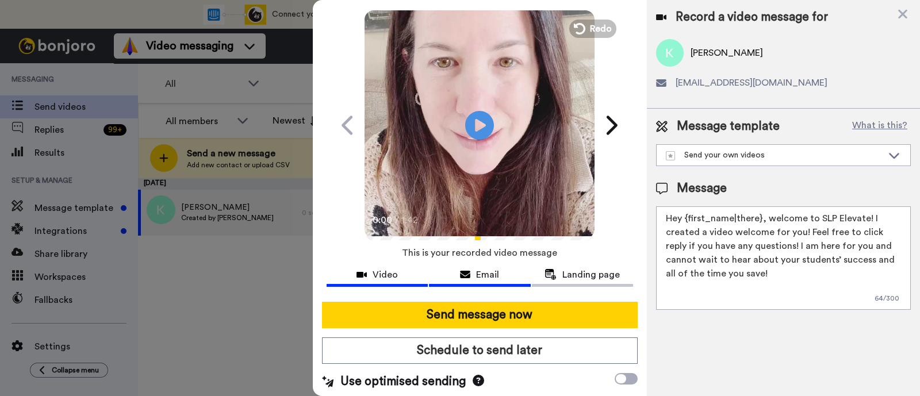
scroll to position [31, 0]
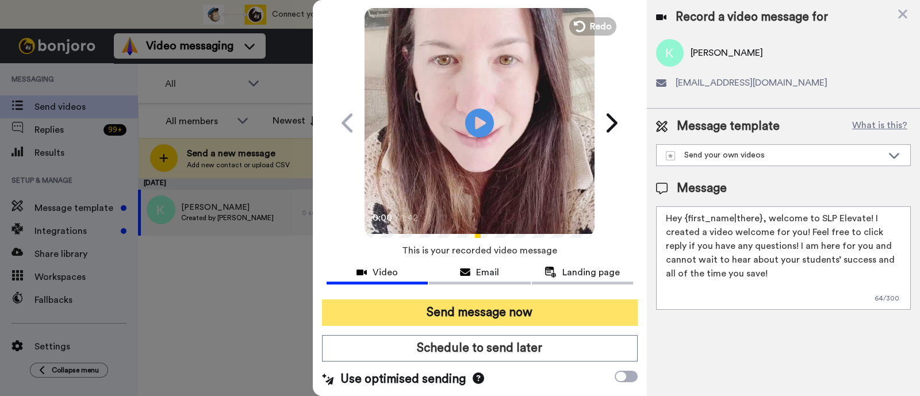
type textarea "Hey {first_name|there}, welcome to SLP Elevate! I created a video welcome for y…"
click at [514, 312] on button "Send message now" at bounding box center [480, 313] width 316 height 26
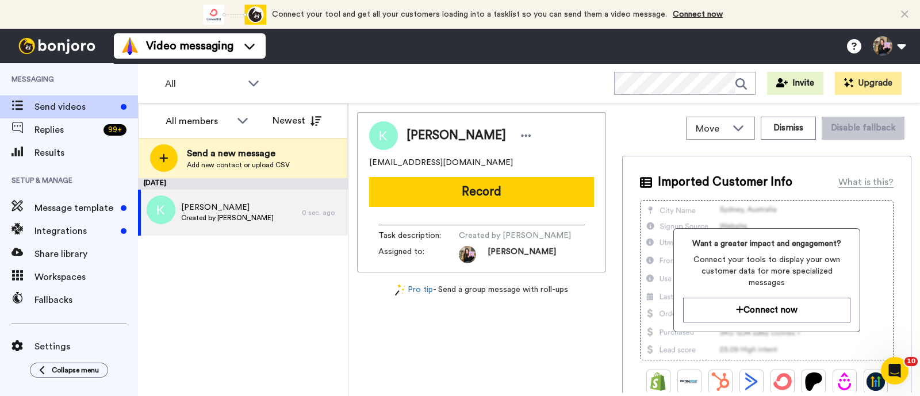
scroll to position [0, 0]
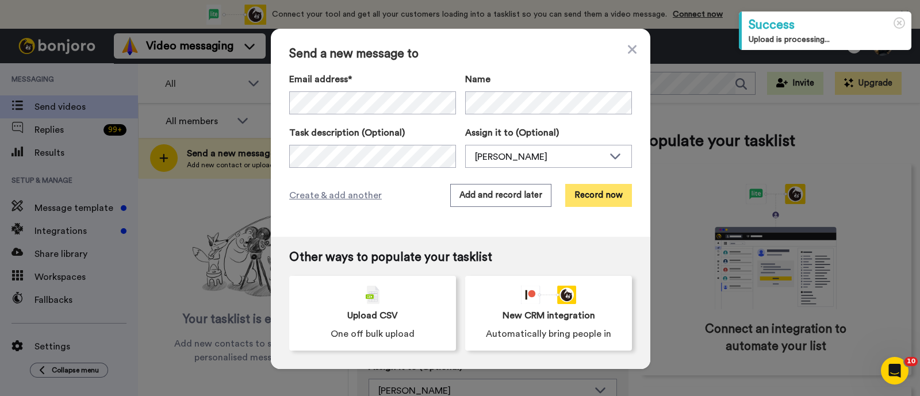
click at [578, 195] on button "Record now" at bounding box center [598, 195] width 67 height 23
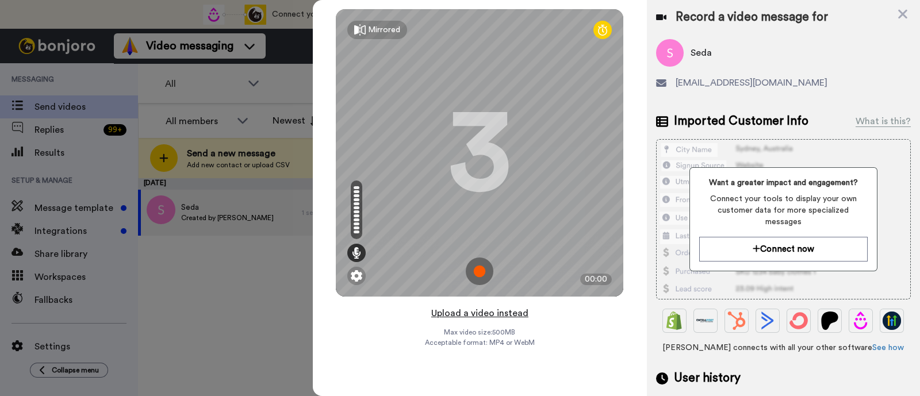
click at [505, 320] on button "Upload a video instead" at bounding box center [480, 313] width 104 height 15
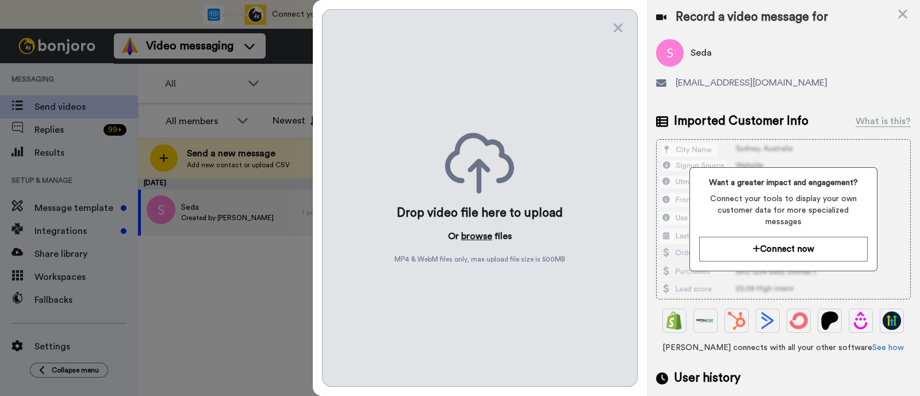
click at [473, 238] on button "browse" at bounding box center [476, 236] width 31 height 14
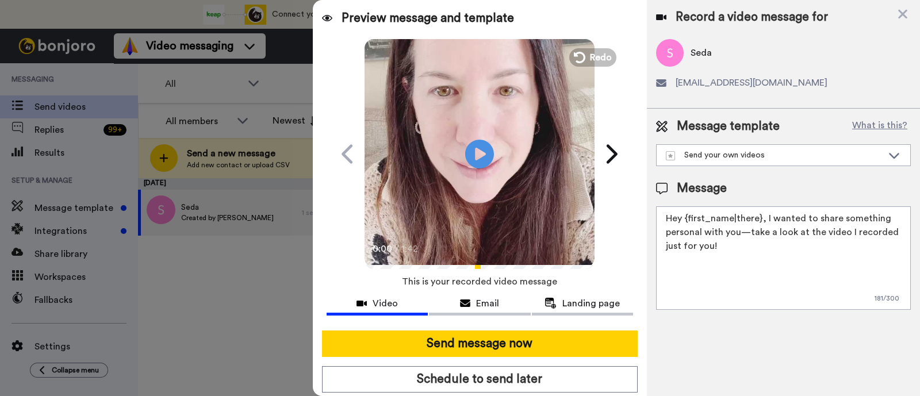
drag, startPoint x: 773, startPoint y: 247, endPoint x: 764, endPoint y: 222, distance: 26.2
click at [764, 222] on textarea "Hey {first_name|there}, I wanted to share something personal with you—take a lo…" at bounding box center [783, 257] width 255 height 103
paste textarea "welcome to SLP Elevate! I created a video welcome for you! Feel free to click r…"
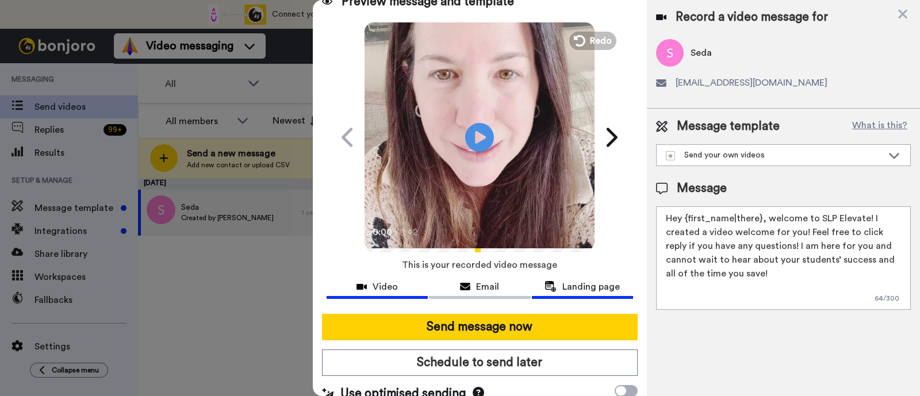
scroll to position [31, 0]
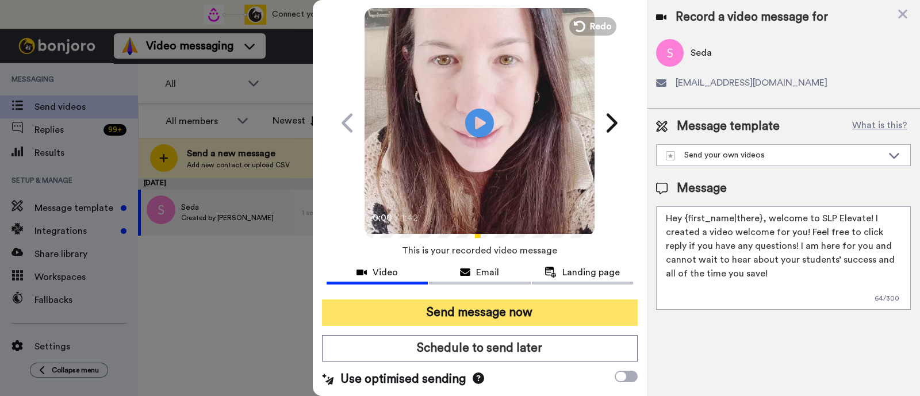
type textarea "Hey {first_name|there}, welcome to SLP Elevate! I created a video welcome for y…"
click at [523, 304] on button "Send message now" at bounding box center [480, 313] width 316 height 26
